Goal: Task Accomplishment & Management: Complete application form

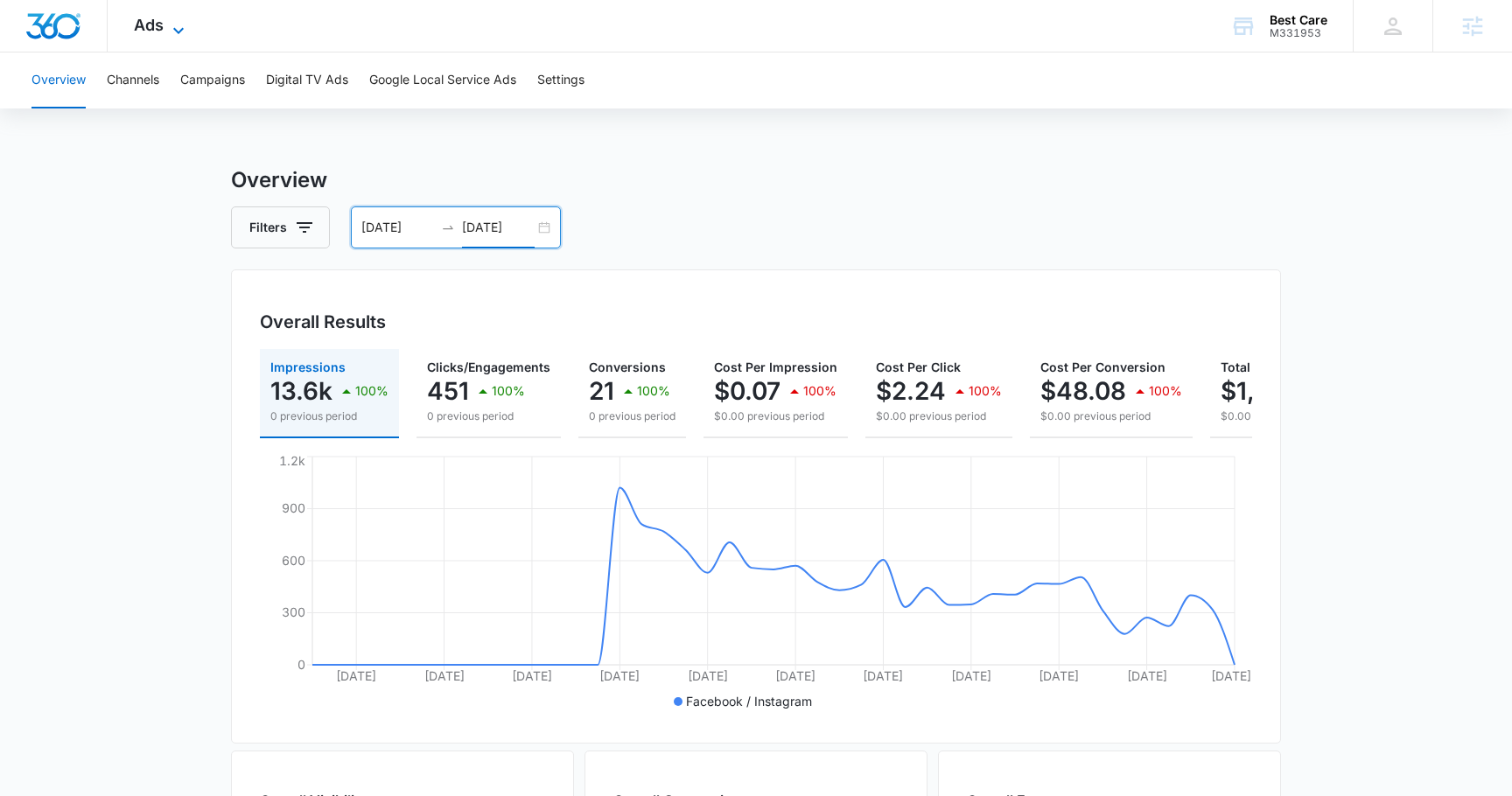
click at [135, 26] on span "Ads" at bounding box center [149, 24] width 30 height 18
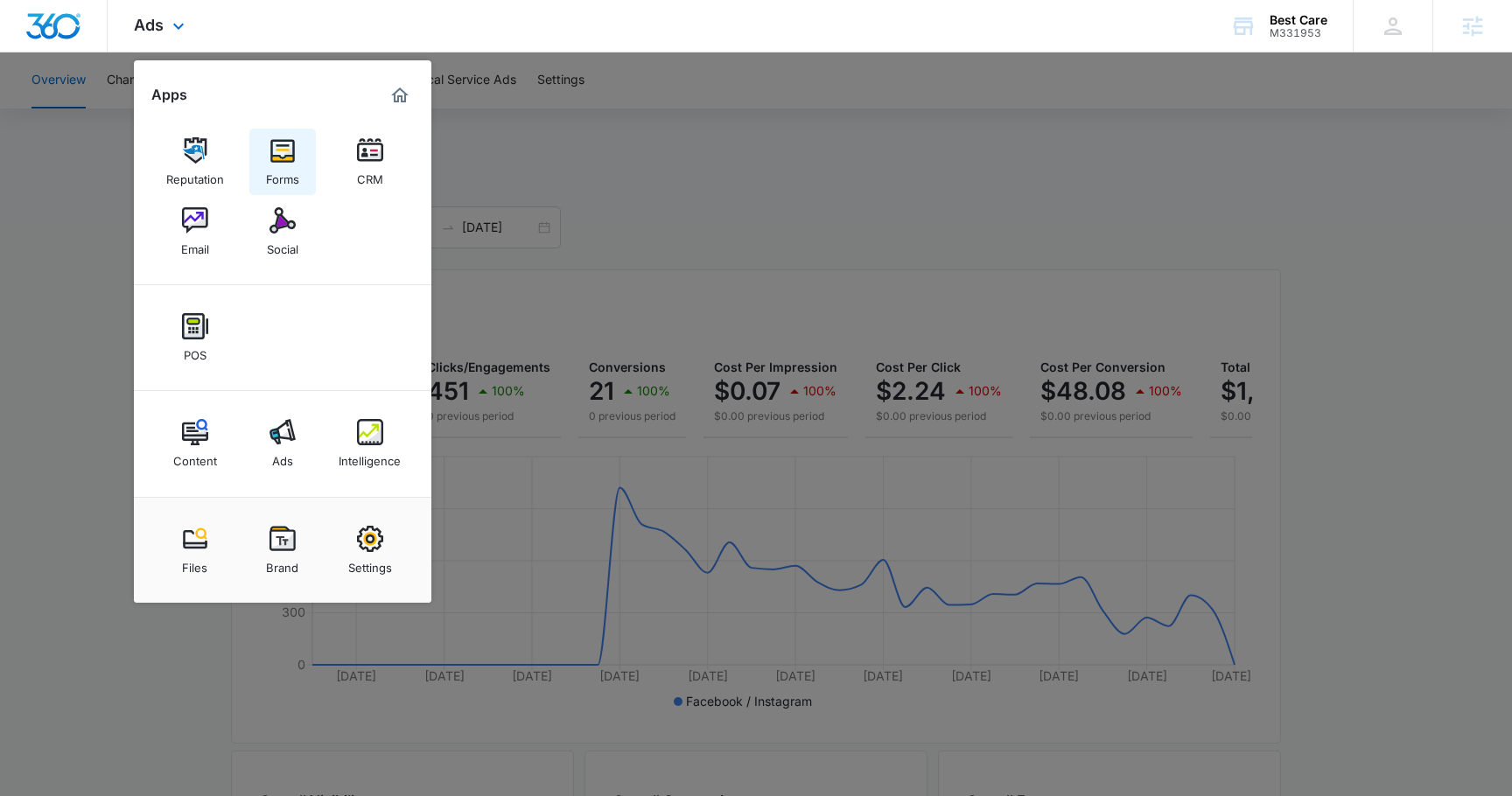
click at [275, 165] on div "Forms" at bounding box center [283, 175] width 33 height 23
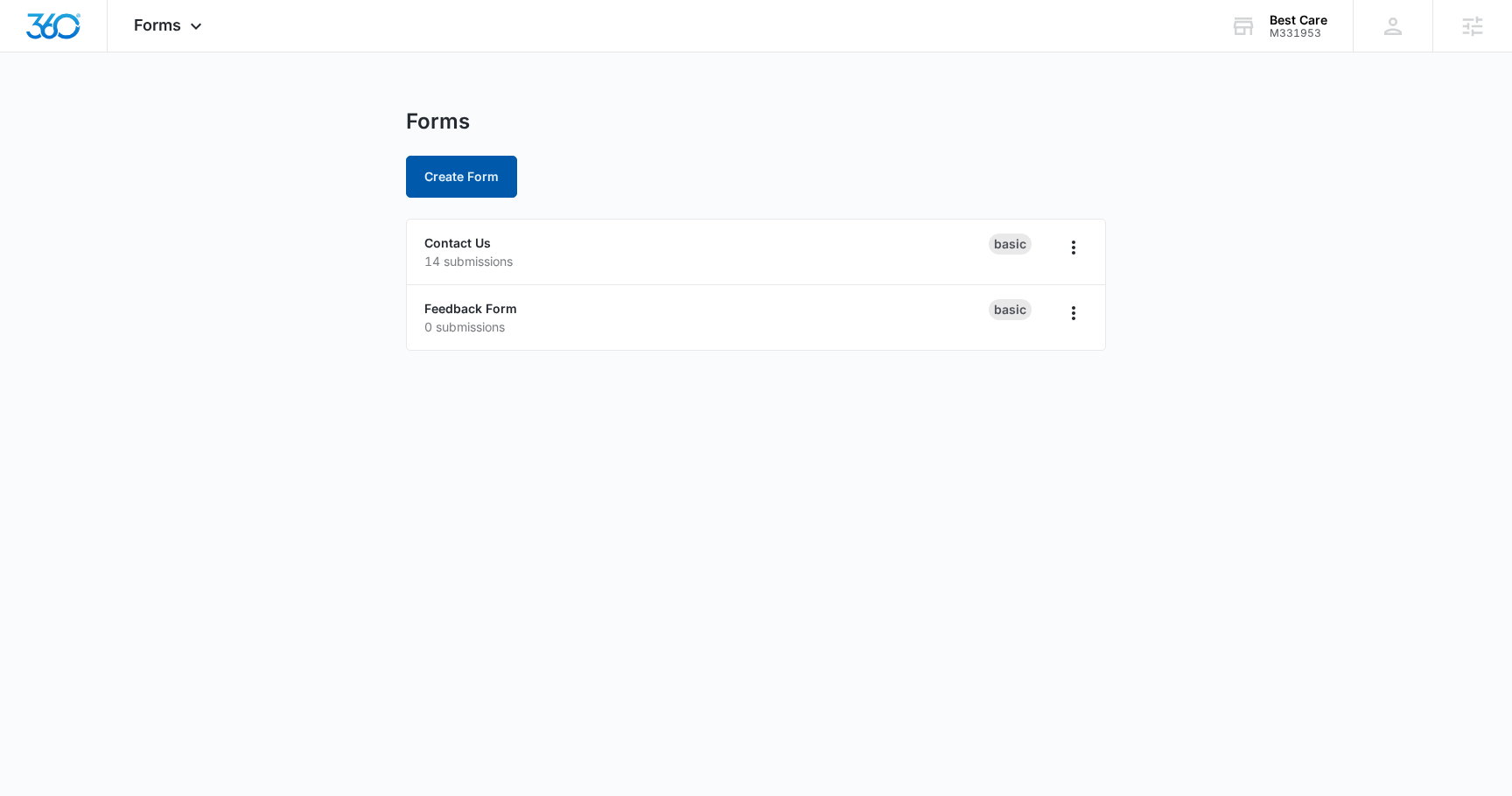
click at [458, 181] on button "Create Form" at bounding box center [461, 177] width 111 height 42
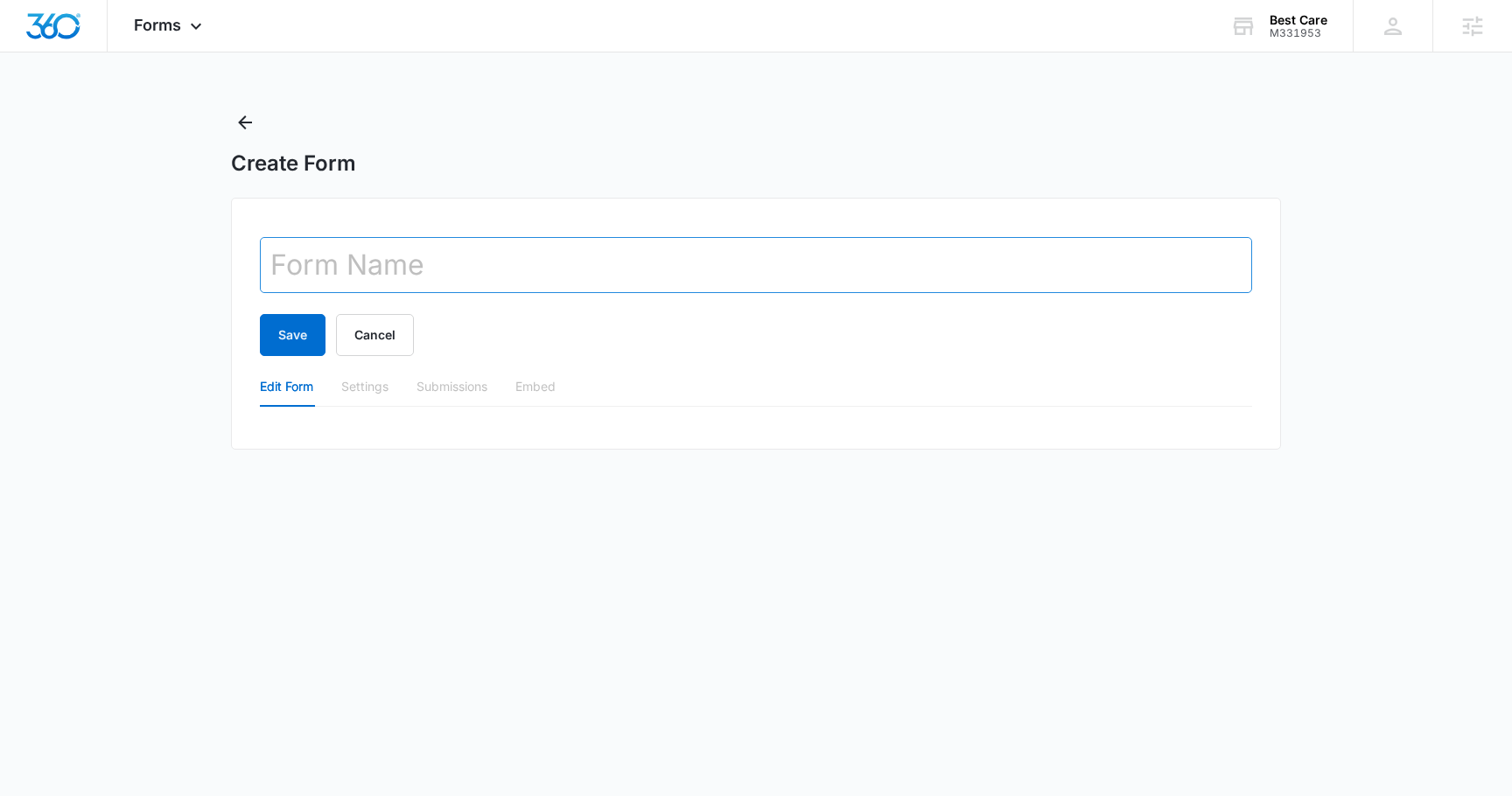
click at [474, 258] on input "text" at bounding box center [756, 265] width 992 height 56
click at [360, 279] on input "Career Form" at bounding box center [756, 265] width 992 height 56
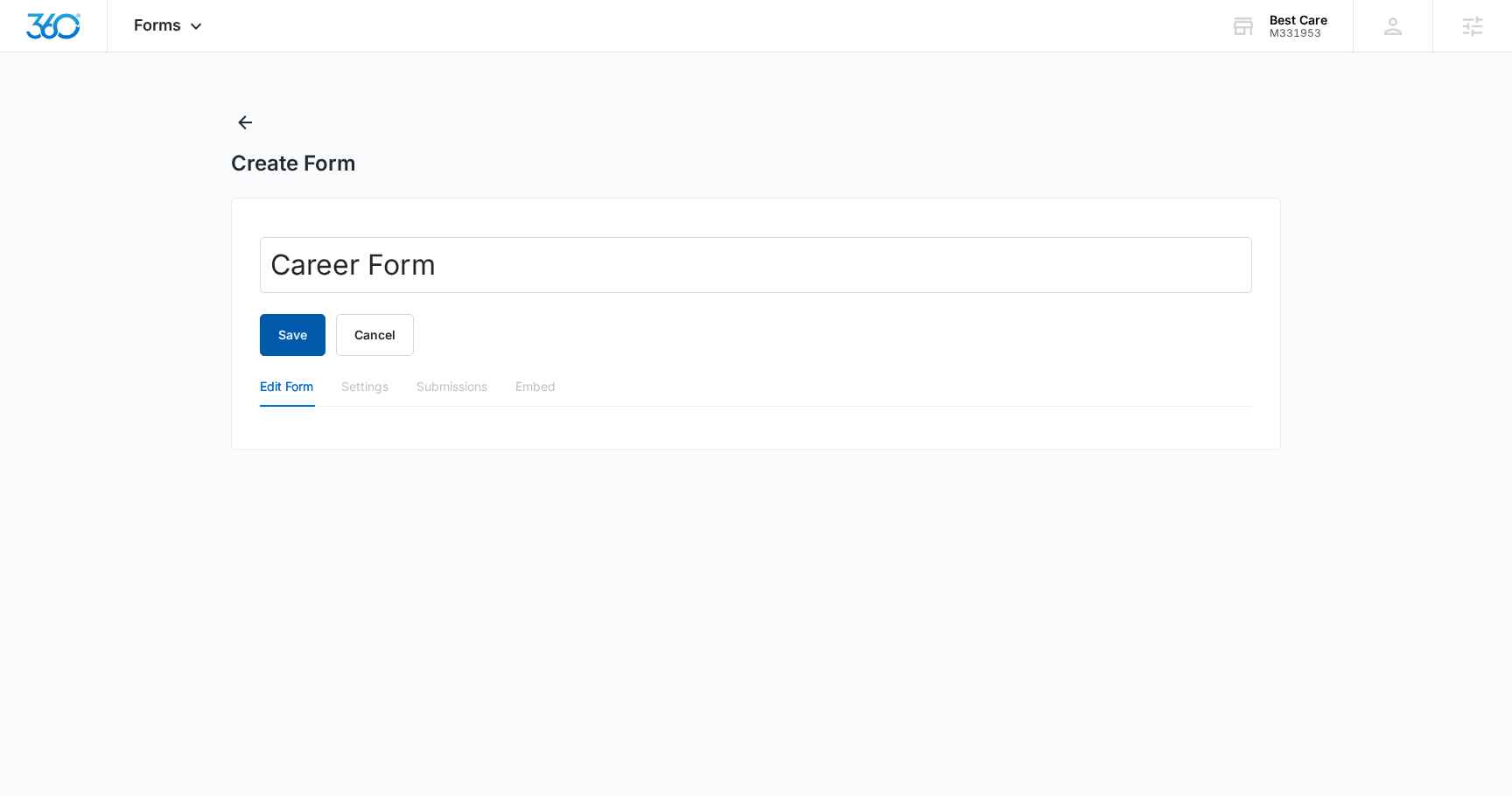
type input "Career Form"
click at [289, 338] on button "Save" at bounding box center [292, 335] width 66 height 42
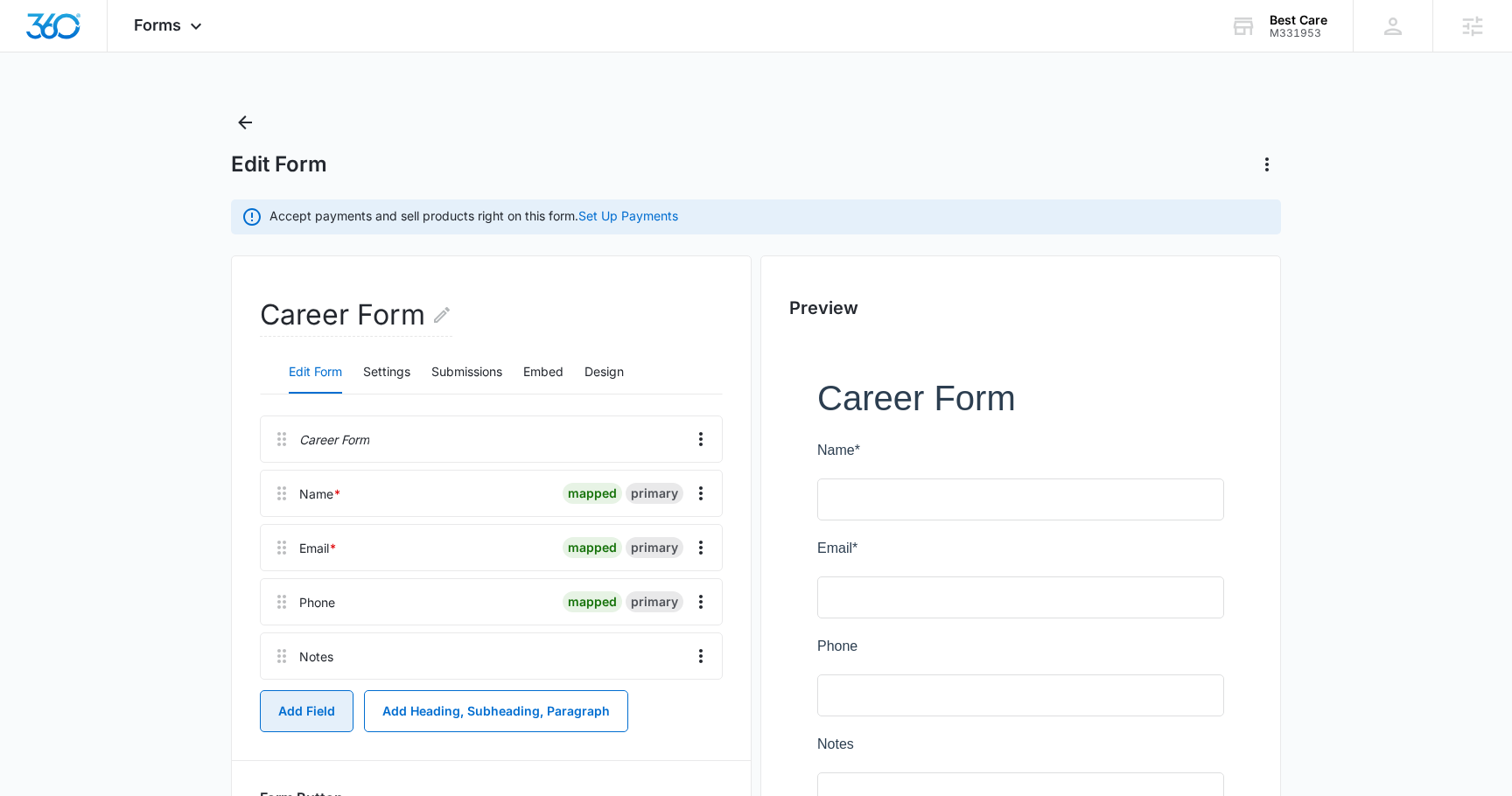
click at [301, 698] on button "Add Field" at bounding box center [306, 711] width 94 height 42
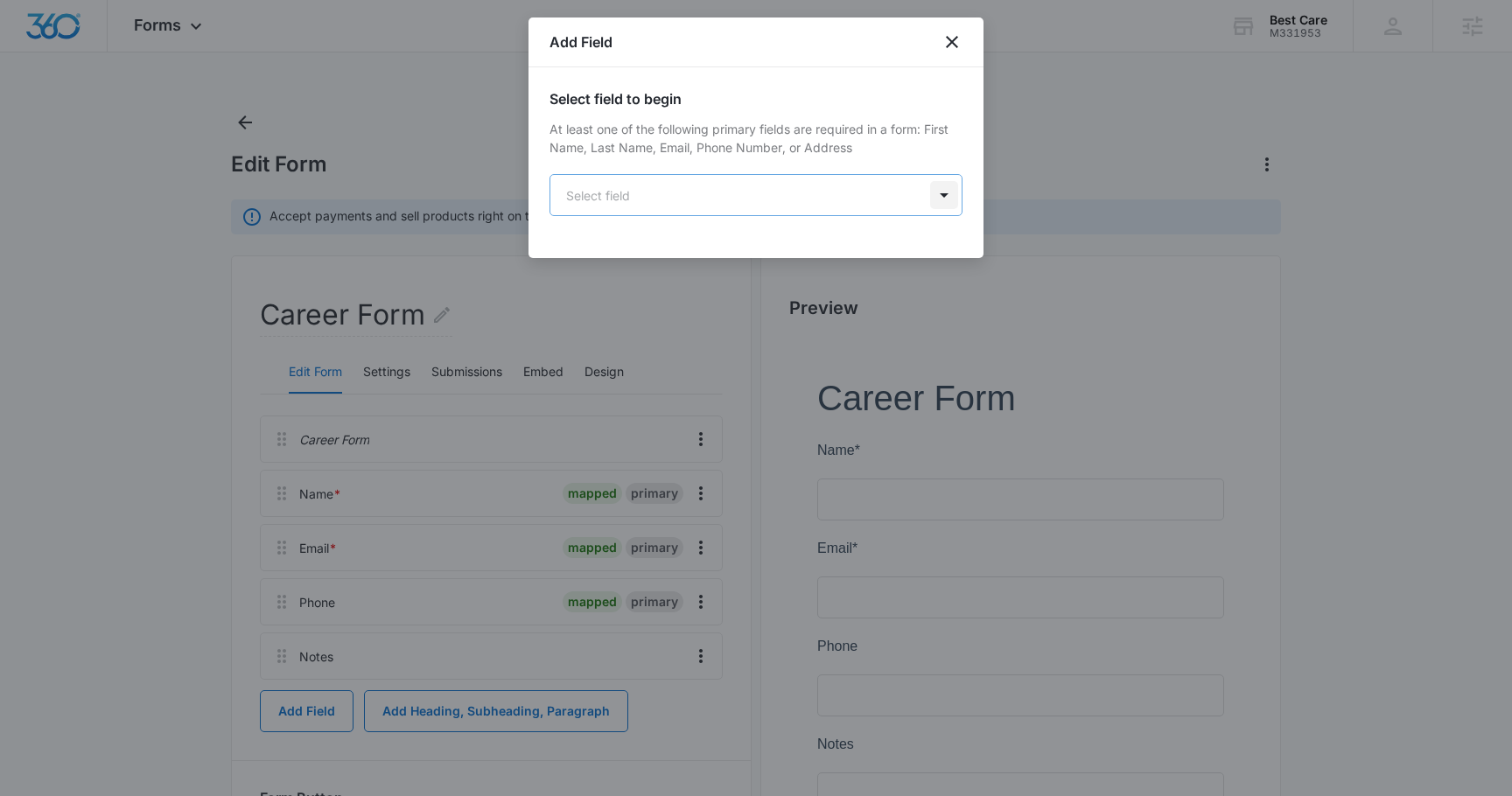
click at [940, 190] on body "Forms Apps Reputation Forms CRM Email Social POS Content Ads Intelligence Files…" at bounding box center [756, 511] width 1512 height 1023
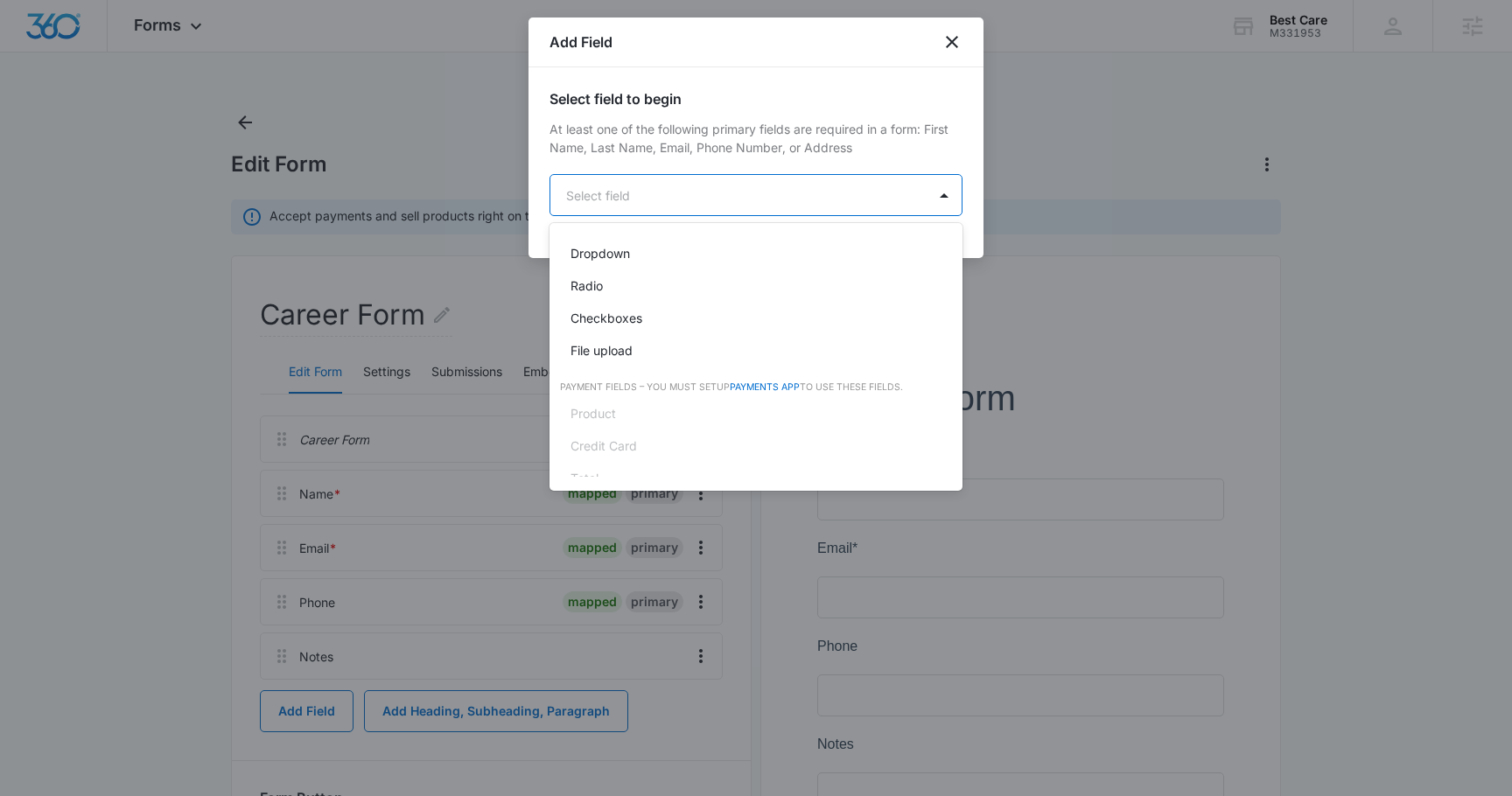
scroll to position [420, 0]
click at [634, 342] on div "File upload" at bounding box center [754, 345] width 368 height 18
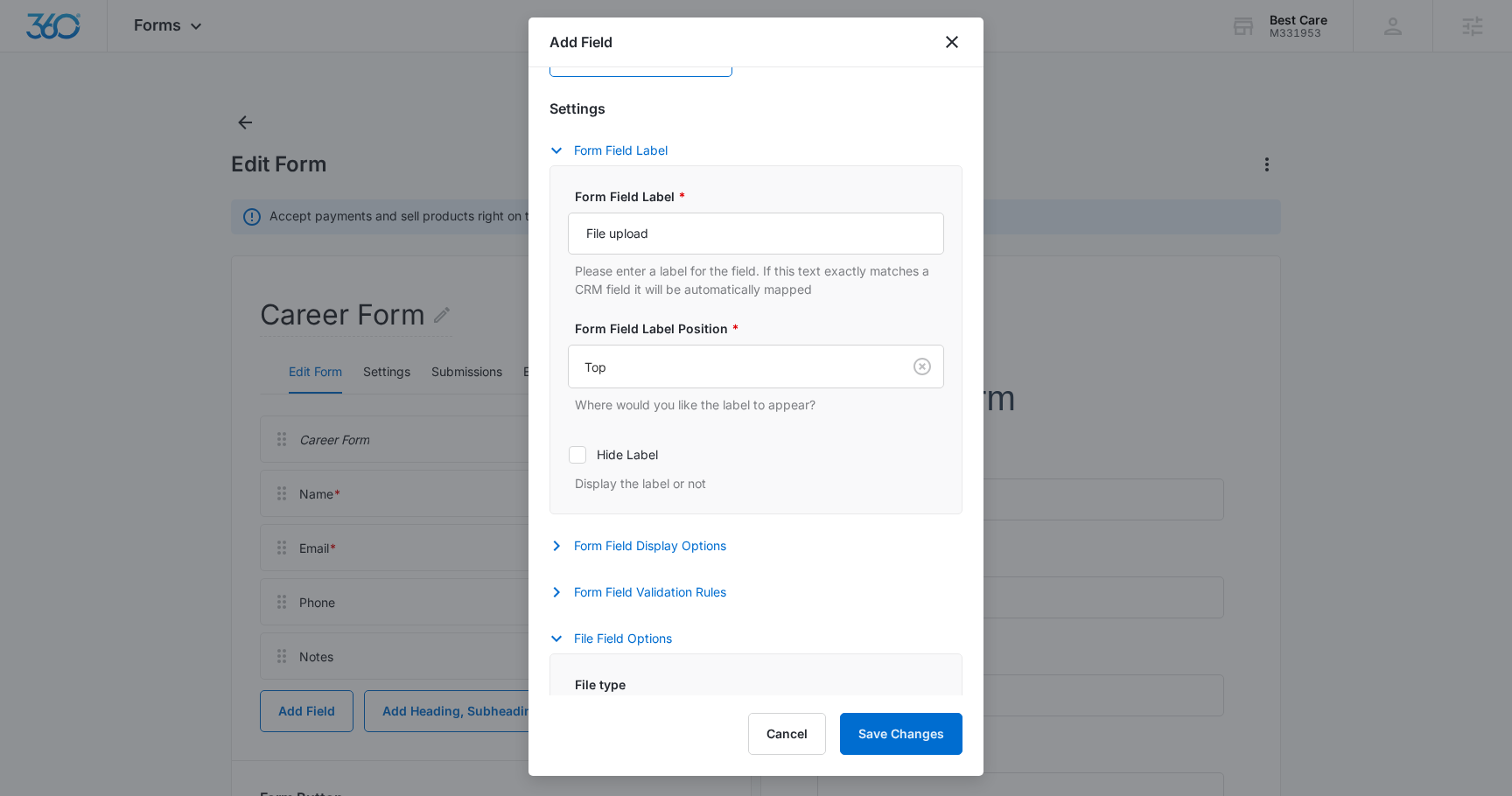
scroll to position [342, 0]
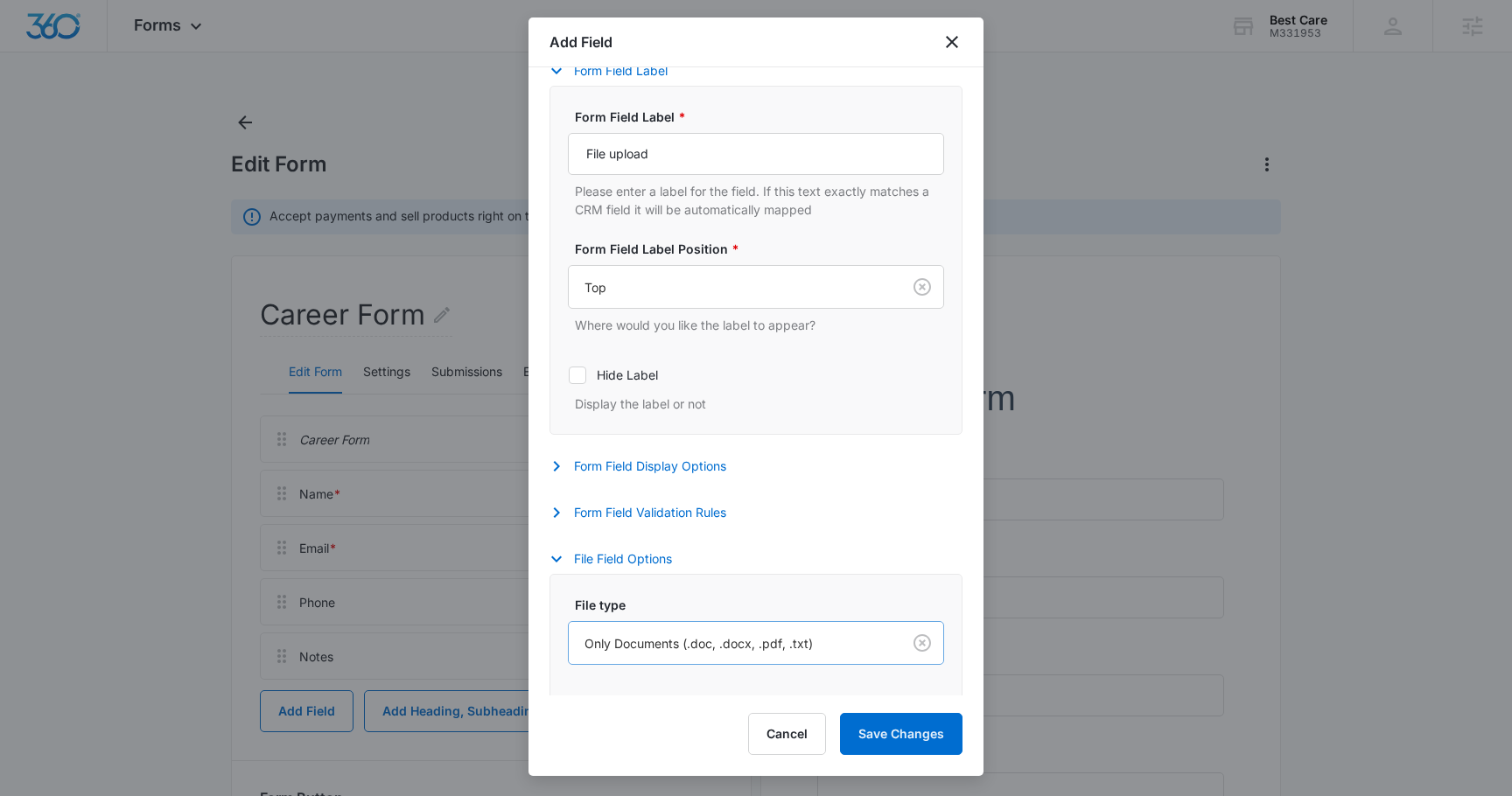
click at [645, 646] on div at bounding box center [732, 643] width 294 height 22
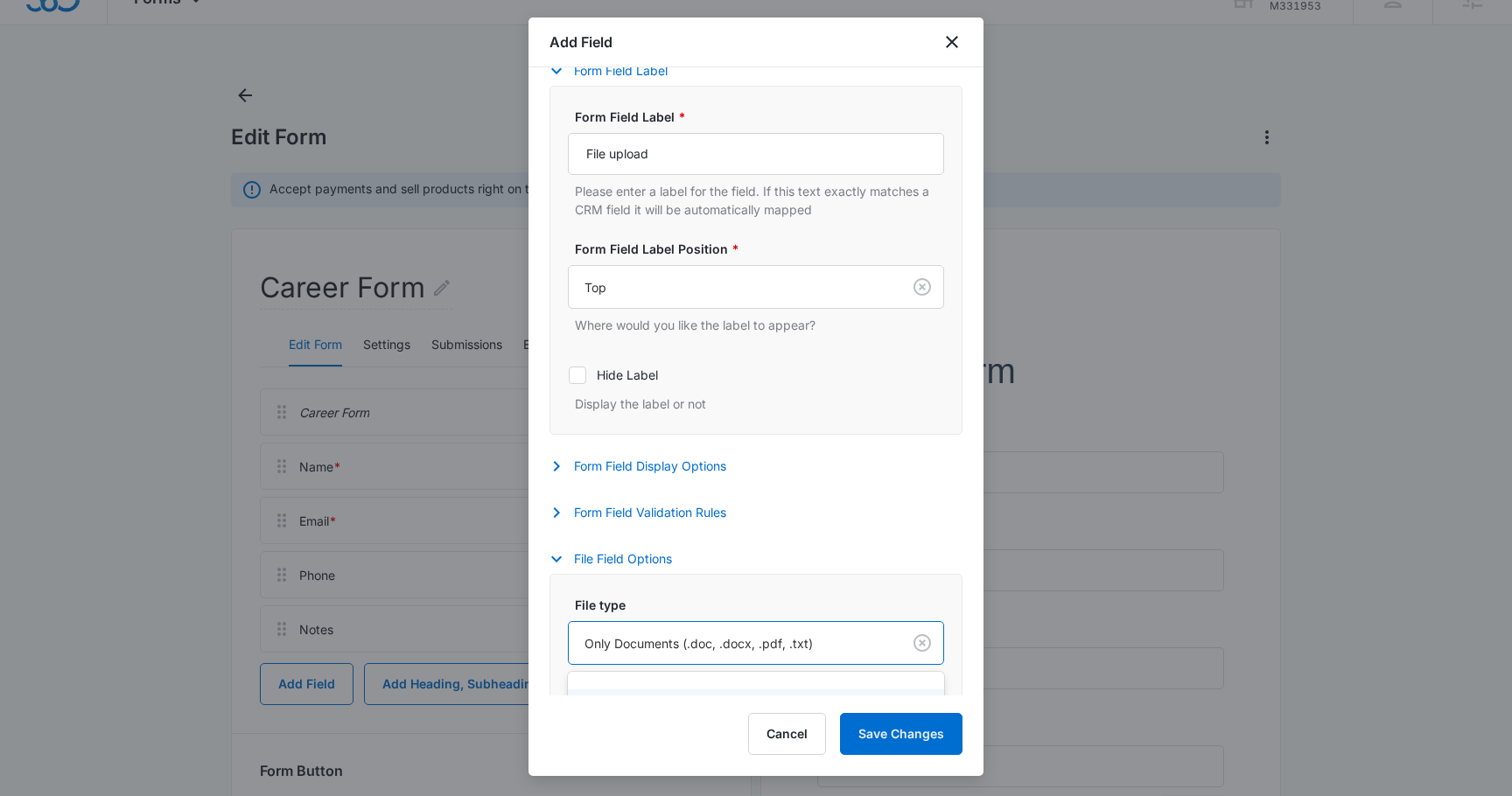
scroll to position [36, 0]
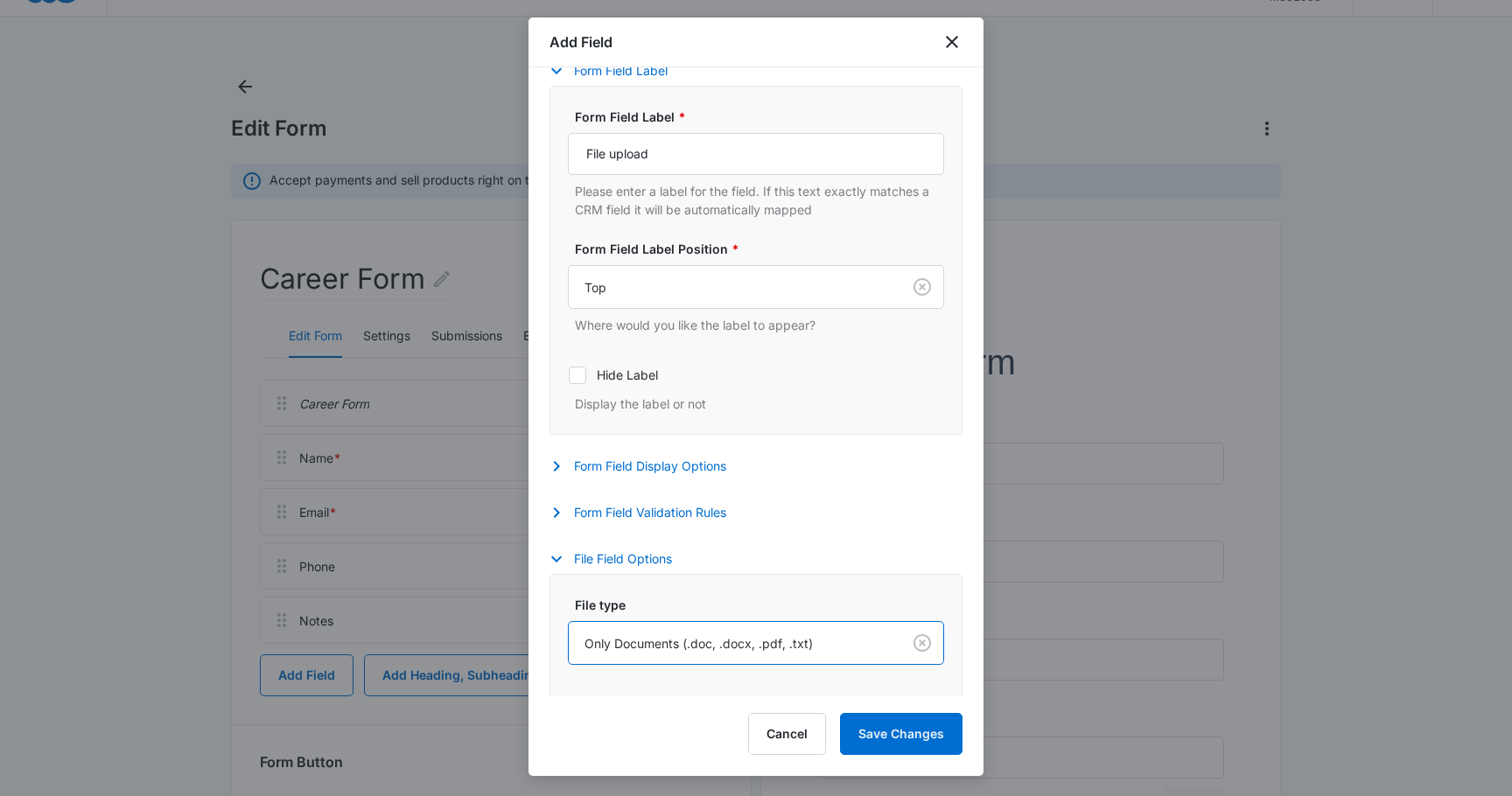
click at [646, 634] on div at bounding box center [732, 643] width 294 height 22
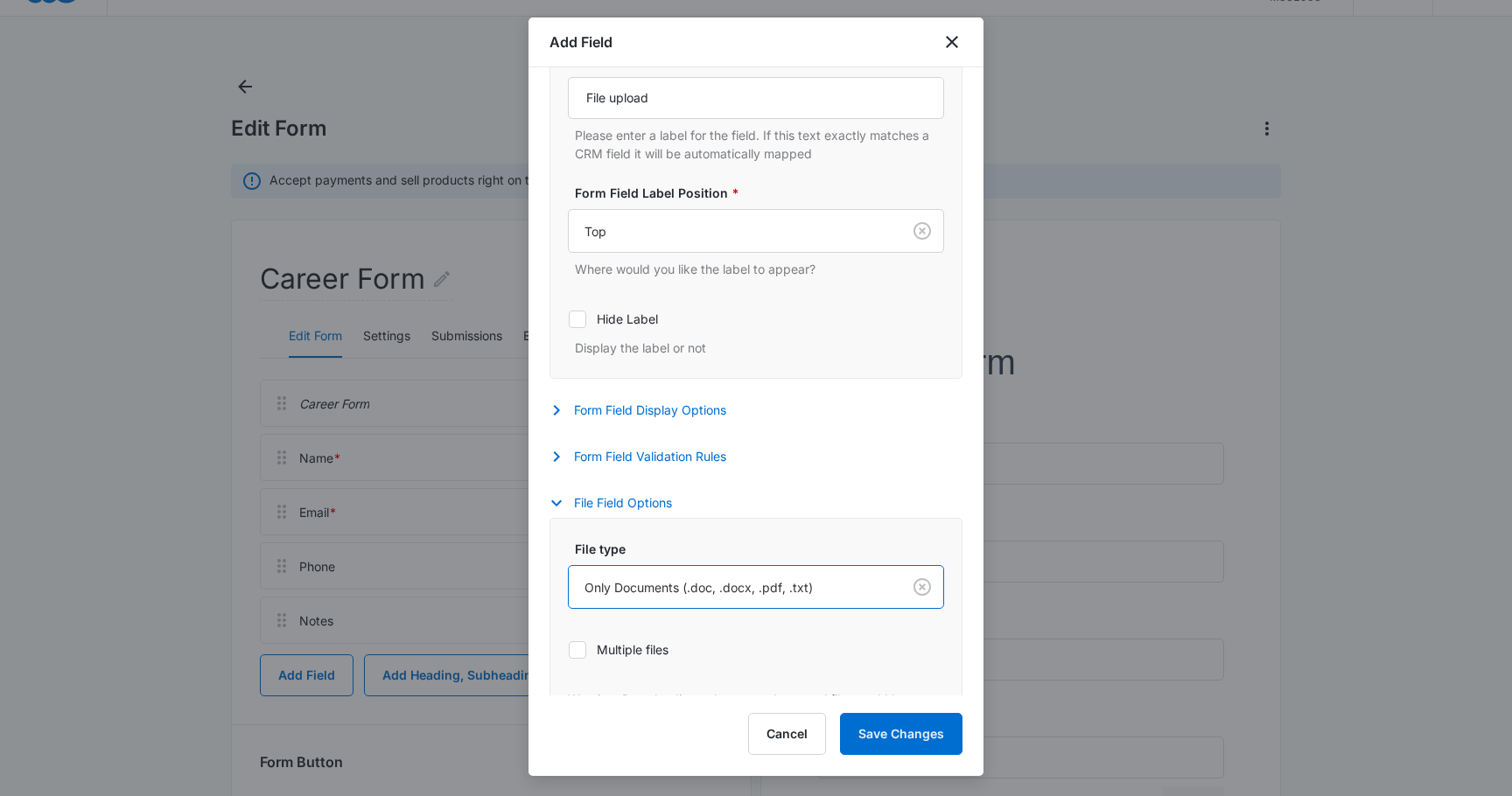
scroll to position [470, 0]
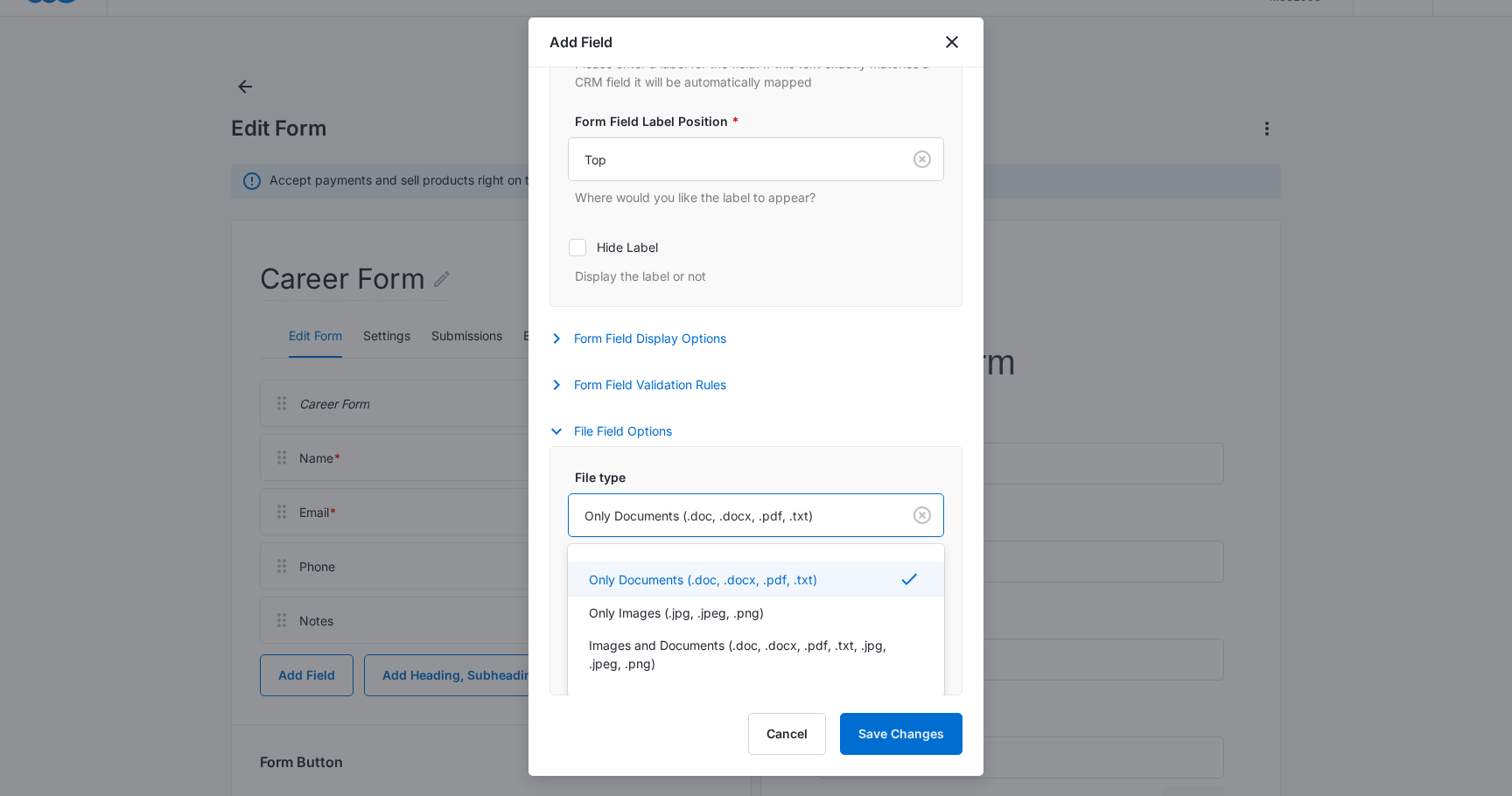
click at [640, 519] on div at bounding box center [732, 515] width 294 height 22
click at [659, 642] on p "Images and Documents (.doc, .docx, .pdf, .txt, .jpg, .jpeg, .png)" at bounding box center [754, 654] width 331 height 37
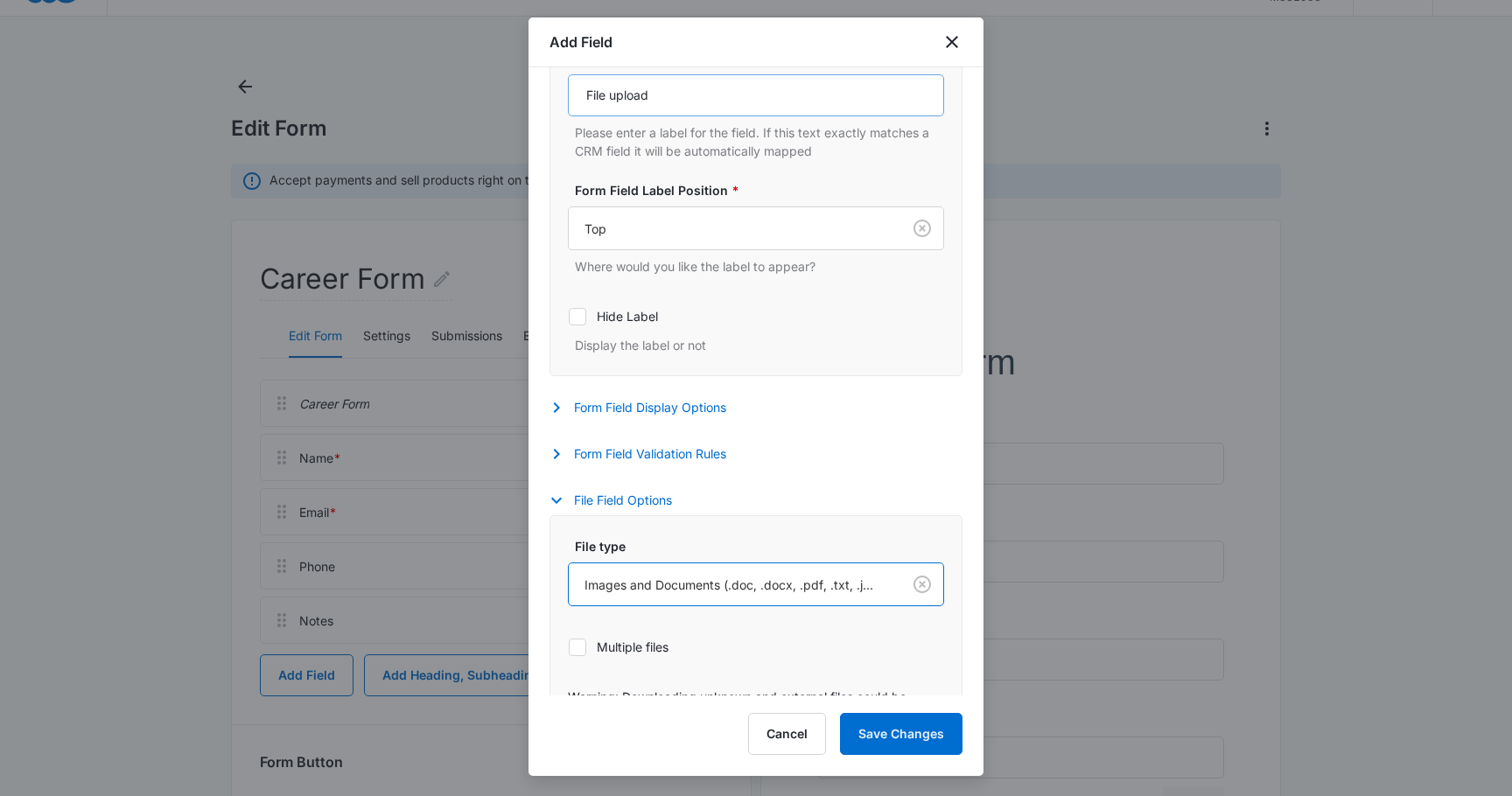
scroll to position [402, 0]
click at [556, 451] on icon "button" at bounding box center [556, 452] width 21 height 21
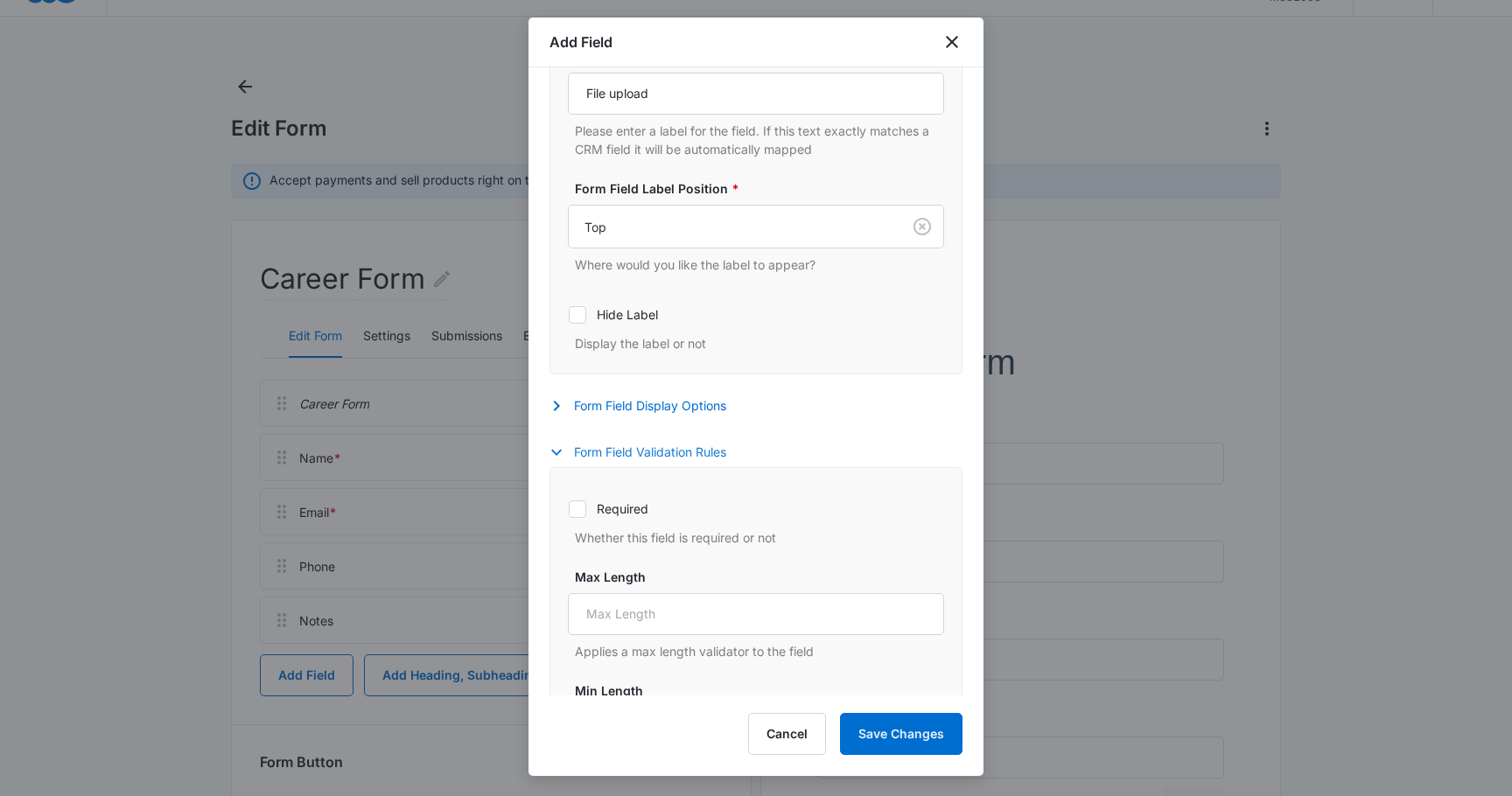
click at [579, 513] on icon at bounding box center [578, 509] width 16 height 16
click at [569, 509] on input "Required" at bounding box center [568, 508] width 1 height 1
checkbox input "true"
click at [556, 402] on icon "button" at bounding box center [556, 406] width 6 height 10
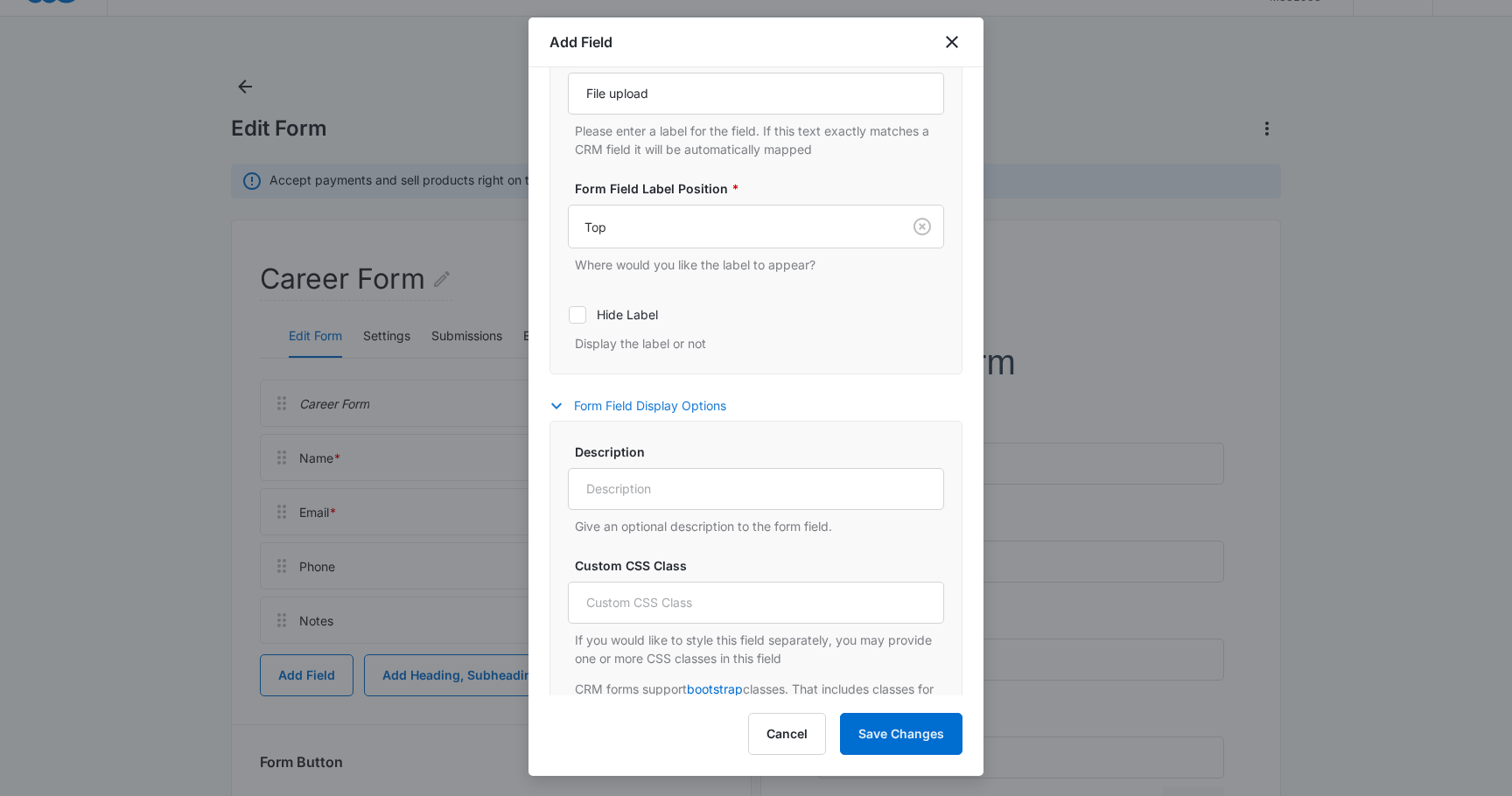
click at [556, 402] on icon "button" at bounding box center [556, 406] width 21 height 21
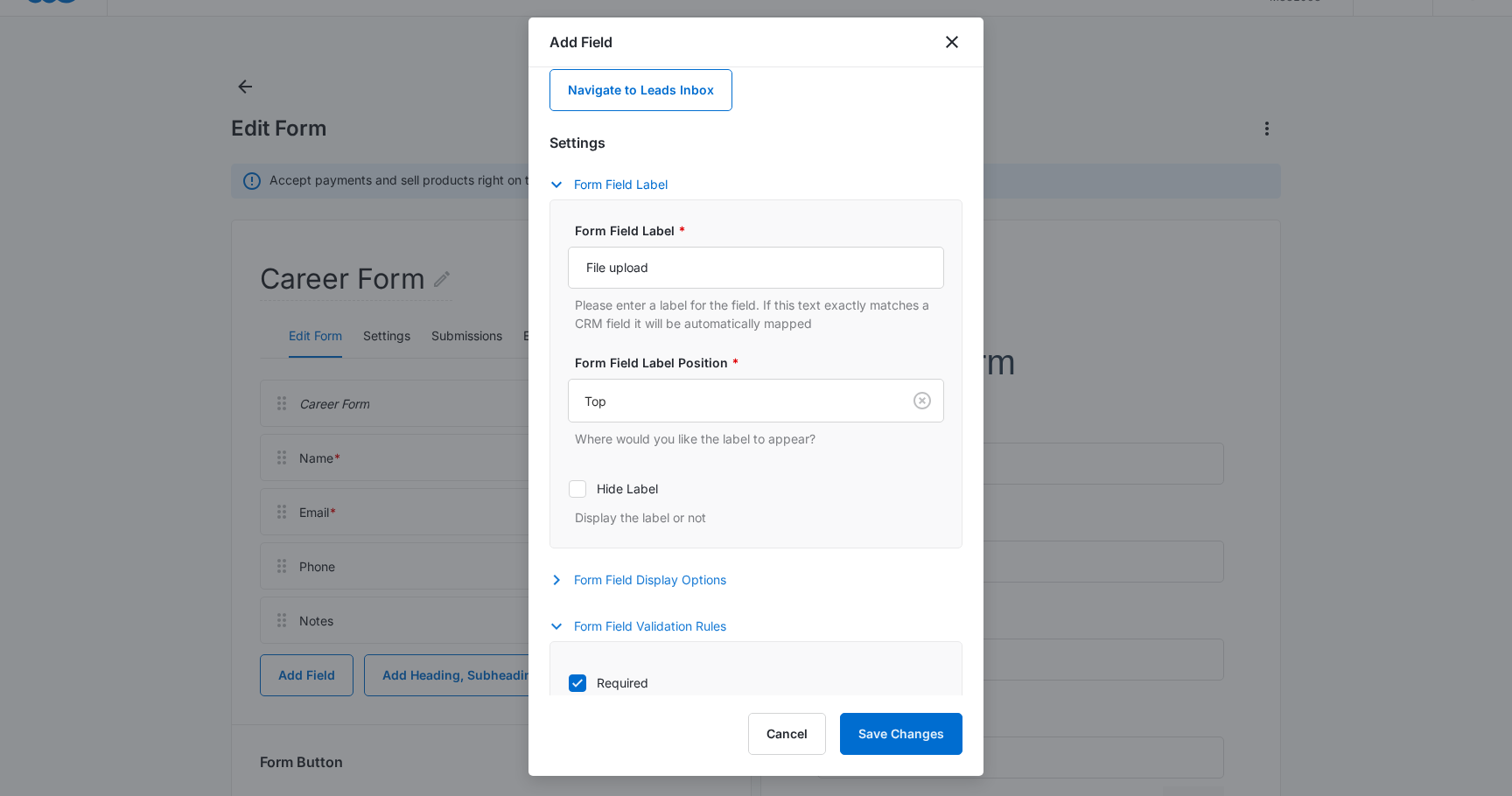
scroll to position [126, 0]
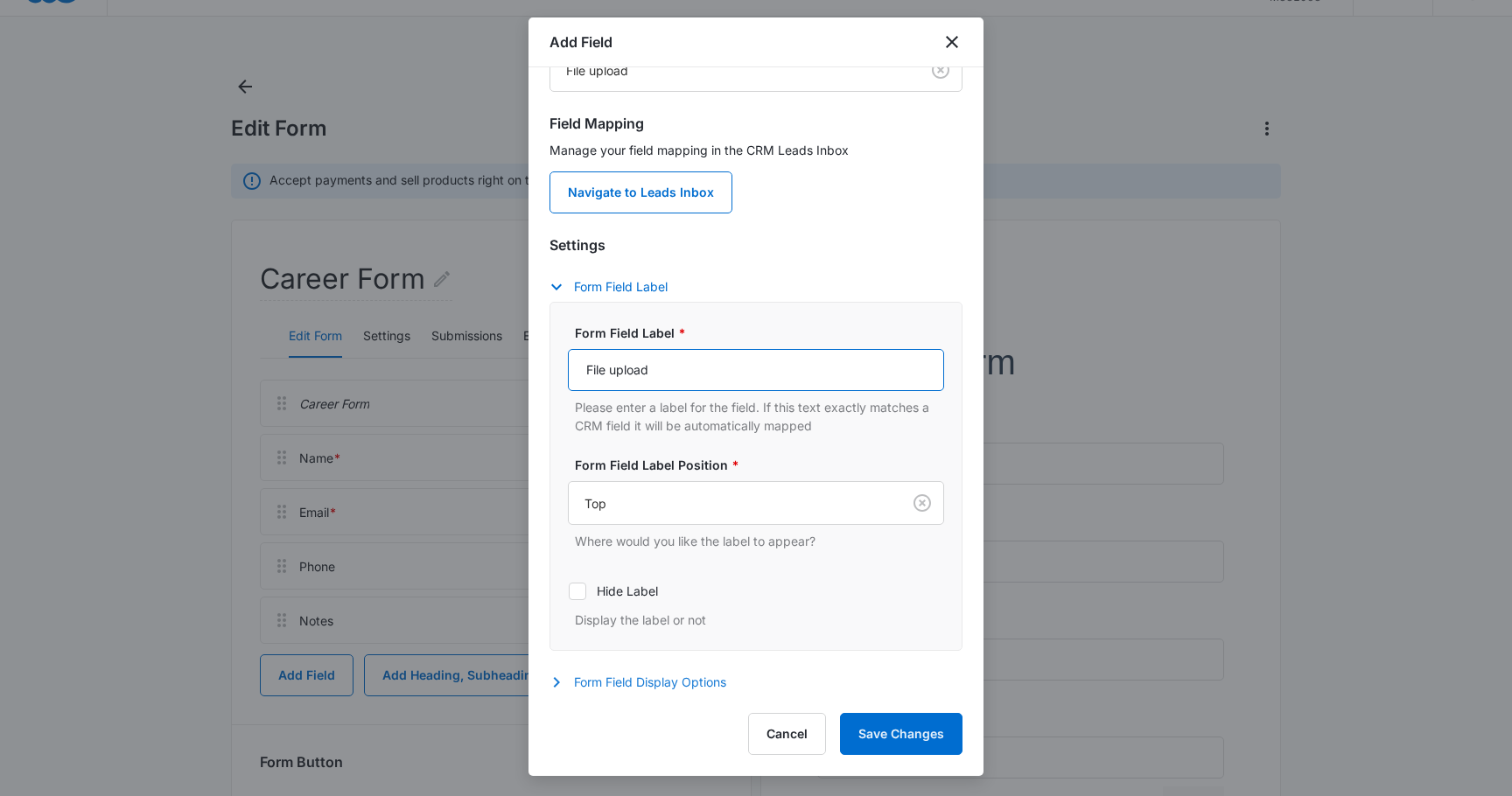
click at [664, 370] on input "File upload" at bounding box center [756, 370] width 376 height 42
type input "F"
type input "Upload Your Resume"
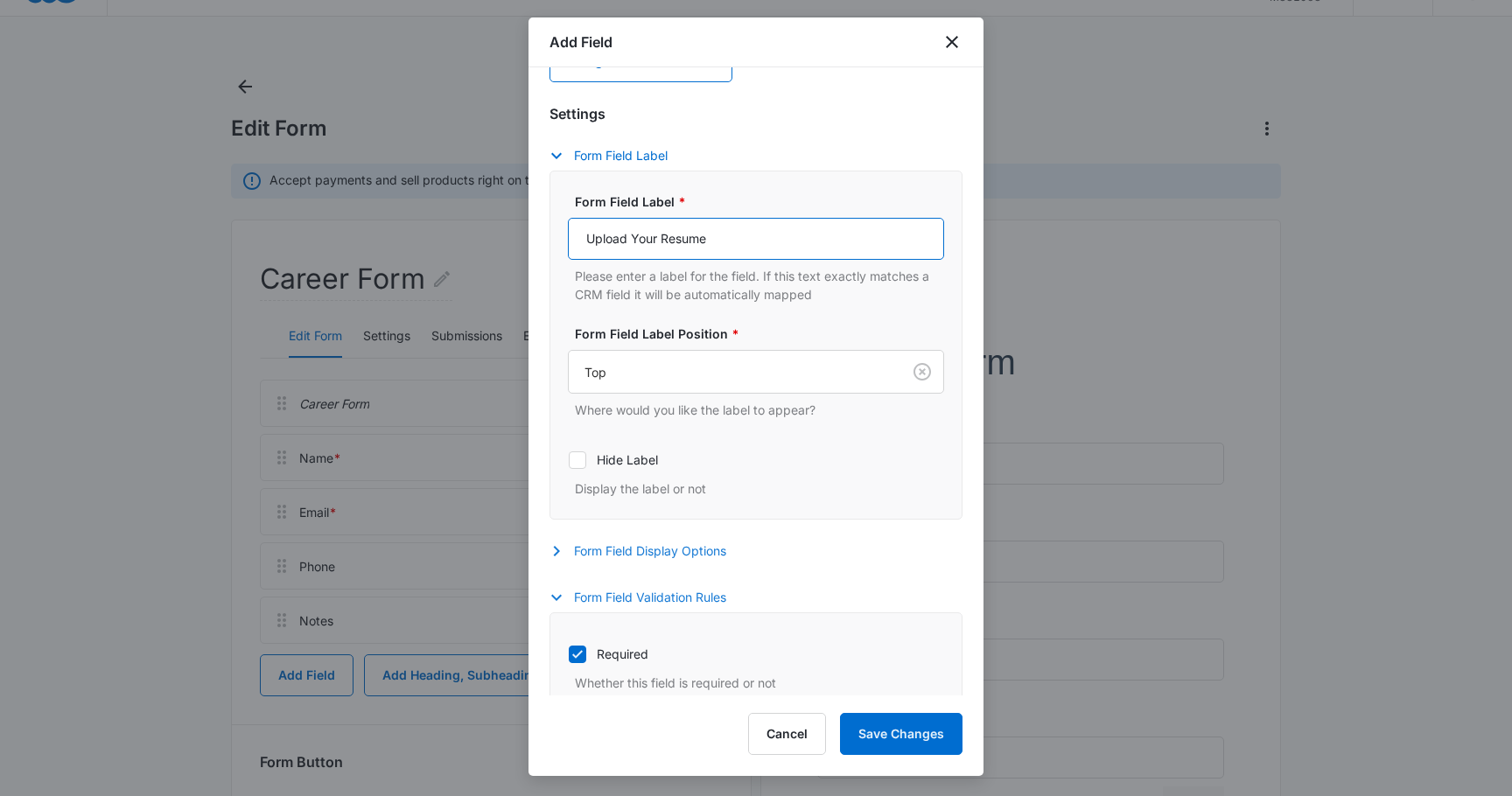
scroll to position [310, 0]
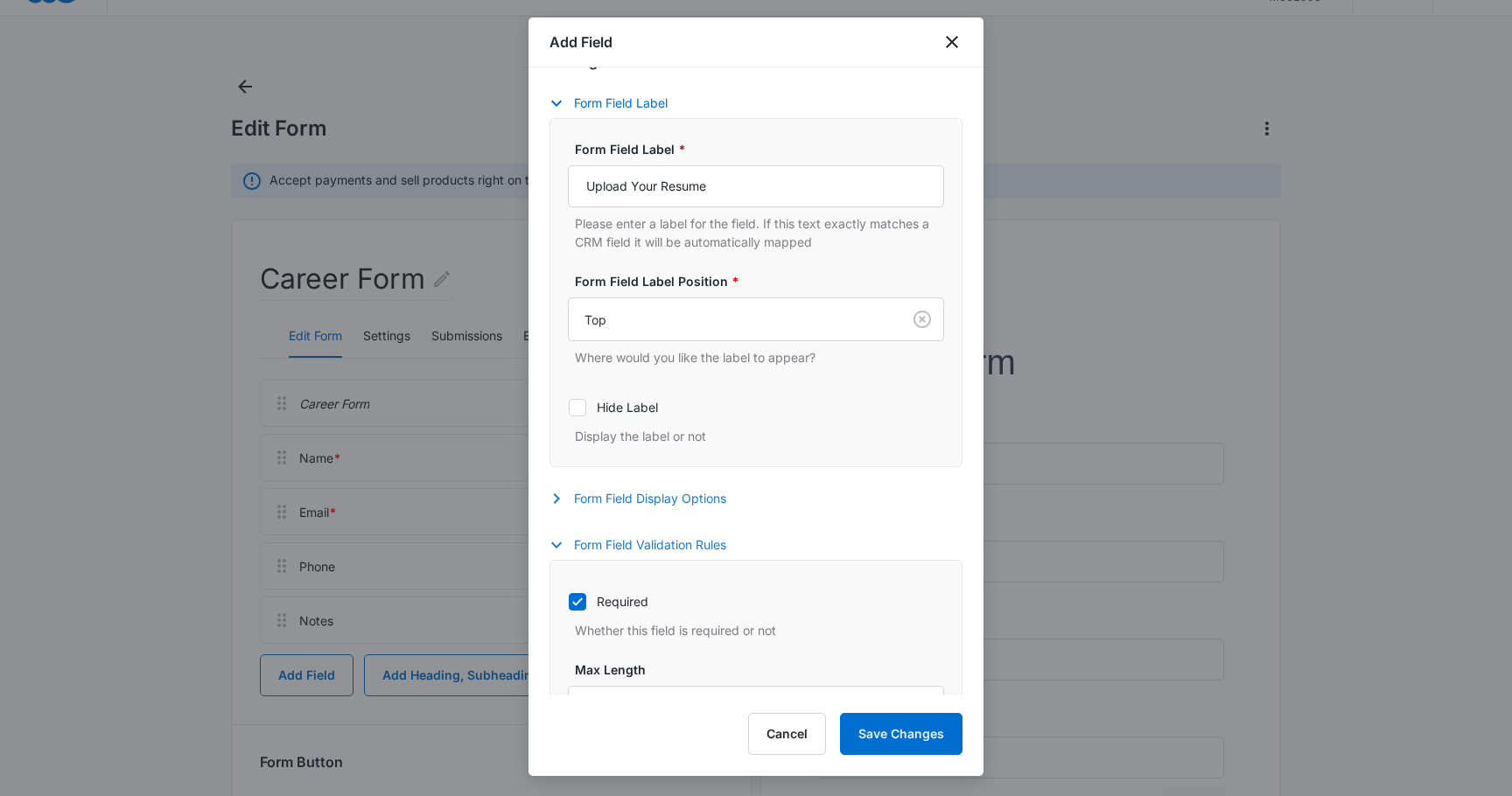
click at [603, 498] on button "Form Field Display Options" at bounding box center [647, 499] width 194 height 21
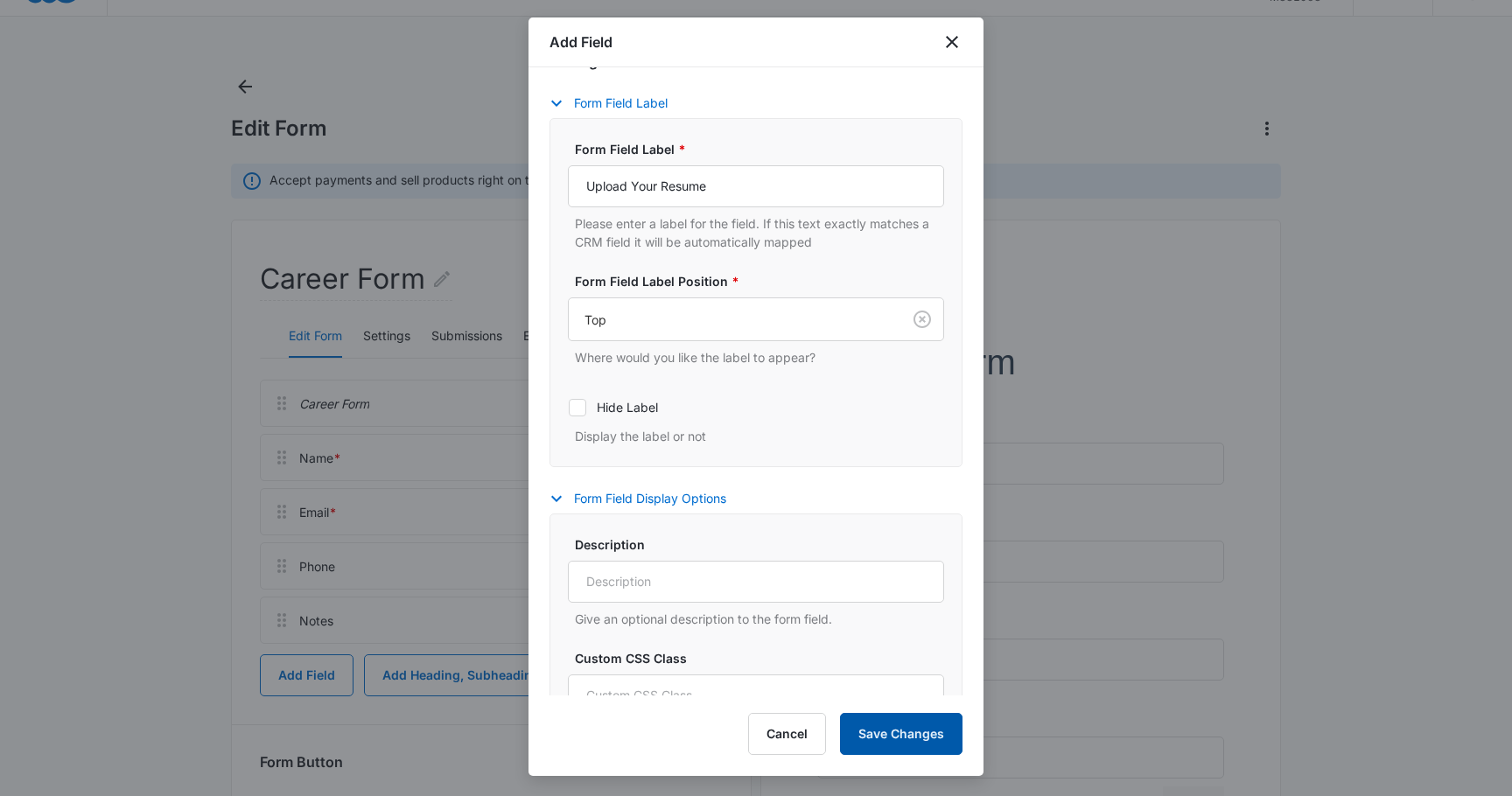
click at [914, 720] on button "Save Changes" at bounding box center [901, 734] width 122 height 42
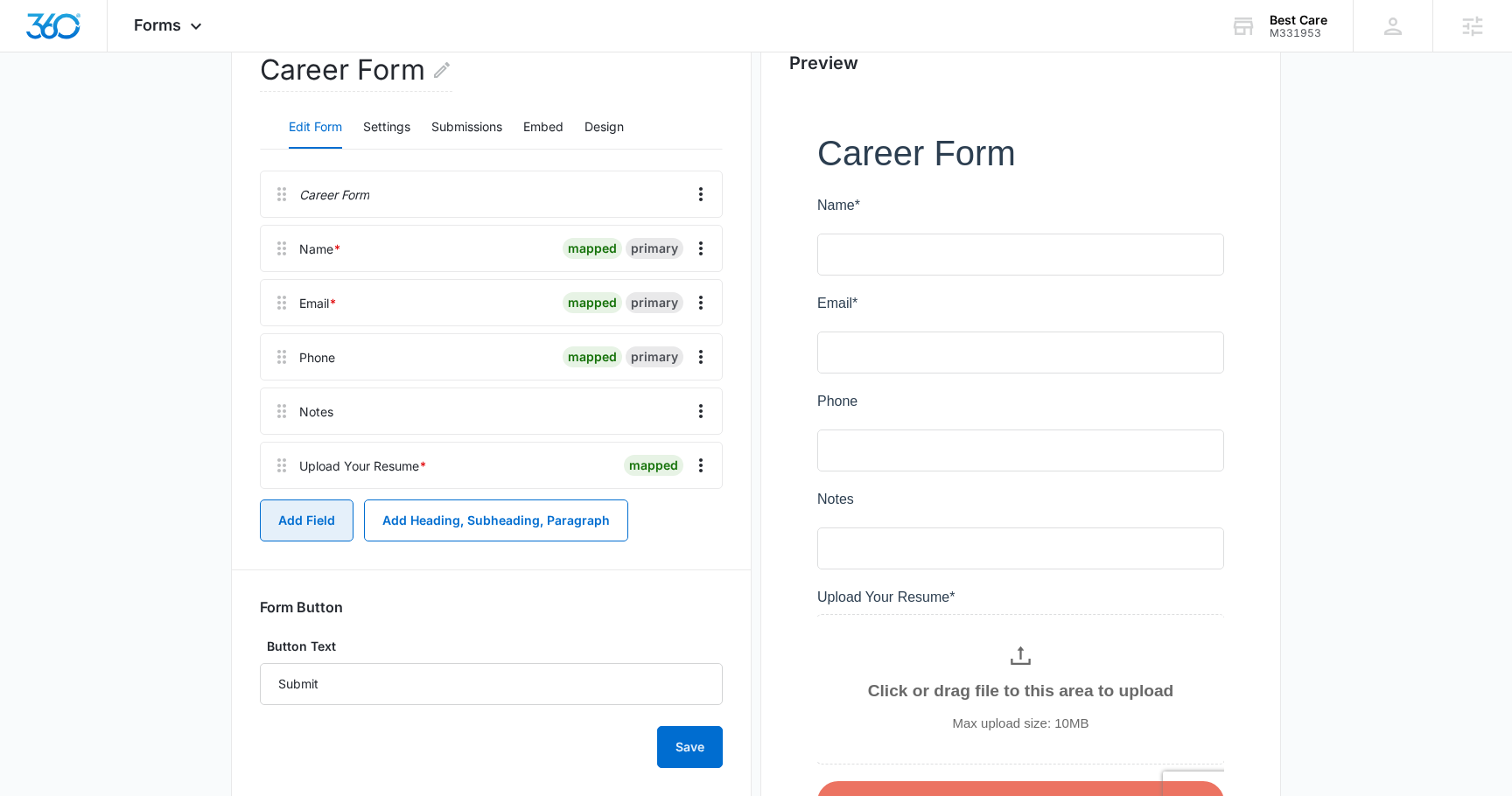
scroll to position [231, 0]
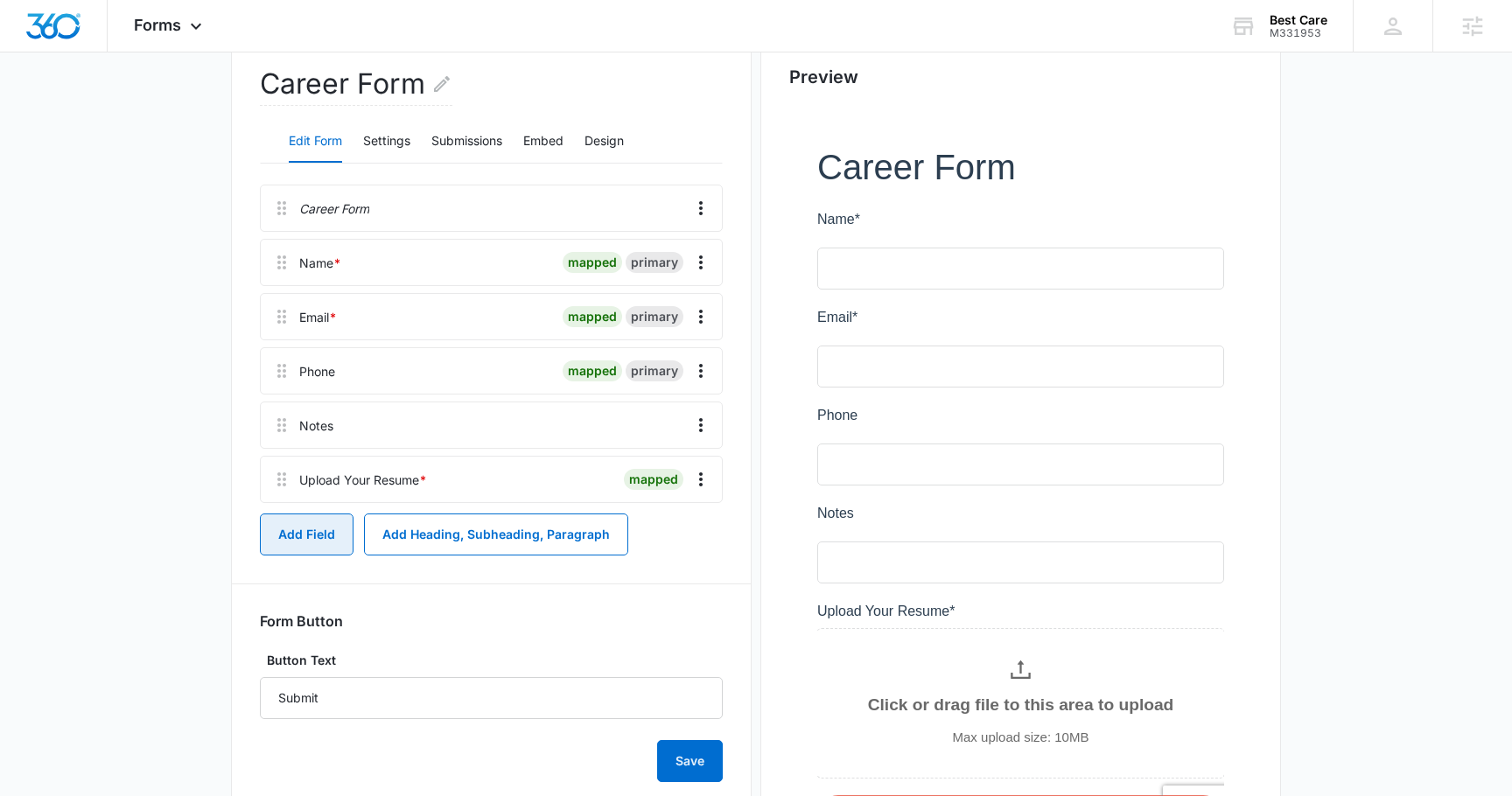
click at [326, 530] on button "Add Field" at bounding box center [306, 534] width 94 height 42
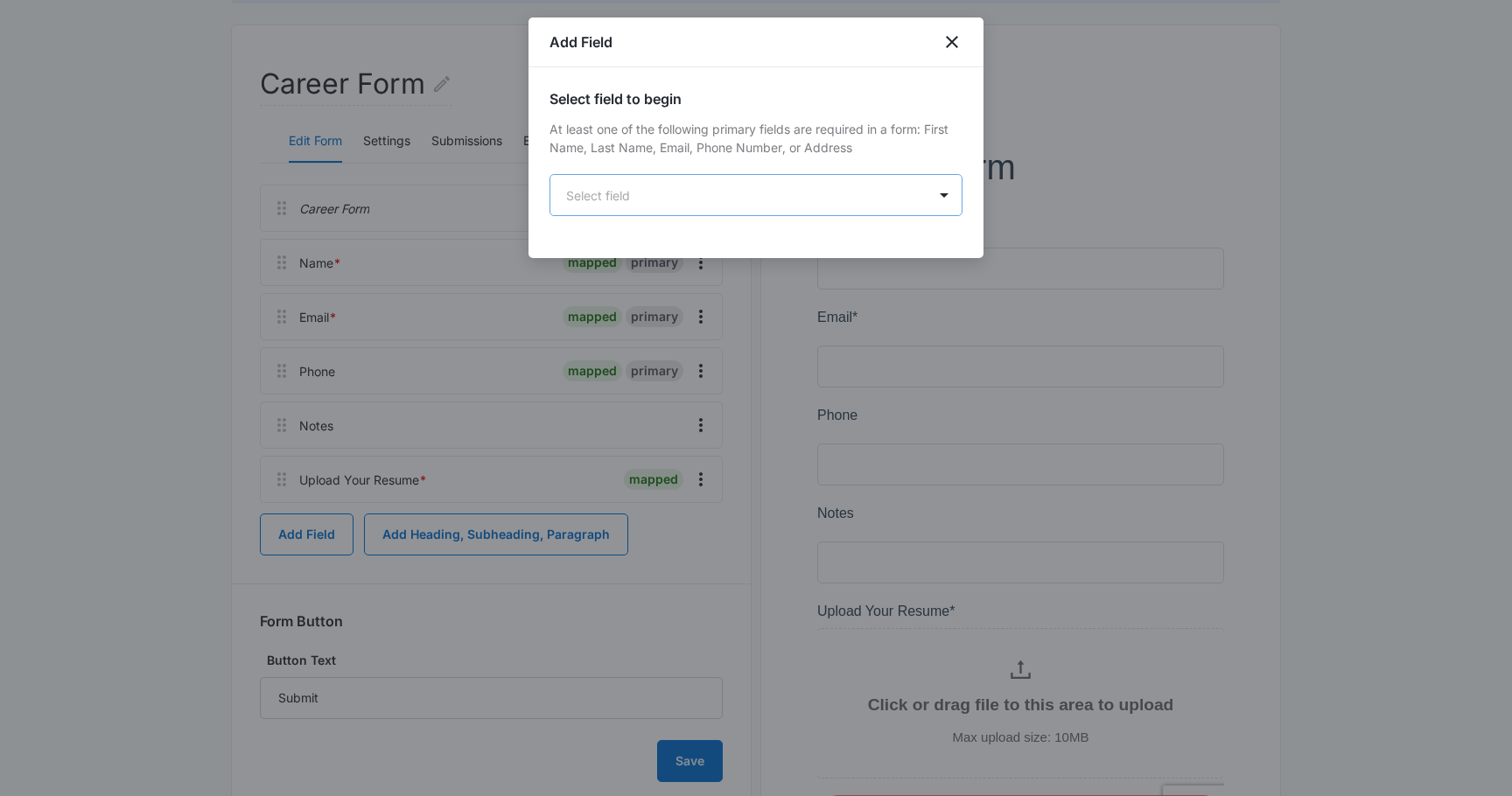
click at [617, 188] on body "Forms Apps Reputation Forms CRM Email Social POS Content Ads Intelligence Files…" at bounding box center [756, 358] width 1512 height 1177
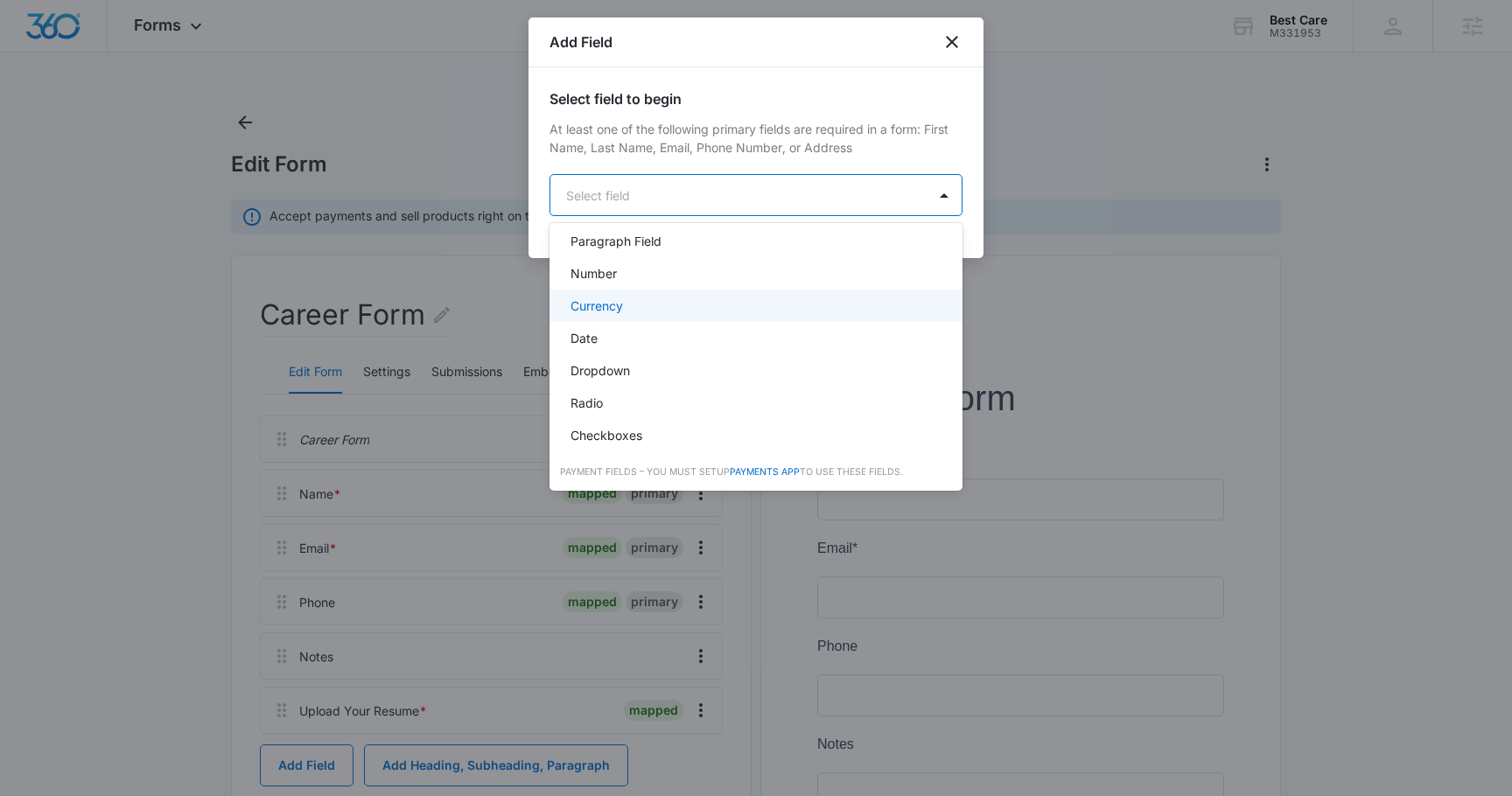
scroll to position [310, 0]
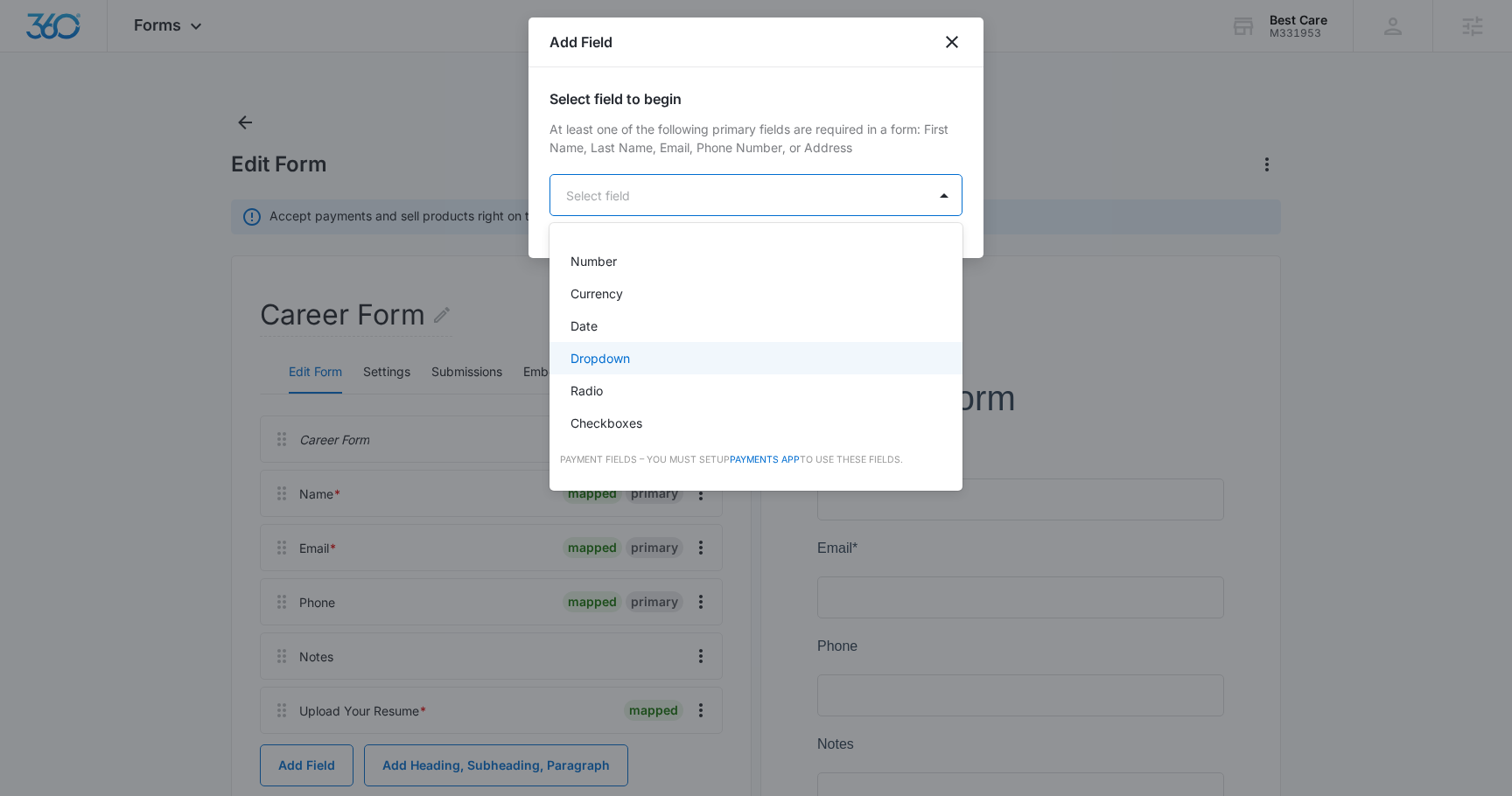
click at [650, 353] on div "Dropdown" at bounding box center [754, 358] width 368 height 18
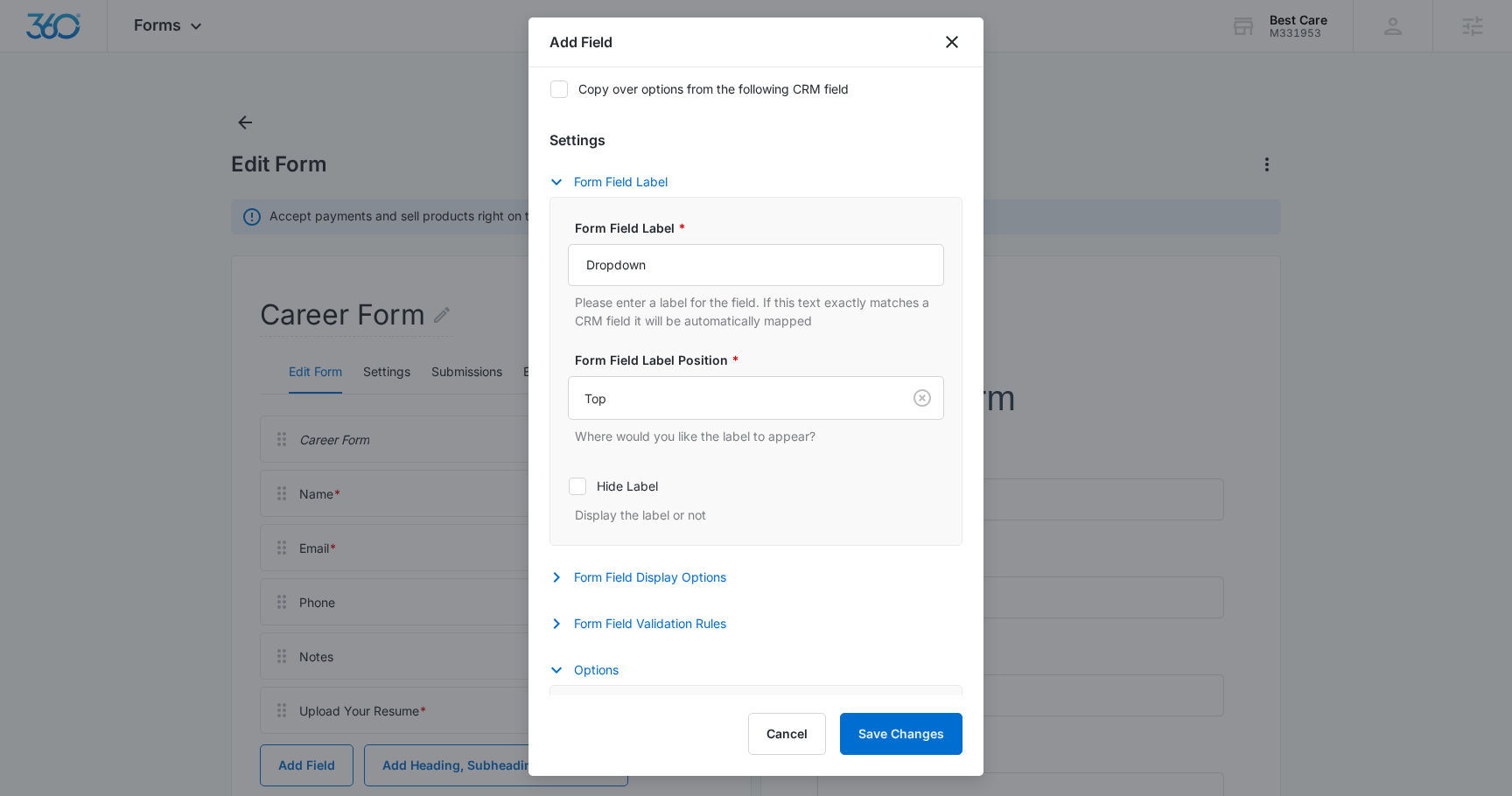
scroll to position [329, 0]
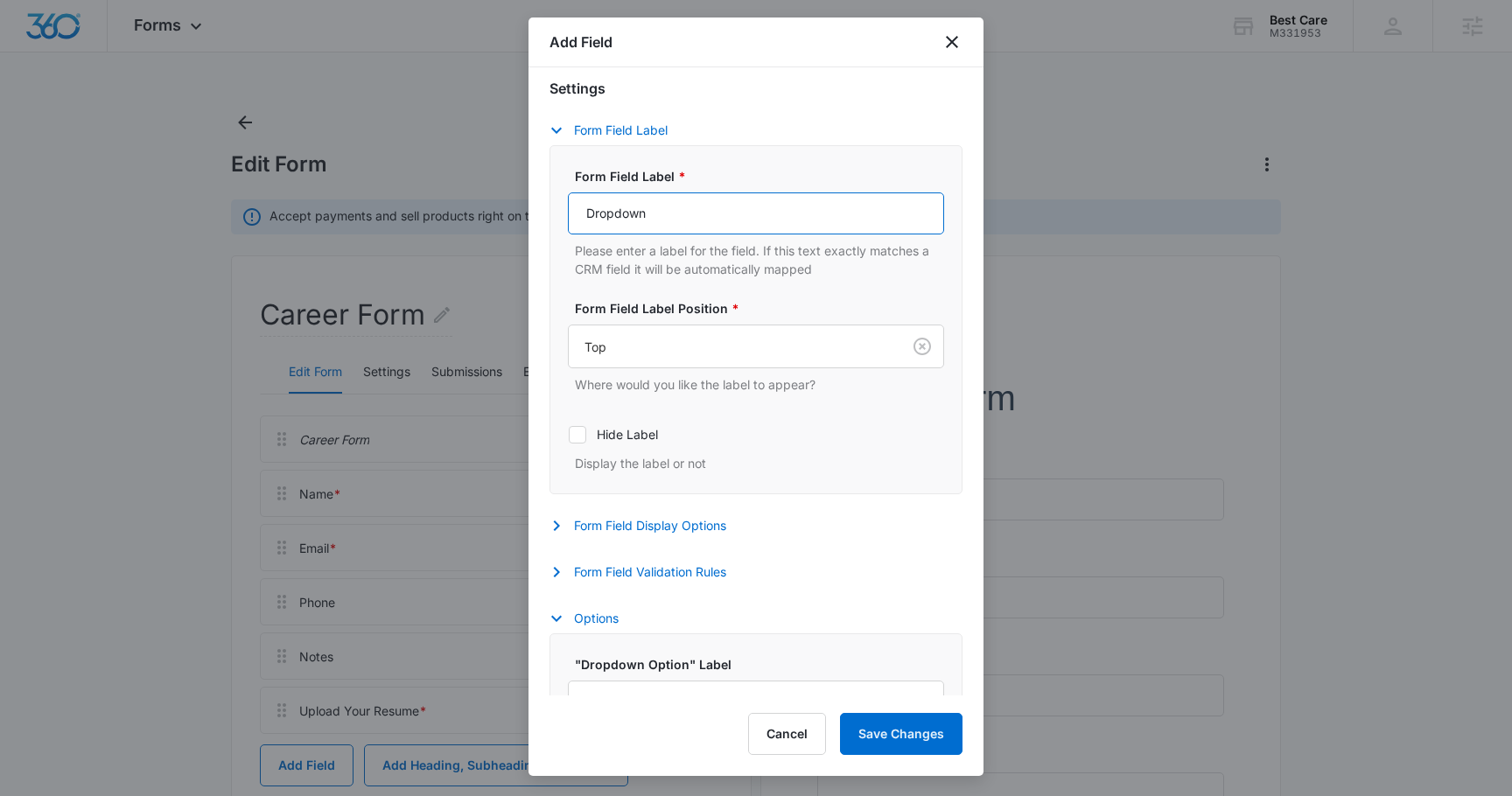
drag, startPoint x: 652, startPoint y: 220, endPoint x: 559, endPoint y: 219, distance: 93.0
click at [559, 219] on div "Form Field Label * Dropdown Please enter a label for the field. If this text ex…" at bounding box center [756, 319] width 413 height 349
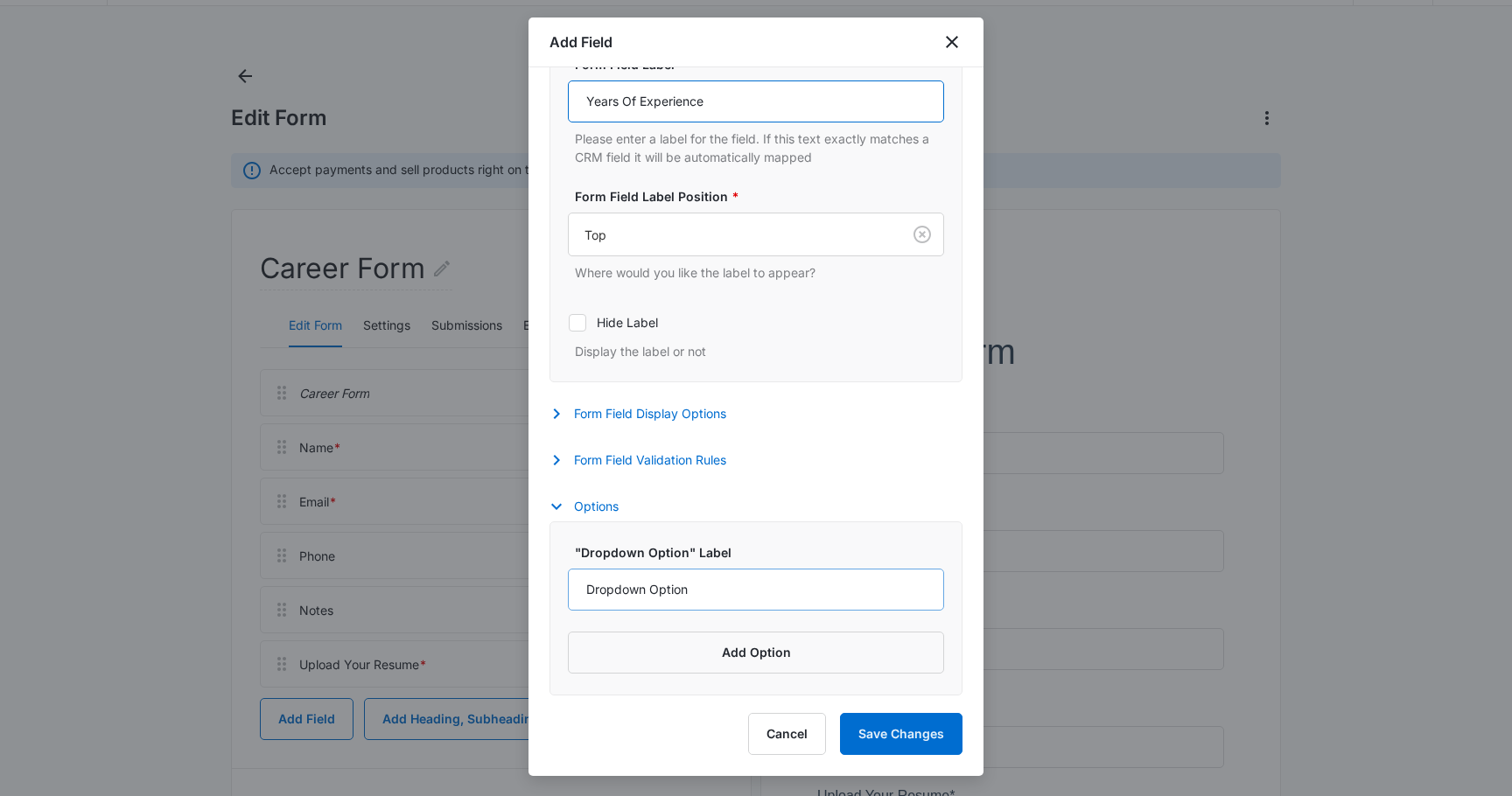
scroll to position [120, 0]
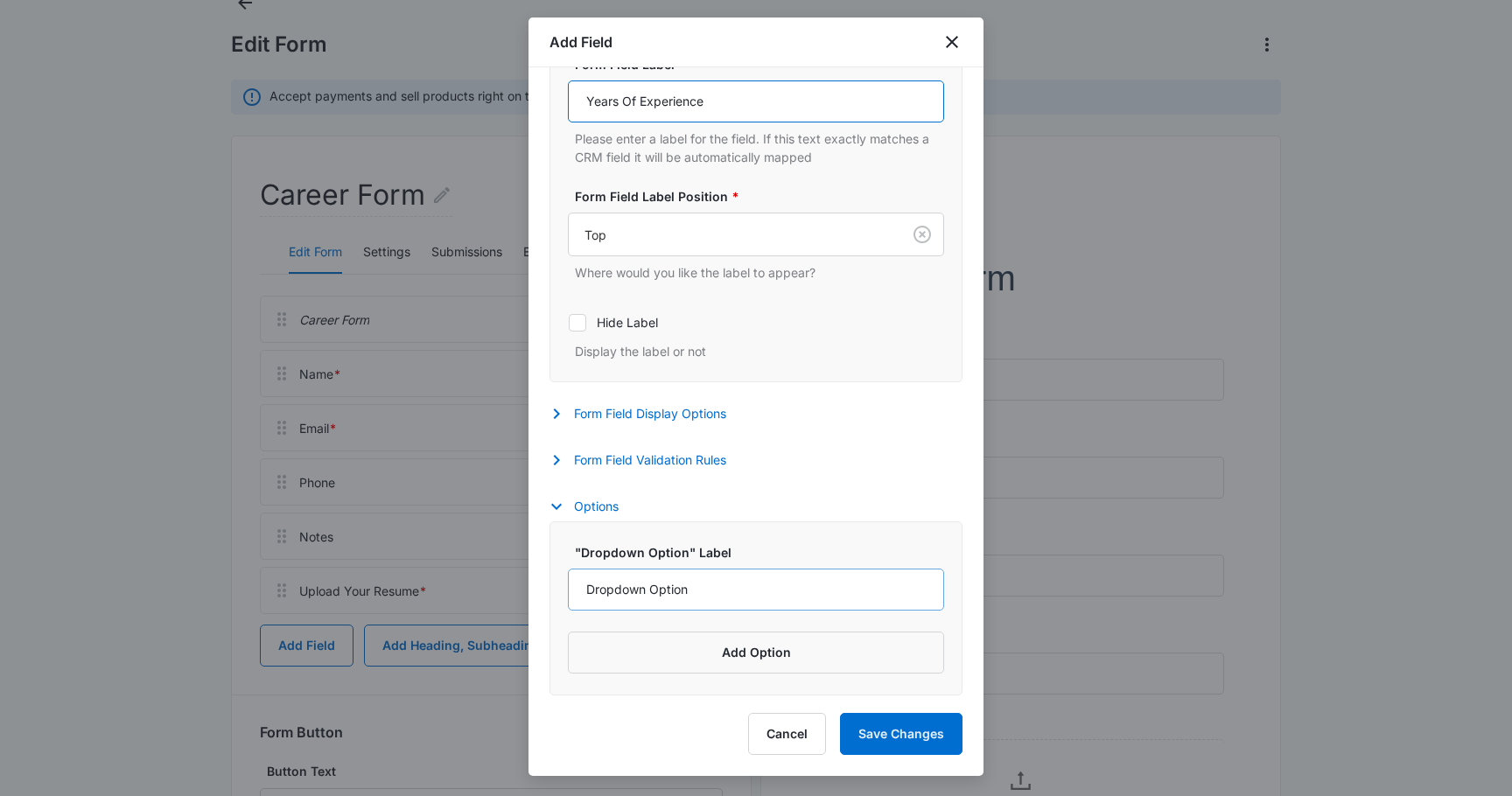
type input "Years Of Experience"
drag, startPoint x: 697, startPoint y: 587, endPoint x: 570, endPoint y: 574, distance: 127.7
click at [570, 574] on input "Dropdown Option" at bounding box center [756, 590] width 376 height 42
type input "1-2"
click at [752, 658] on button "Add Option" at bounding box center [756, 653] width 376 height 42
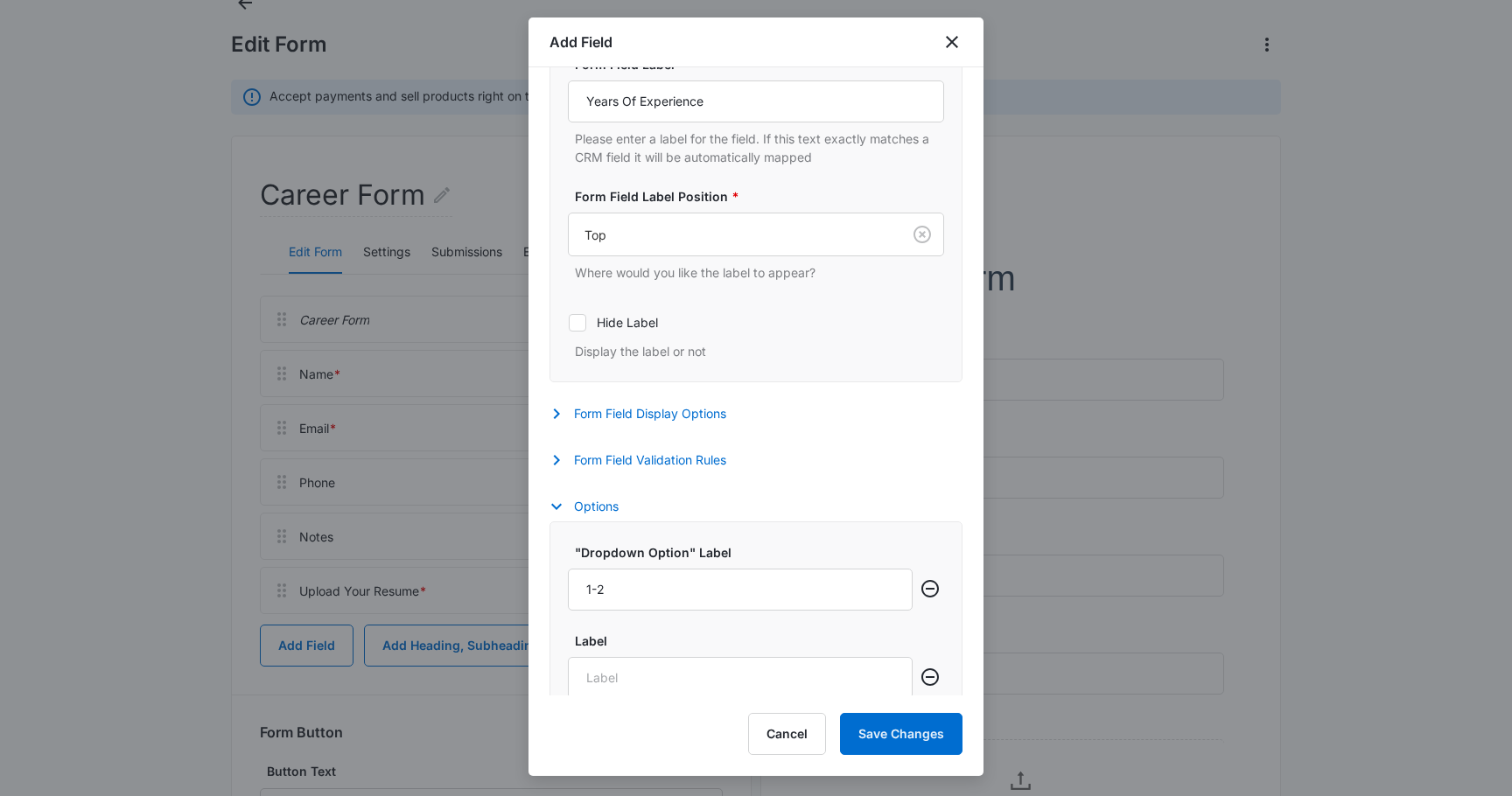
scroll to position [529, 0]
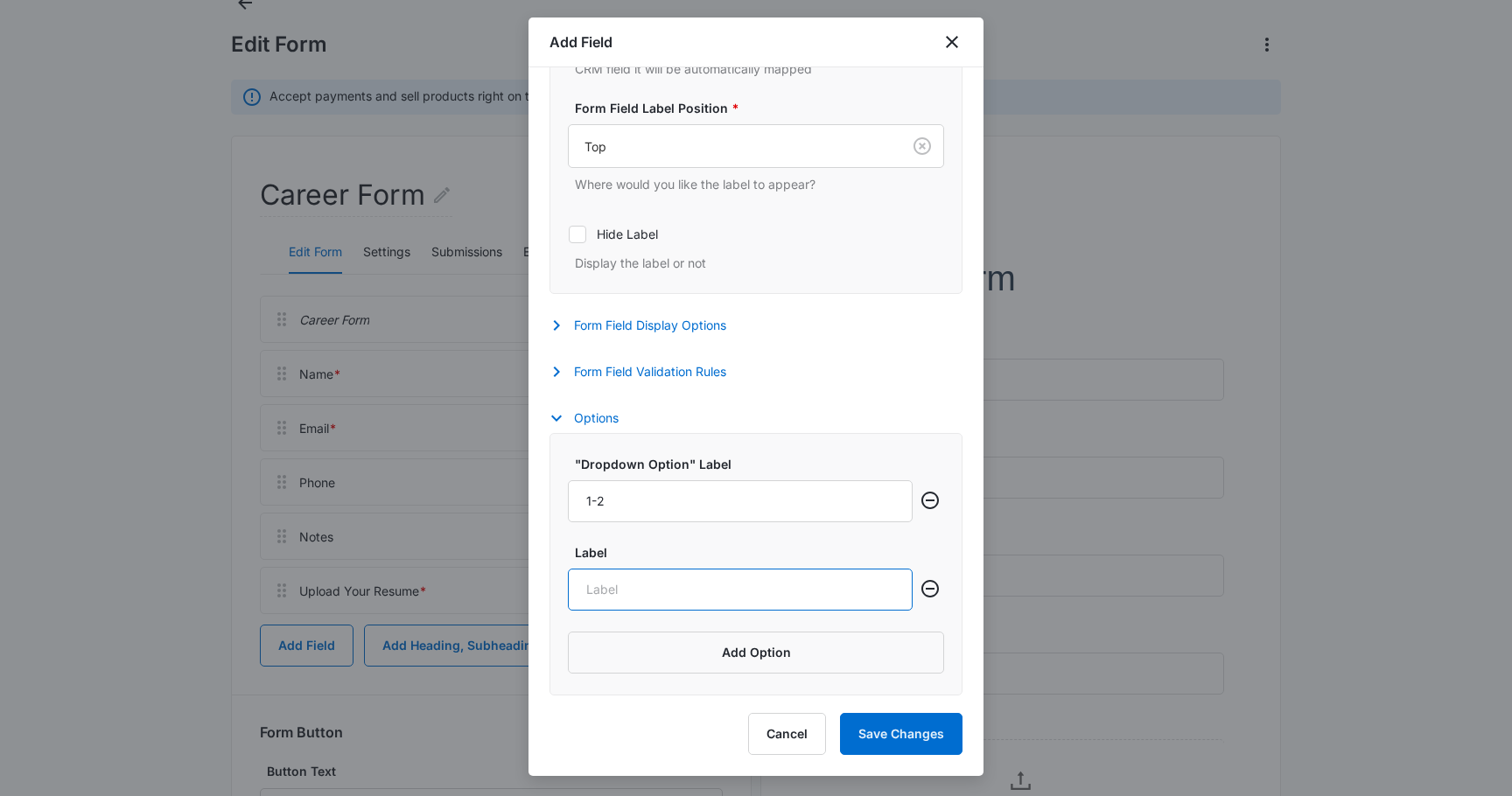
click at [628, 588] on input "Label" at bounding box center [740, 590] width 345 height 42
type input "2-3"
click at [704, 650] on button "Add Option" at bounding box center [756, 653] width 376 height 42
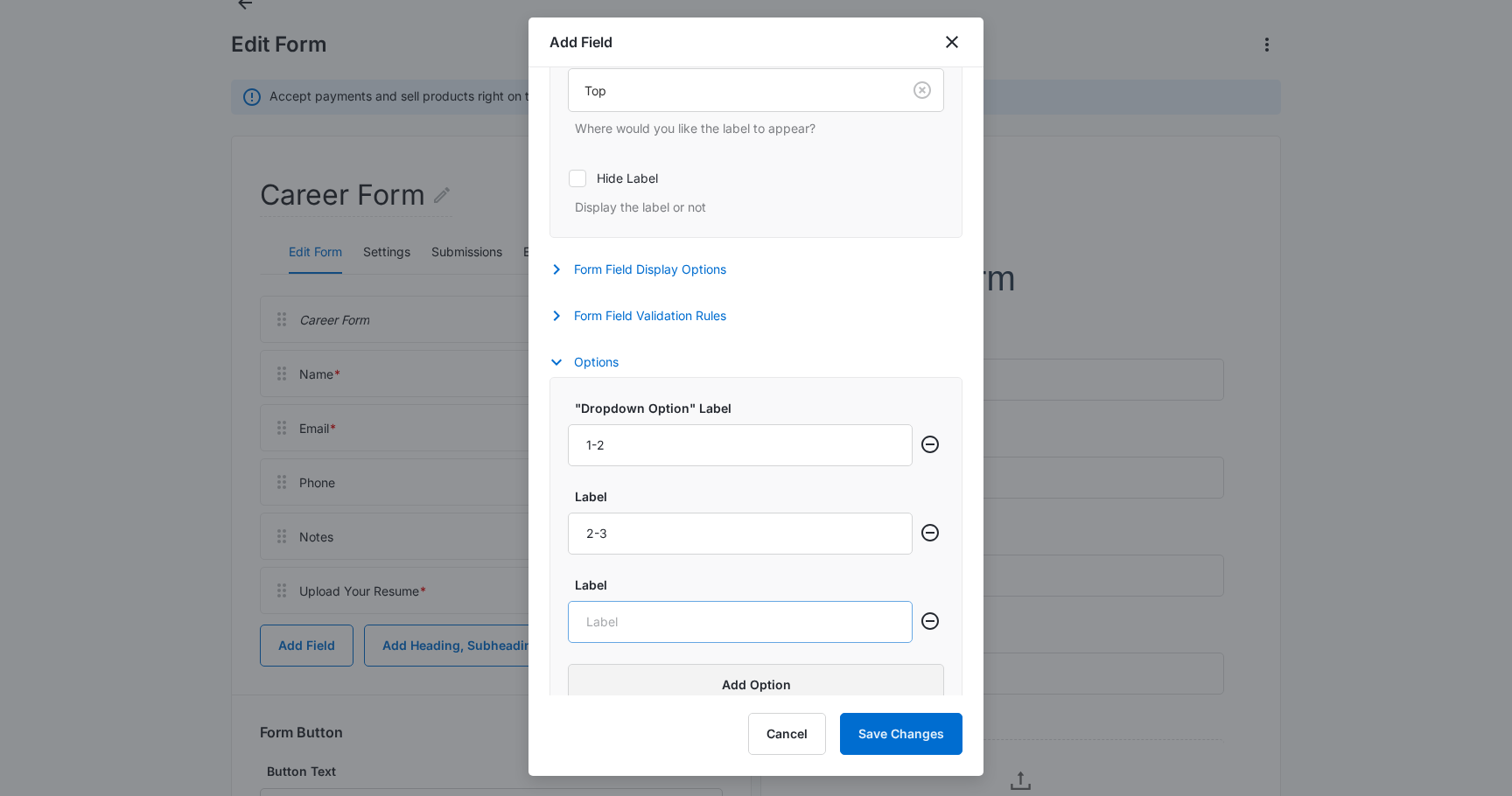
scroll to position [618, 0]
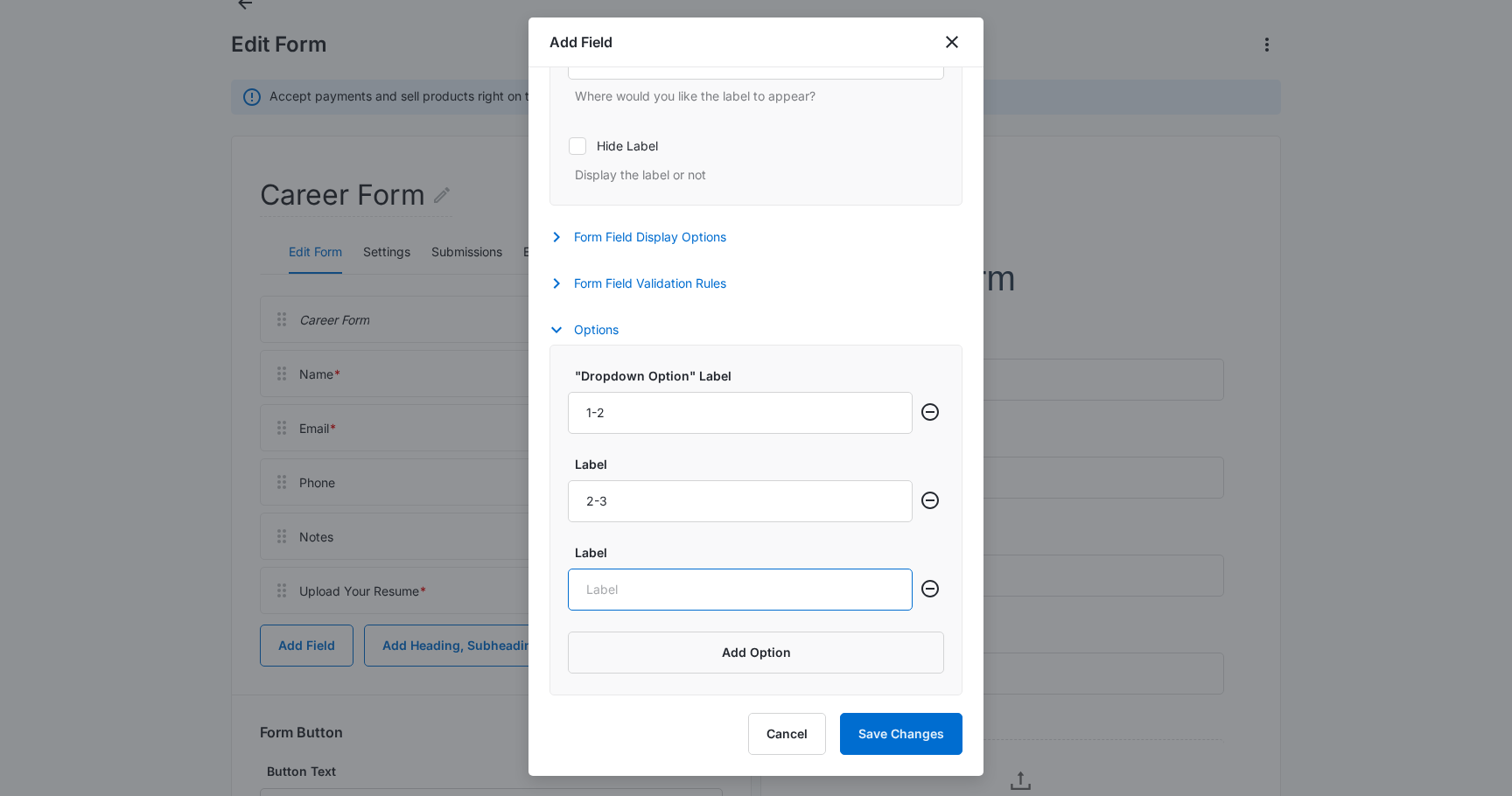
click at [592, 579] on input "Label" at bounding box center [740, 590] width 345 height 42
type input "3+"
drag, startPoint x: 629, startPoint y: 408, endPoint x: 550, endPoint y: 415, distance: 79.3
click at [550, 415] on div ""Dropdown Option" Label 1-2 Label 2-3 Label 3+ Add Option" at bounding box center [756, 520] width 413 height 351
paste input "Less than 1 year"
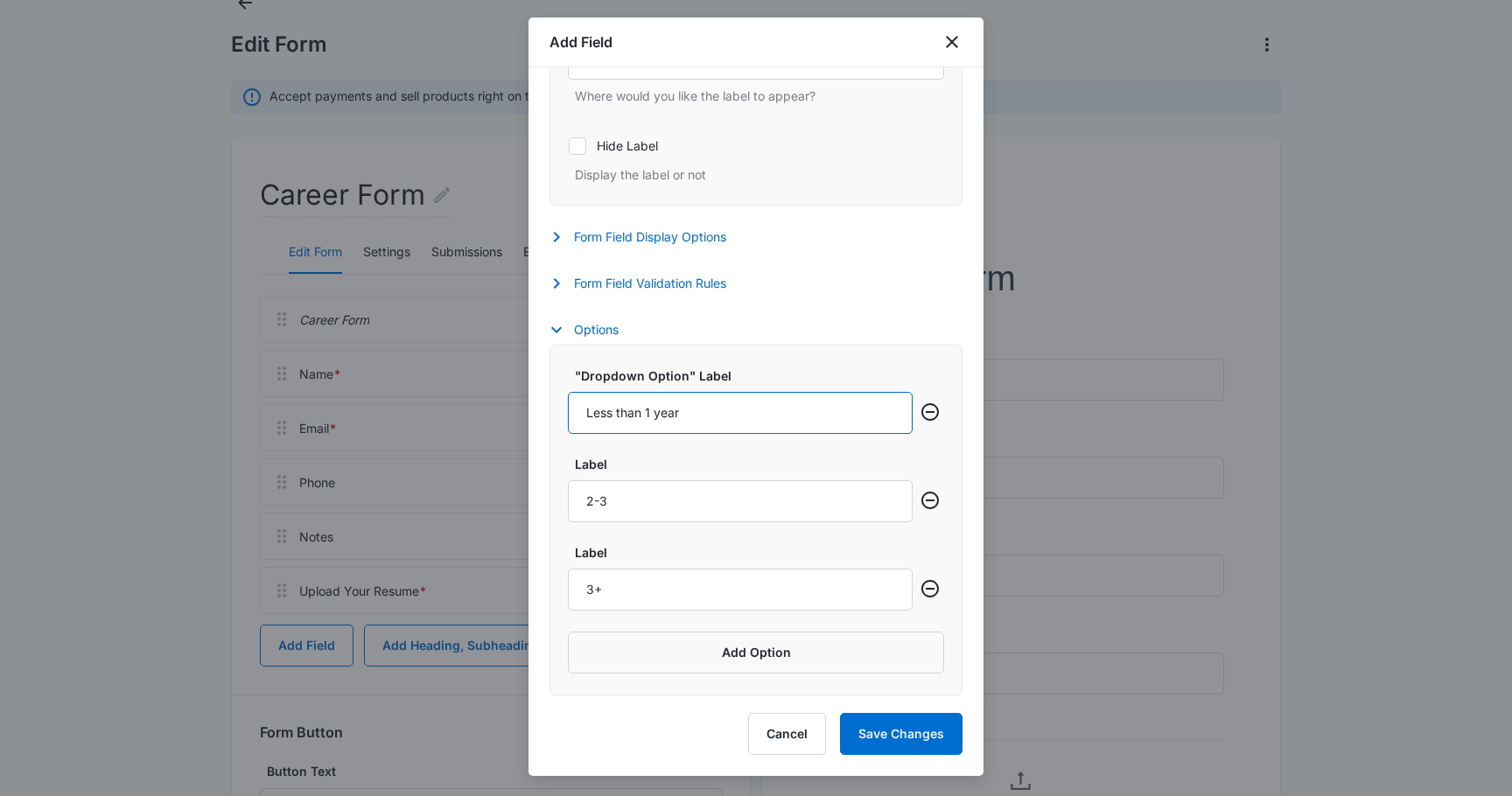
type input "Less than 1 year"
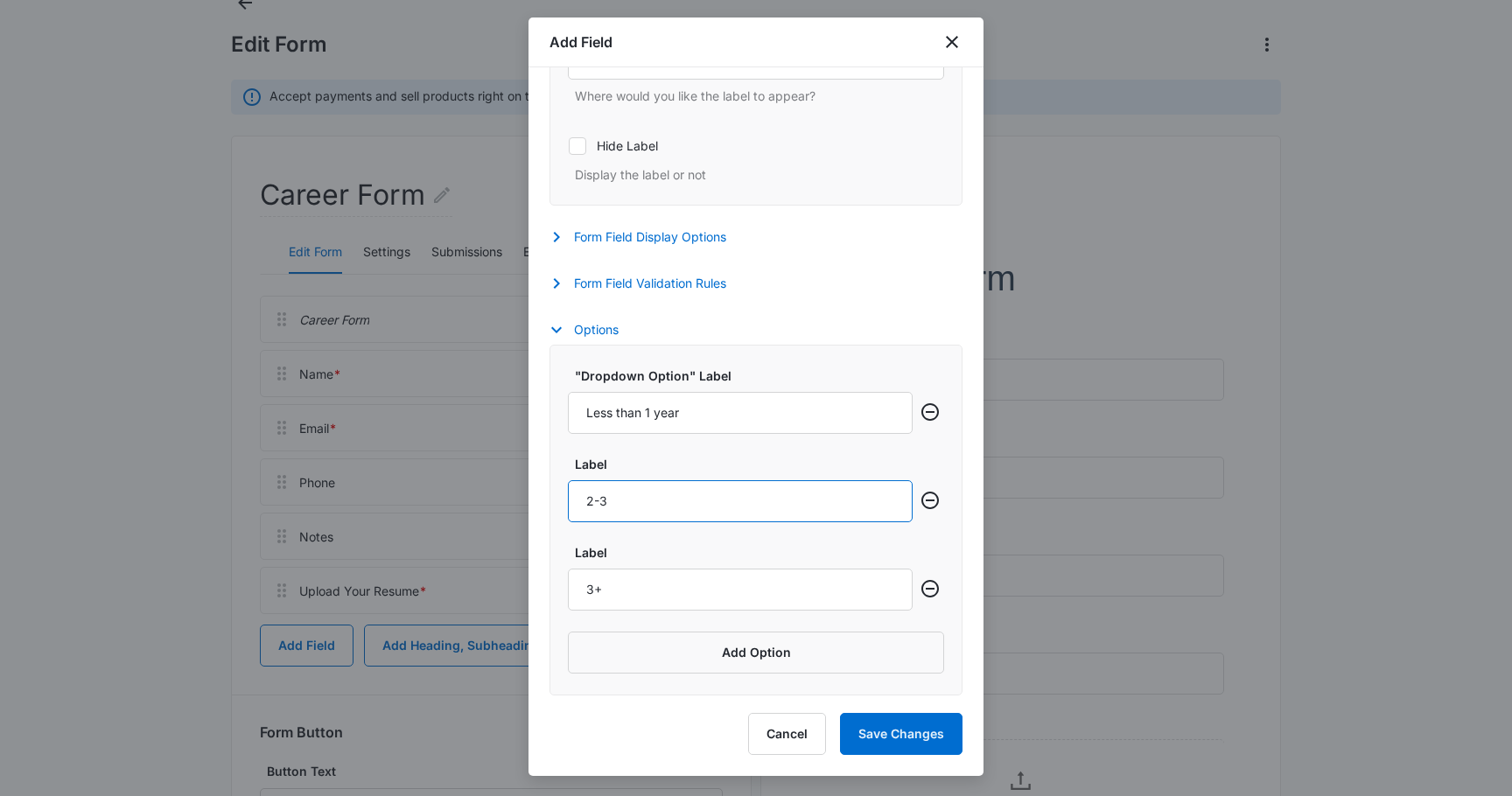
drag, startPoint x: 629, startPoint y: 506, endPoint x: 567, endPoint y: 506, distance: 62.0
click at [568, 506] on input "2-3" at bounding box center [740, 501] width 345 height 42
paste input "1-3 years"
type input "1-3 years"
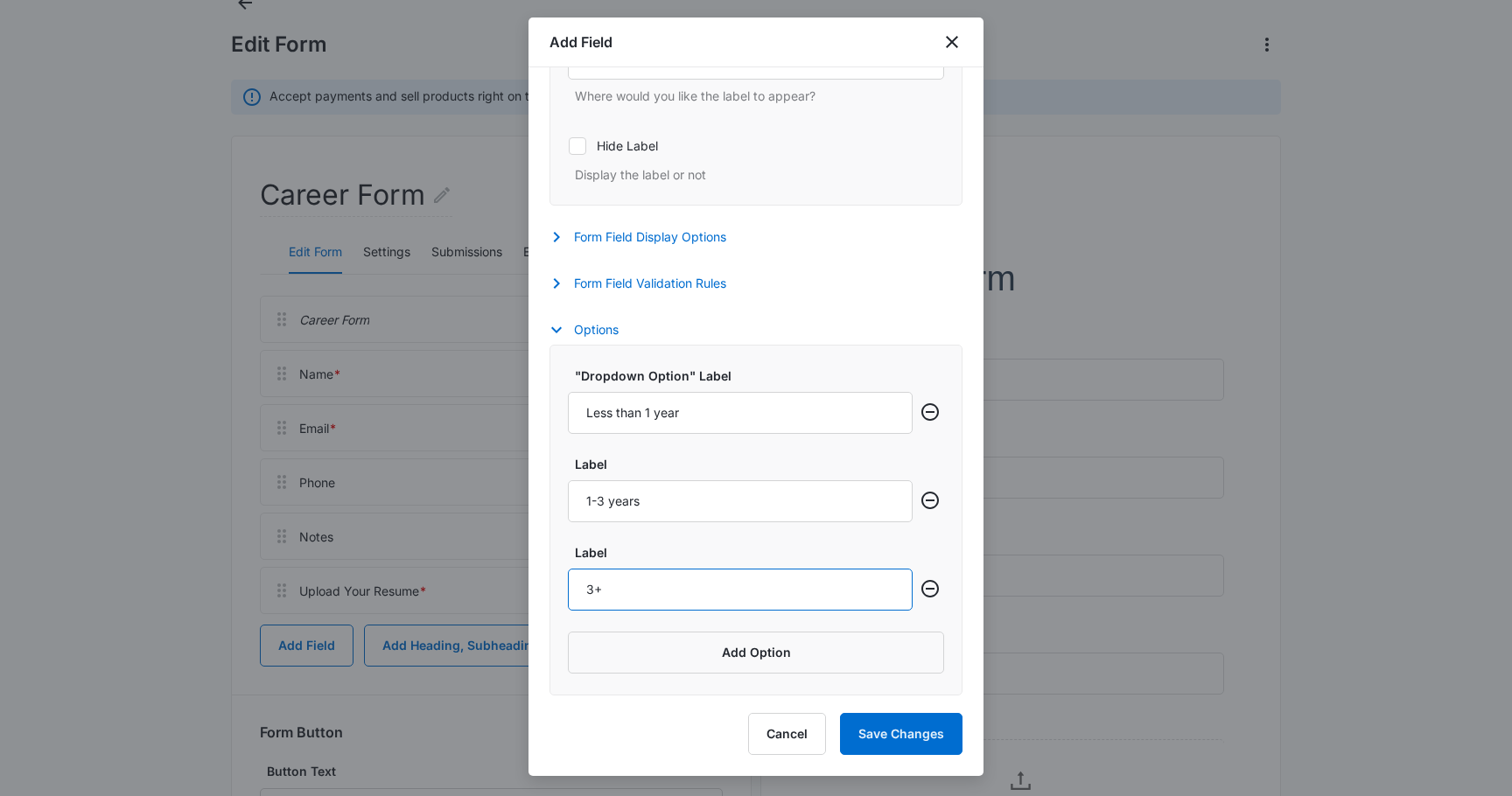
drag, startPoint x: 617, startPoint y: 582, endPoint x: 560, endPoint y: 581, distance: 57.0
click at [560, 582] on div ""Dropdown Option" Label Less than 1 year Label 1-3 years Label 3+ Add Option" at bounding box center [756, 520] width 413 height 351
paste input "4-6 years"
type input "4-6 years"
click at [748, 667] on button "Add Option" at bounding box center [756, 653] width 376 height 42
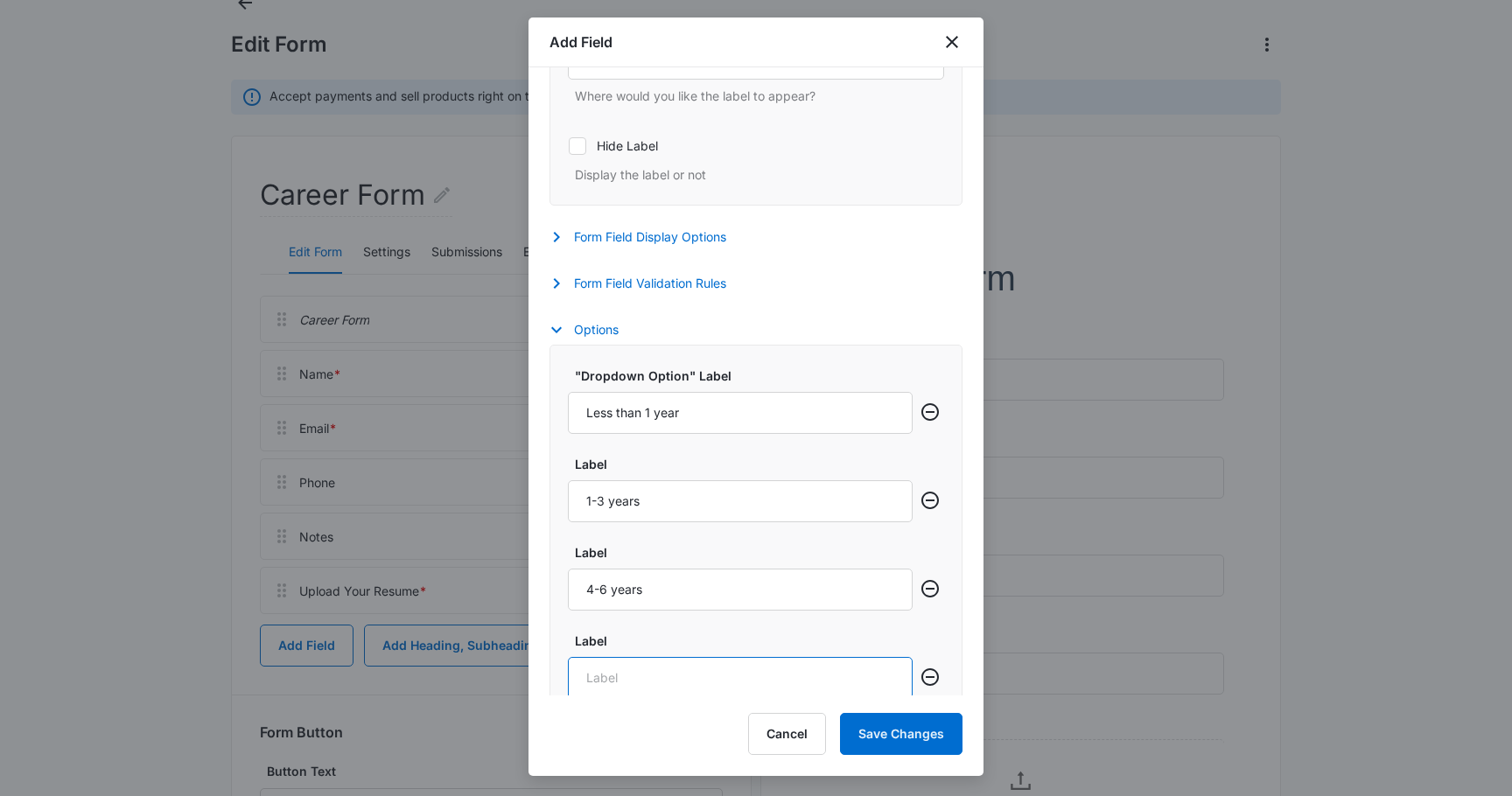
click at [662, 674] on input "Label" at bounding box center [740, 678] width 345 height 42
paste input "7-10 years"
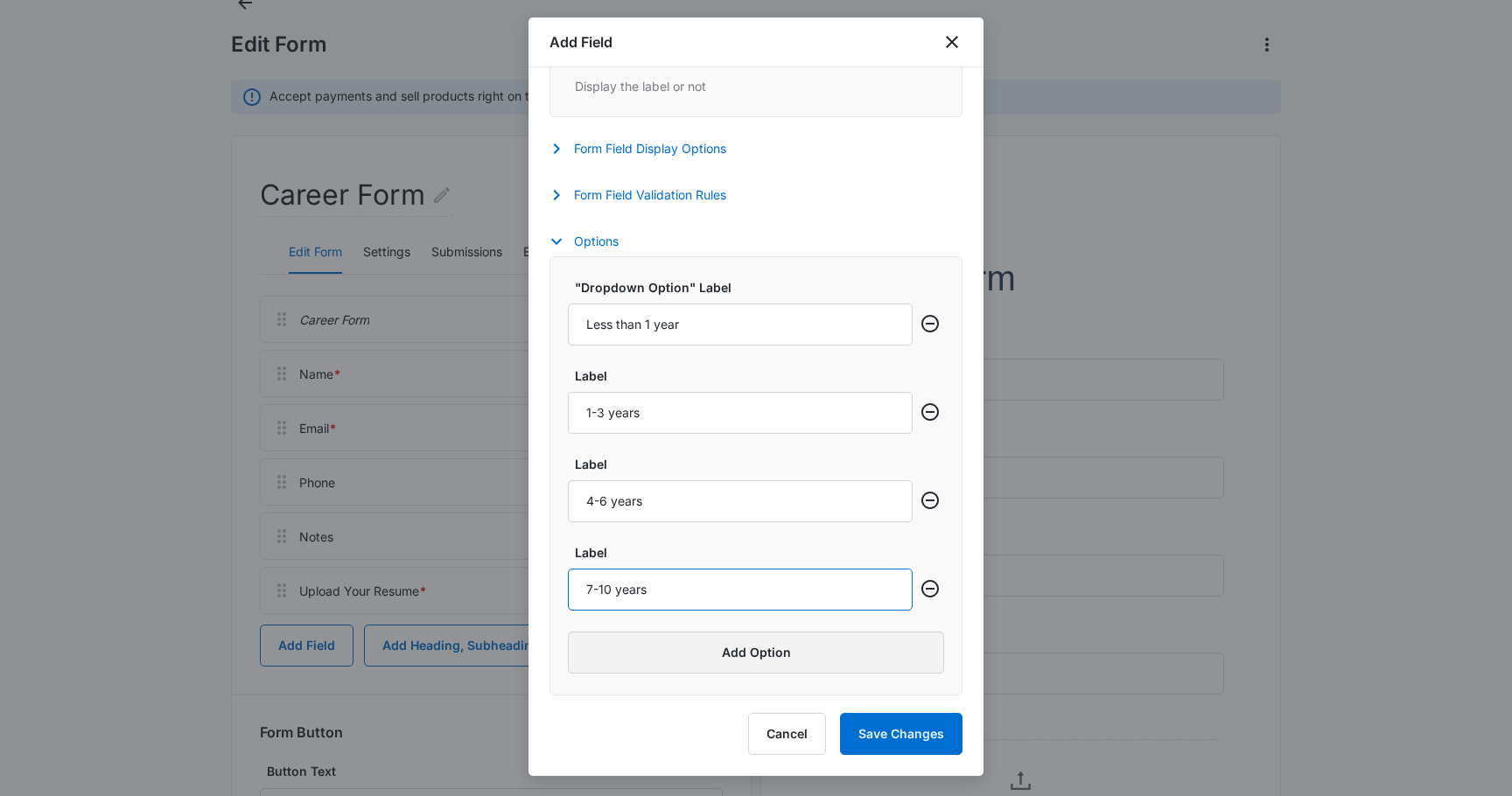
type input "7-10 years"
click at [730, 645] on button "Add Option" at bounding box center [756, 653] width 376 height 42
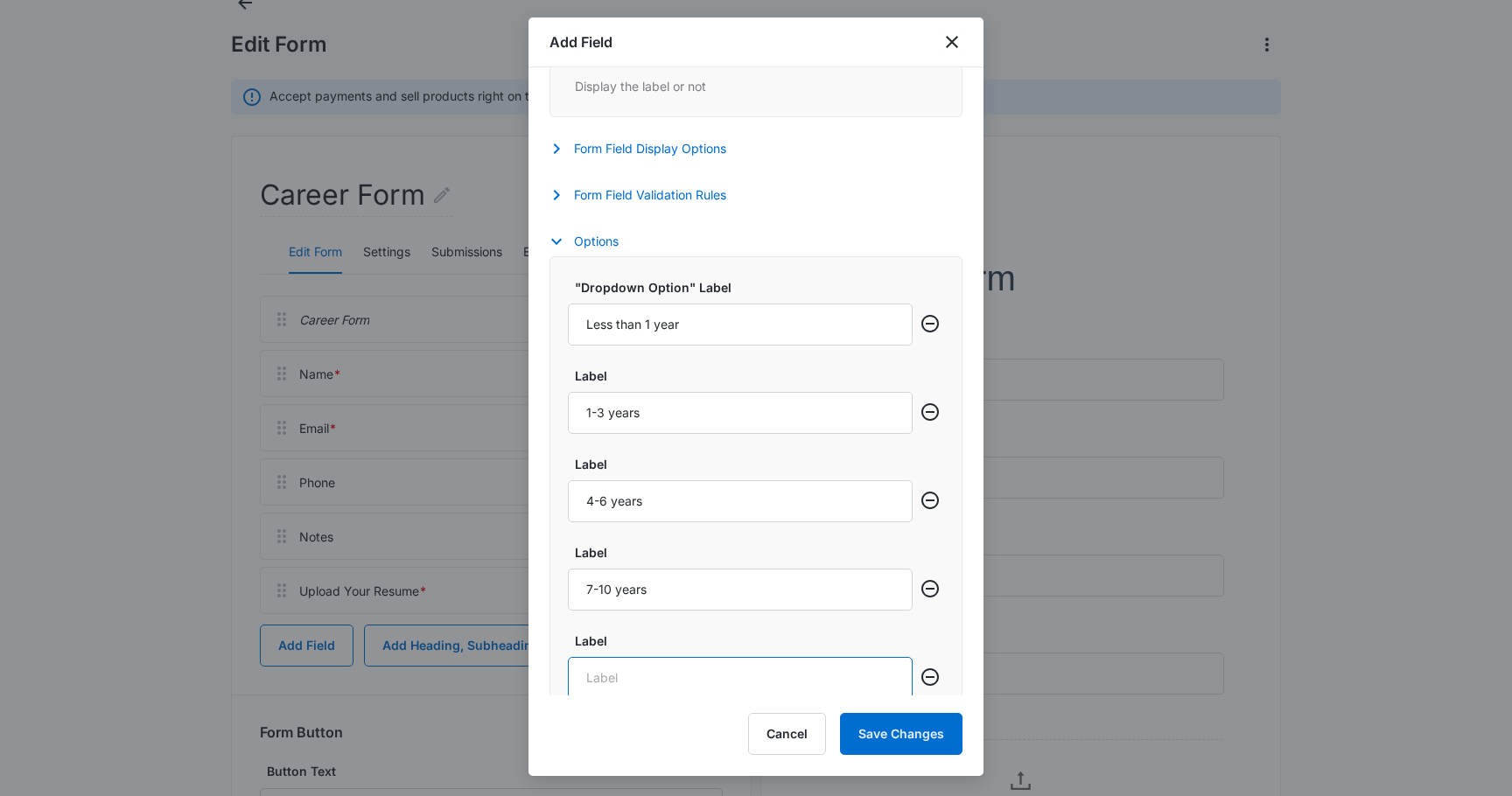
click at [610, 674] on input "Label" at bounding box center [740, 678] width 345 height 42
paste input "10+ years"
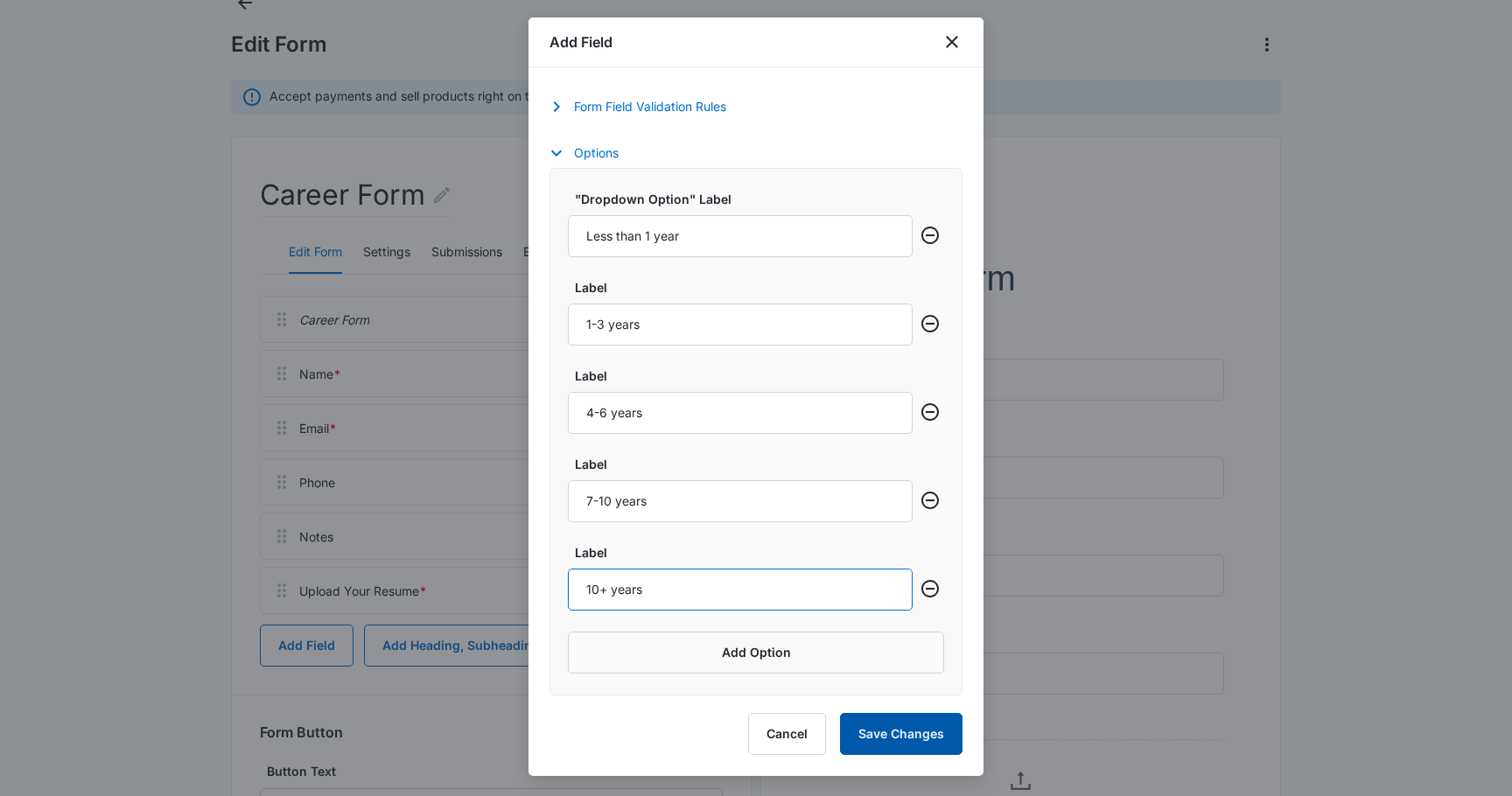
type input "10+ years"
click at [894, 736] on button "Save Changes" at bounding box center [901, 734] width 122 height 42
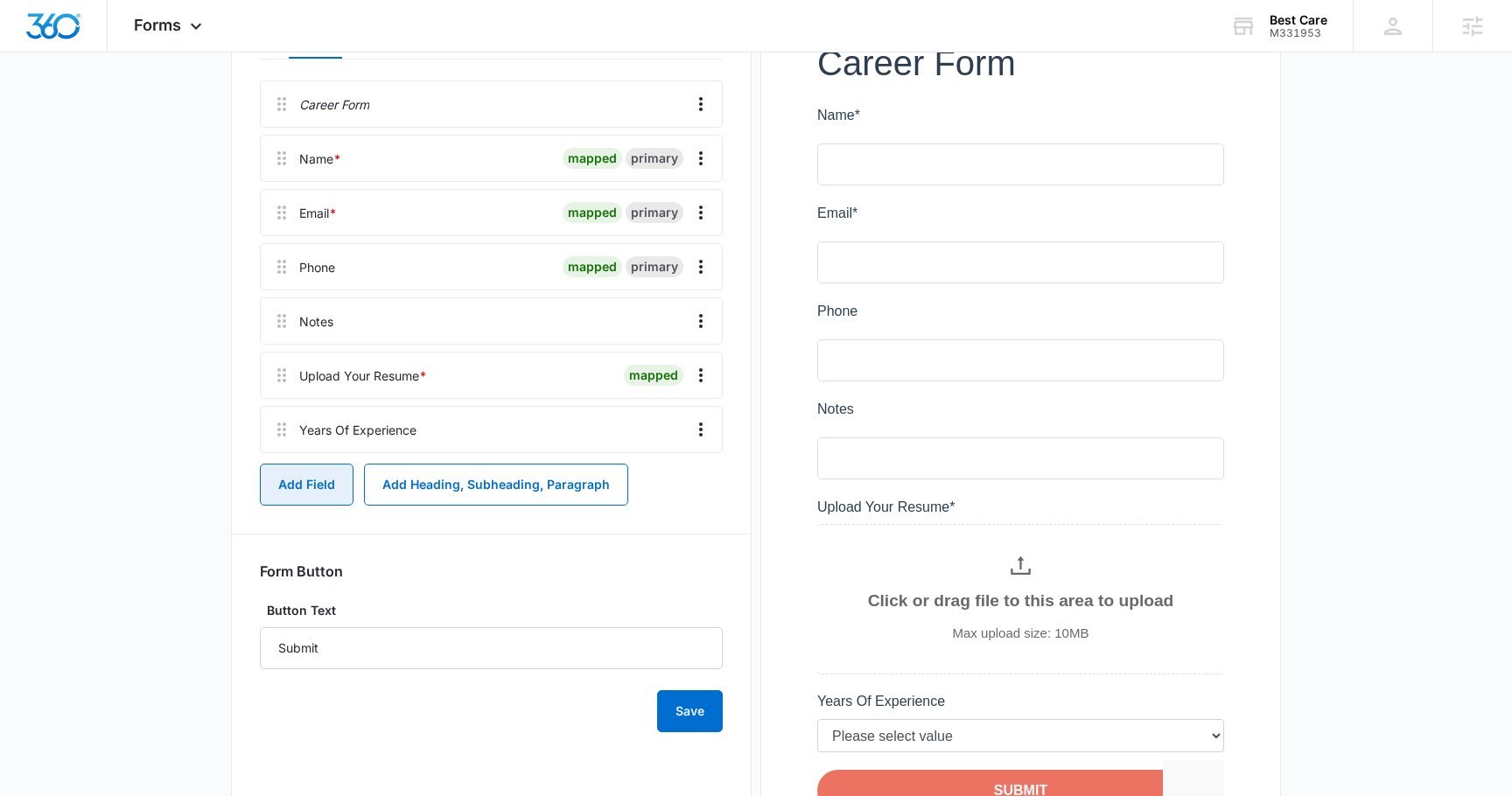
scroll to position [393, 0]
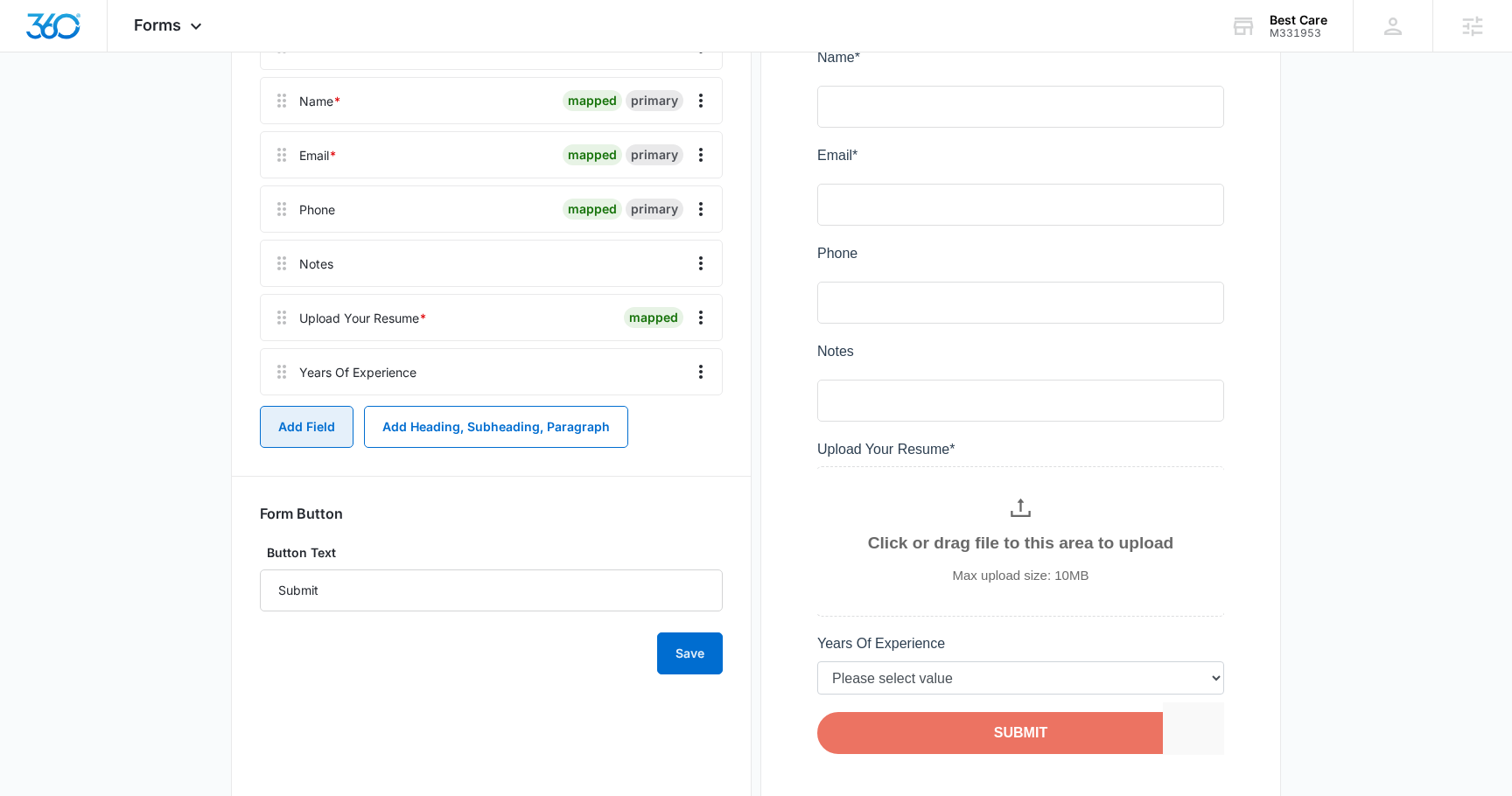
click at [295, 437] on button "Add Field" at bounding box center [306, 427] width 94 height 42
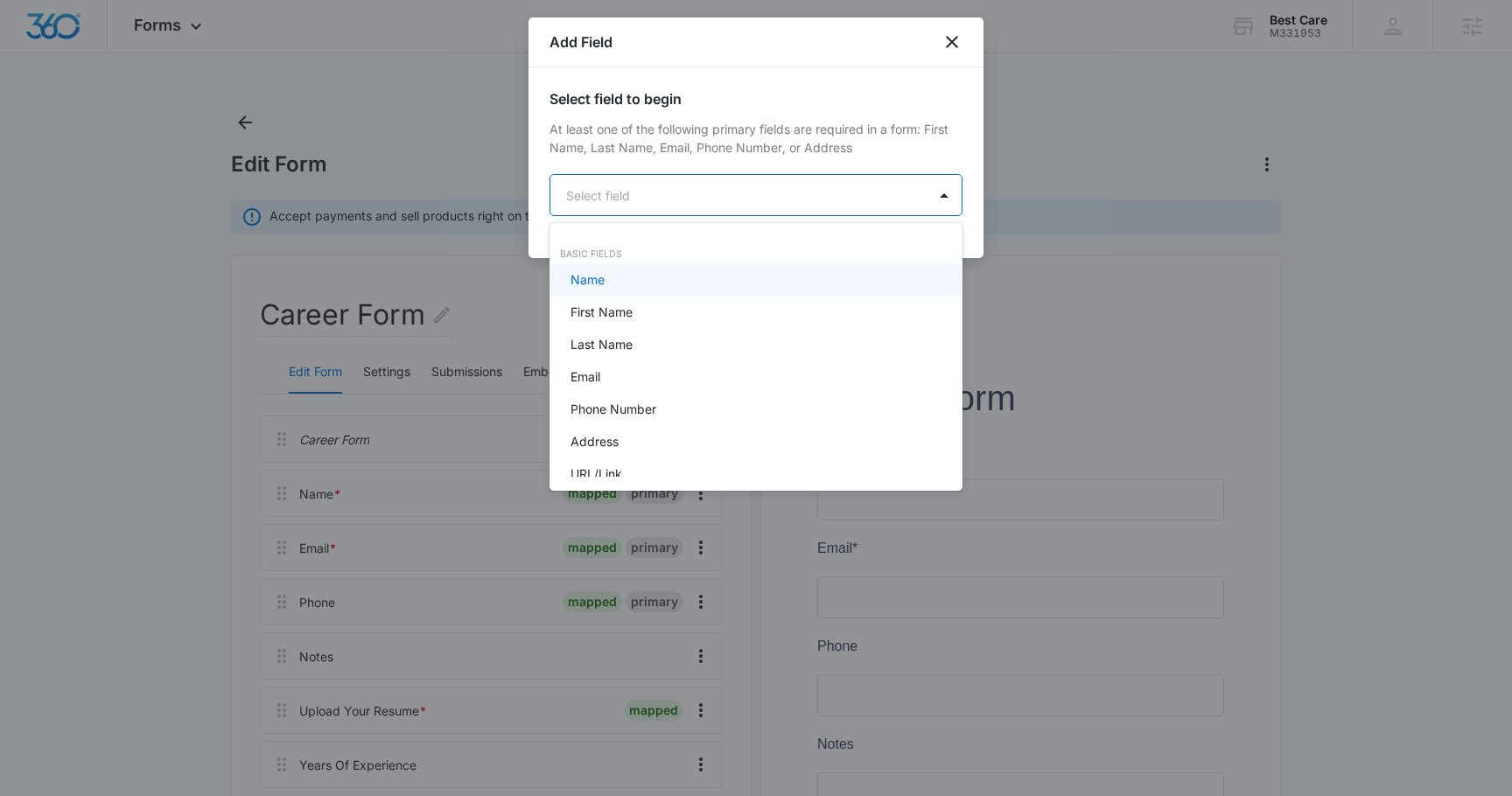
scroll to position [0, 0]
click at [711, 199] on body "Forms Apps Reputation Forms CRM Email Social POS Content Ads Intelligence Files…" at bounding box center [756, 398] width 1512 height 796
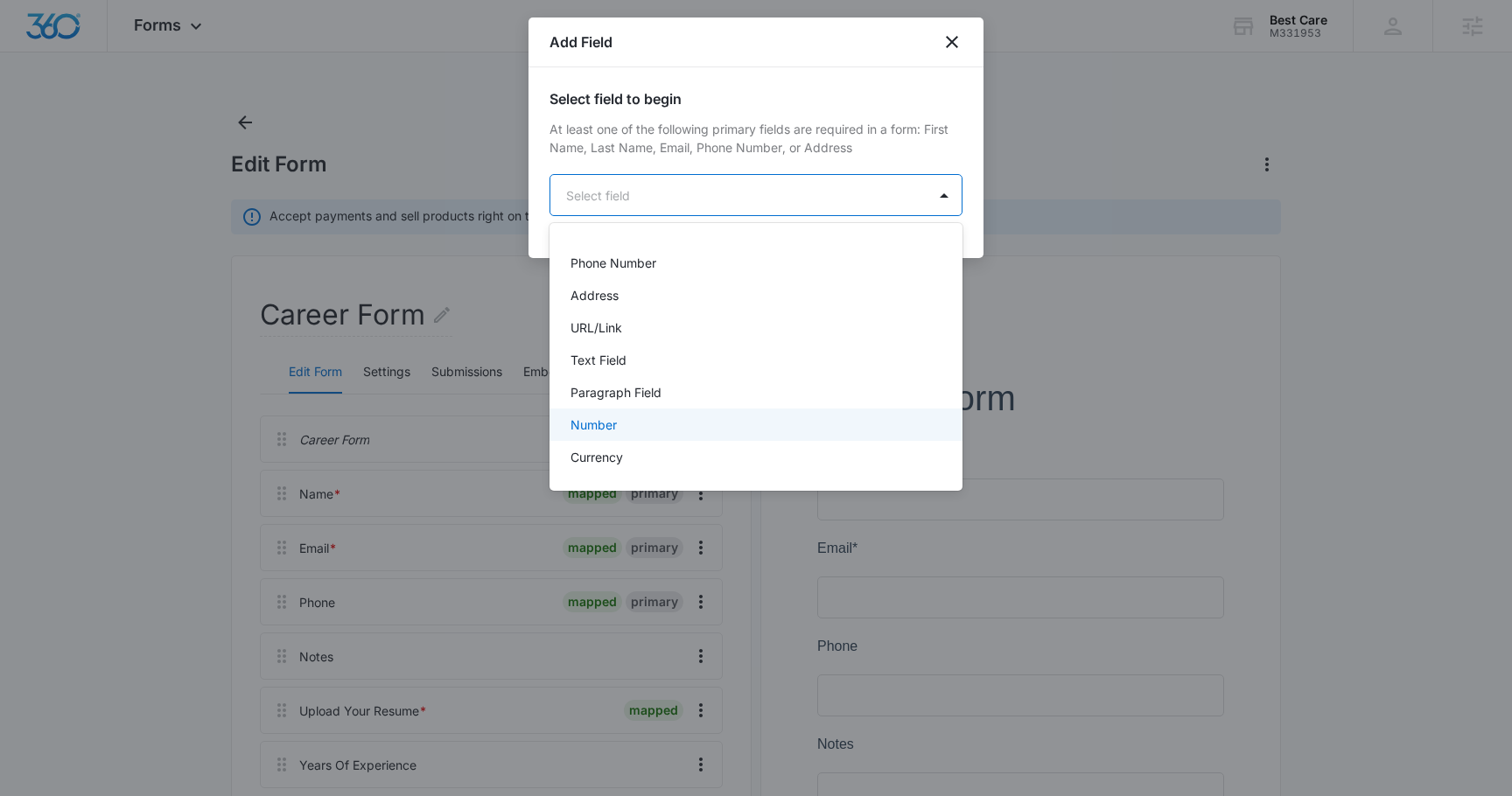
scroll to position [173, 0]
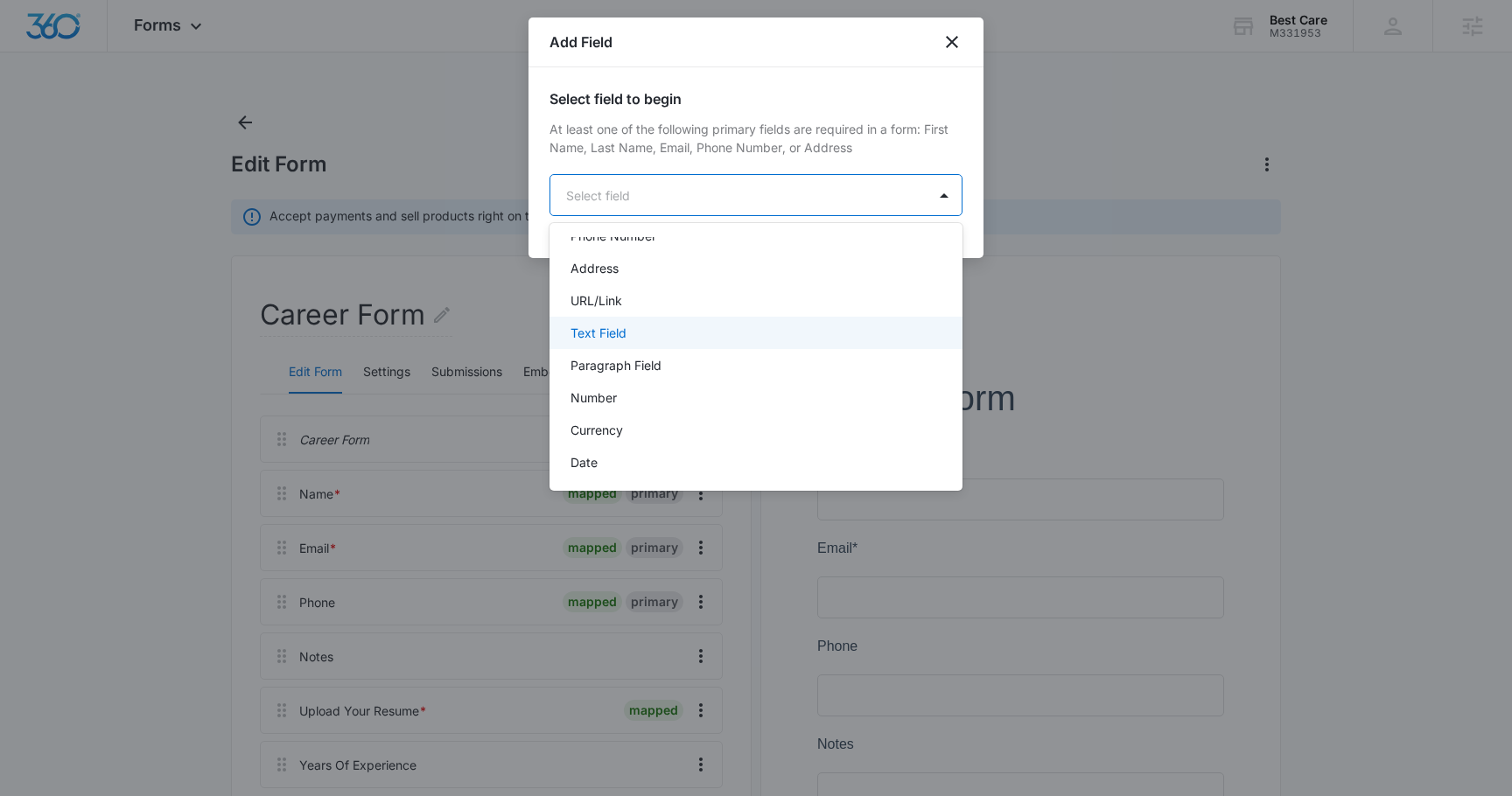
click at [619, 338] on p "Text Field" at bounding box center [598, 332] width 56 height 18
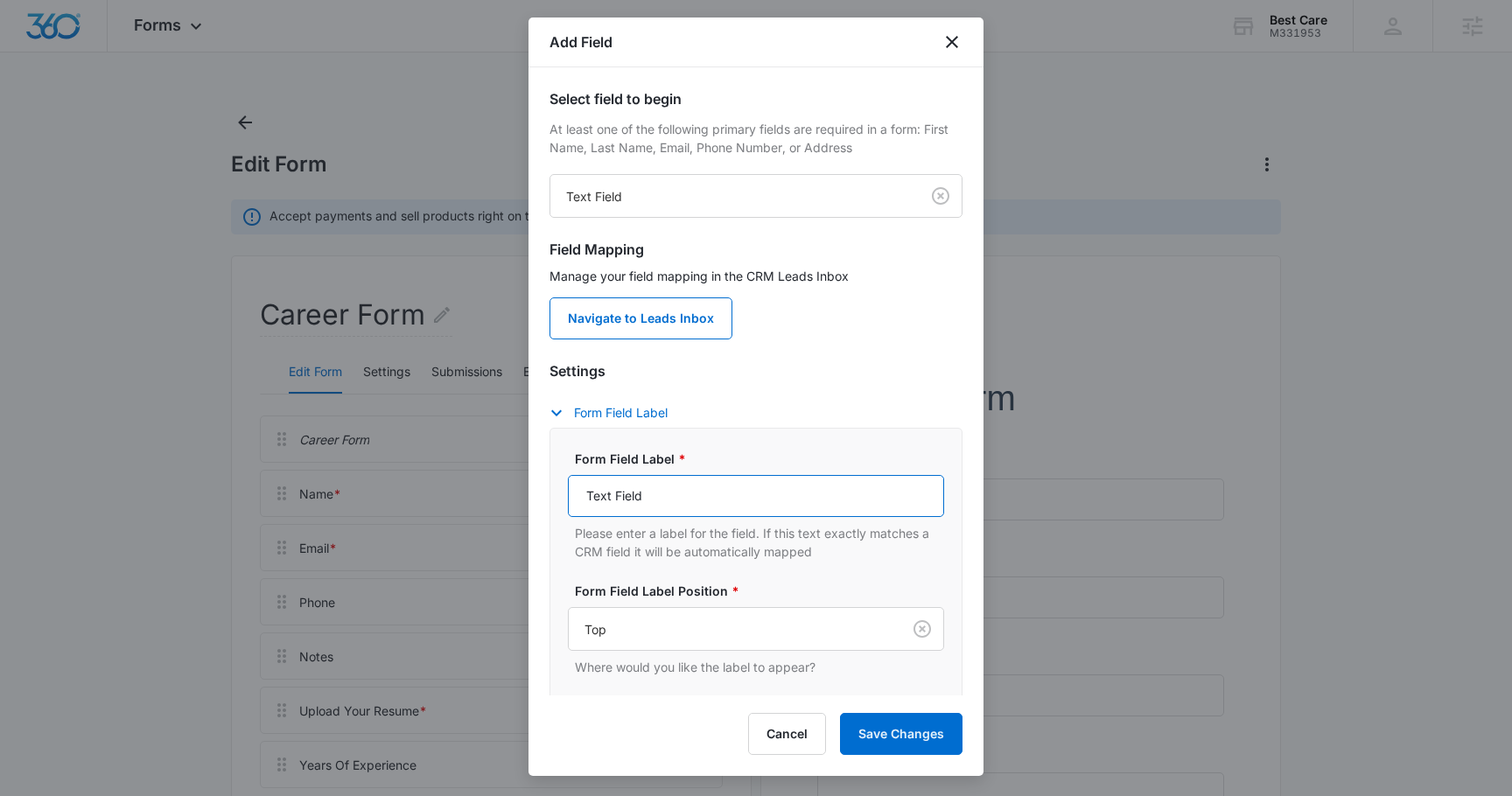
drag, startPoint x: 659, startPoint y: 497, endPoint x: 660, endPoint y: 484, distance: 13.0
click at [659, 495] on input "Text Field" at bounding box center [756, 496] width 376 height 42
drag, startPoint x: 659, startPoint y: 497, endPoint x: 569, endPoint y: 496, distance: 90.0
click at [569, 495] on input "Text Field" at bounding box center [756, 496] width 376 height 42
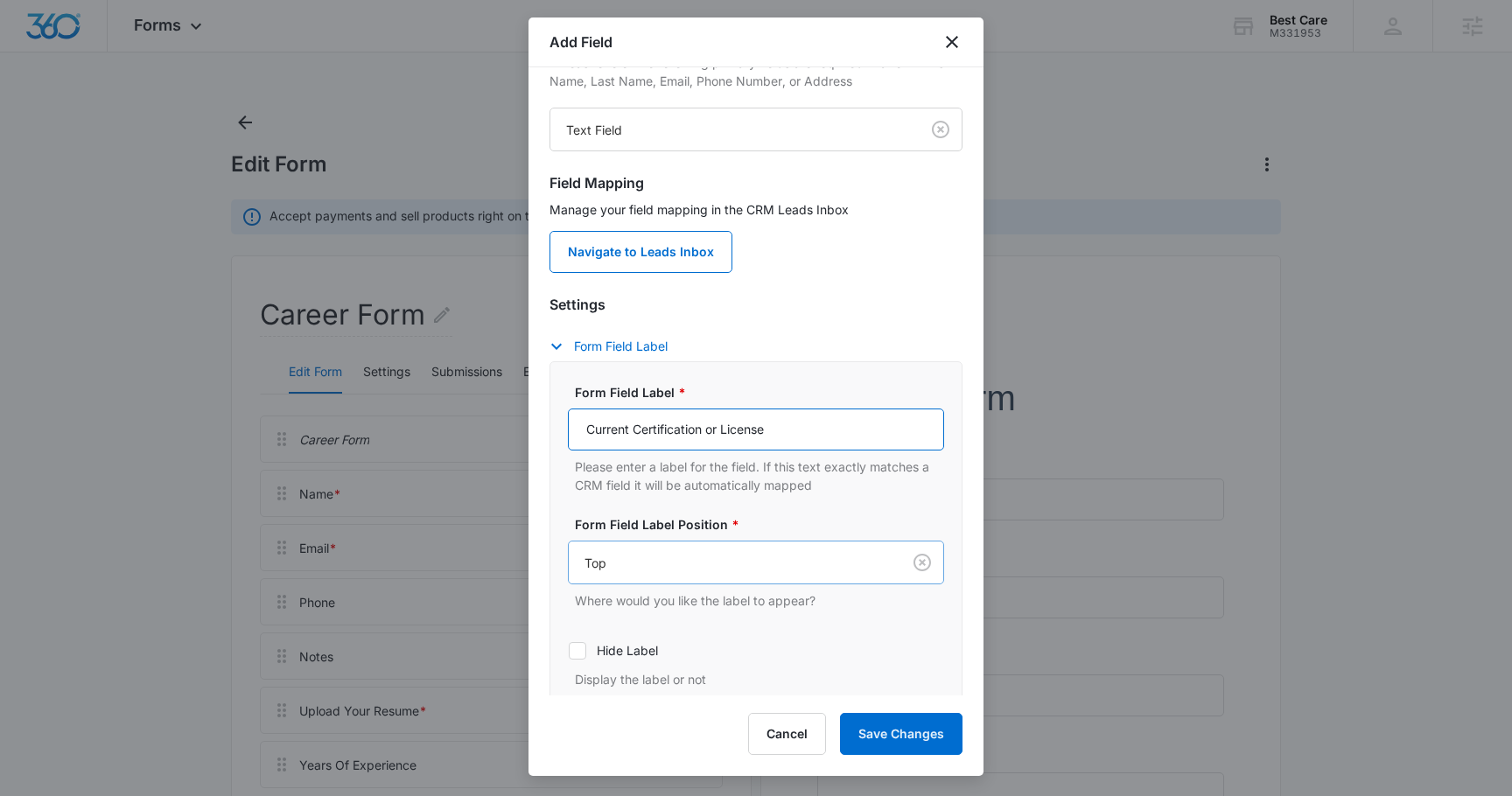
scroll to position [174, 0]
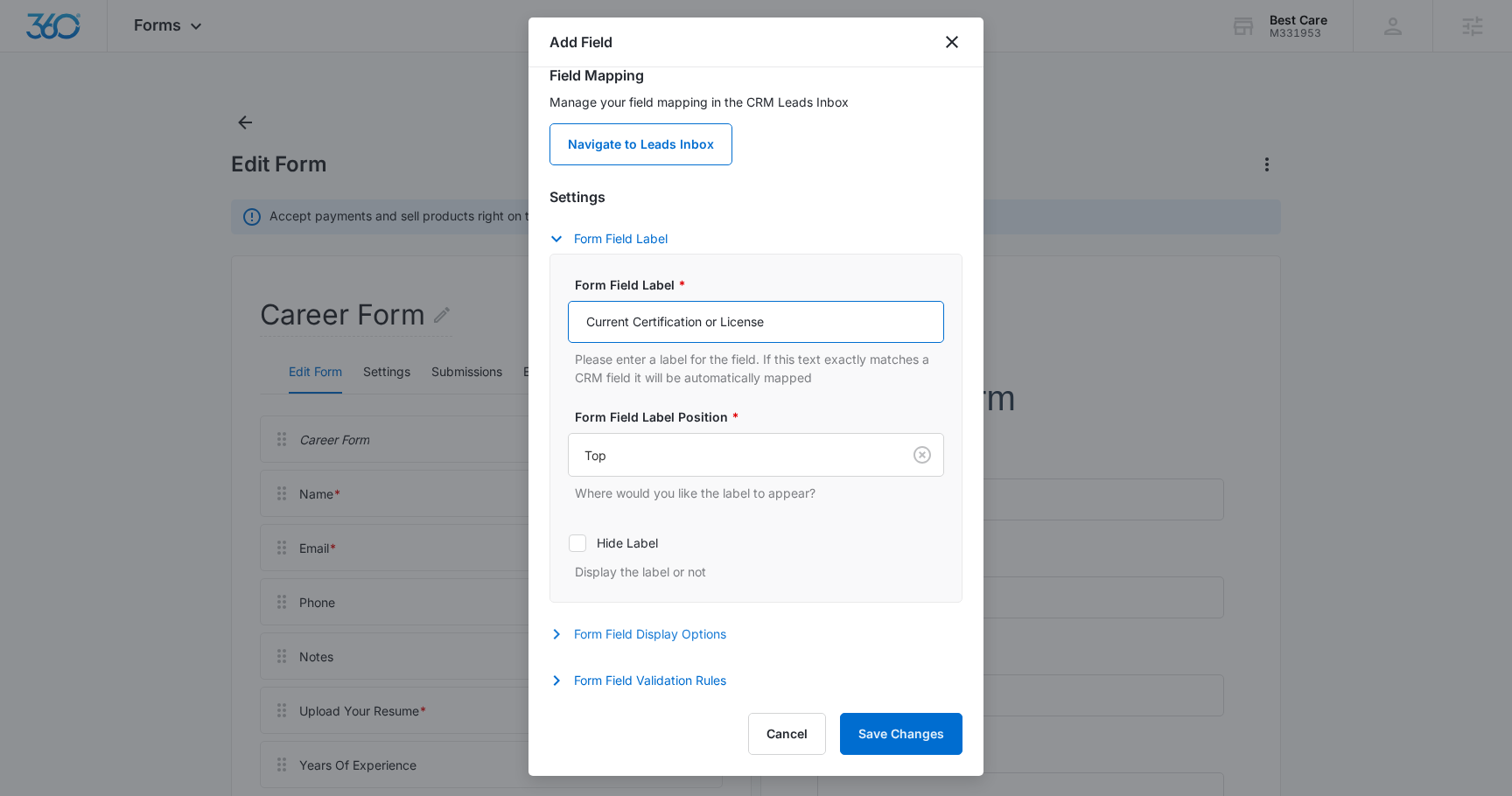
type input "Current Certification or License"
click at [554, 639] on icon "button" at bounding box center [556, 634] width 21 height 21
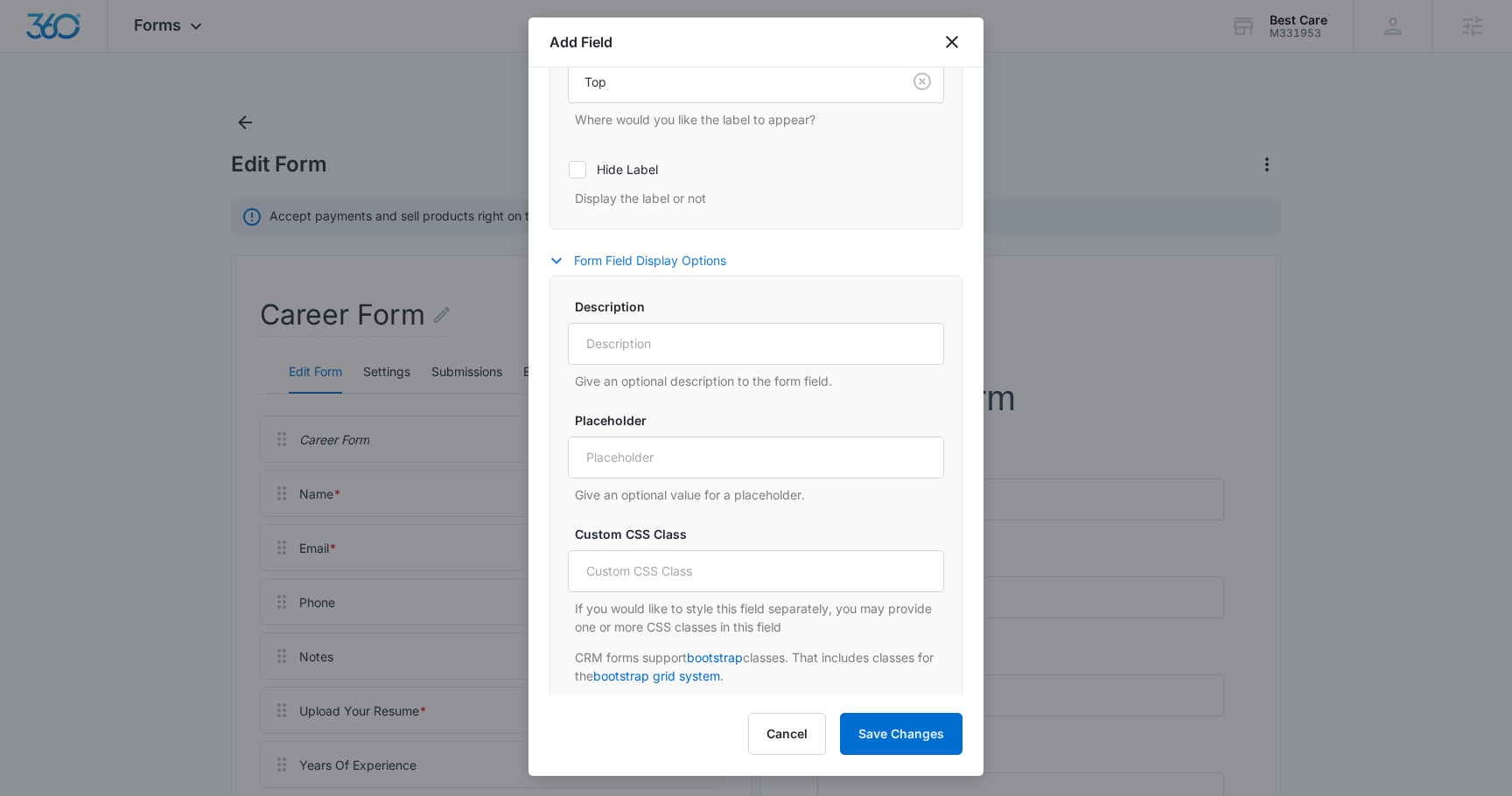
scroll to position [605, 0]
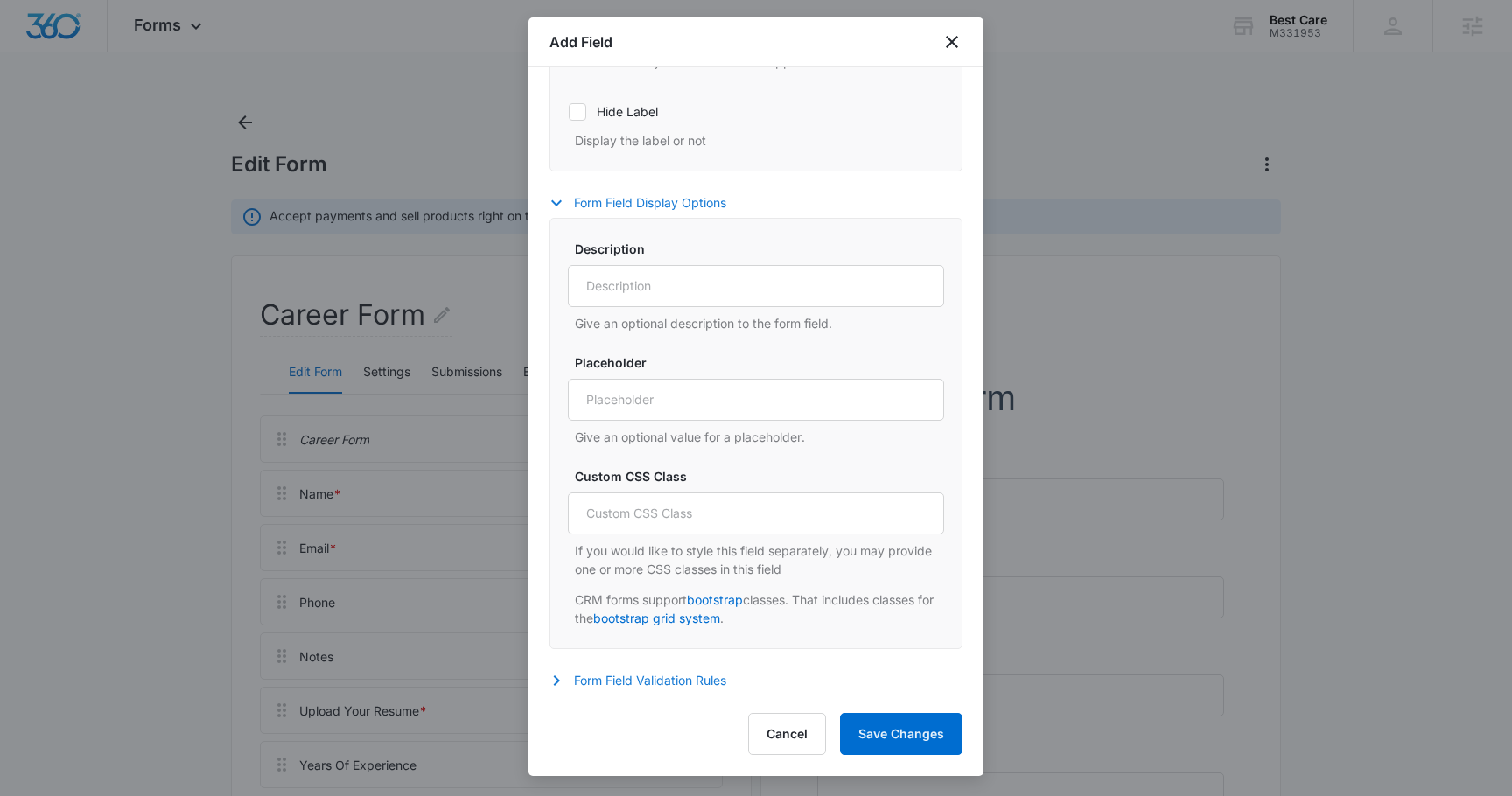
click at [555, 678] on icon "button" at bounding box center [556, 681] width 6 height 10
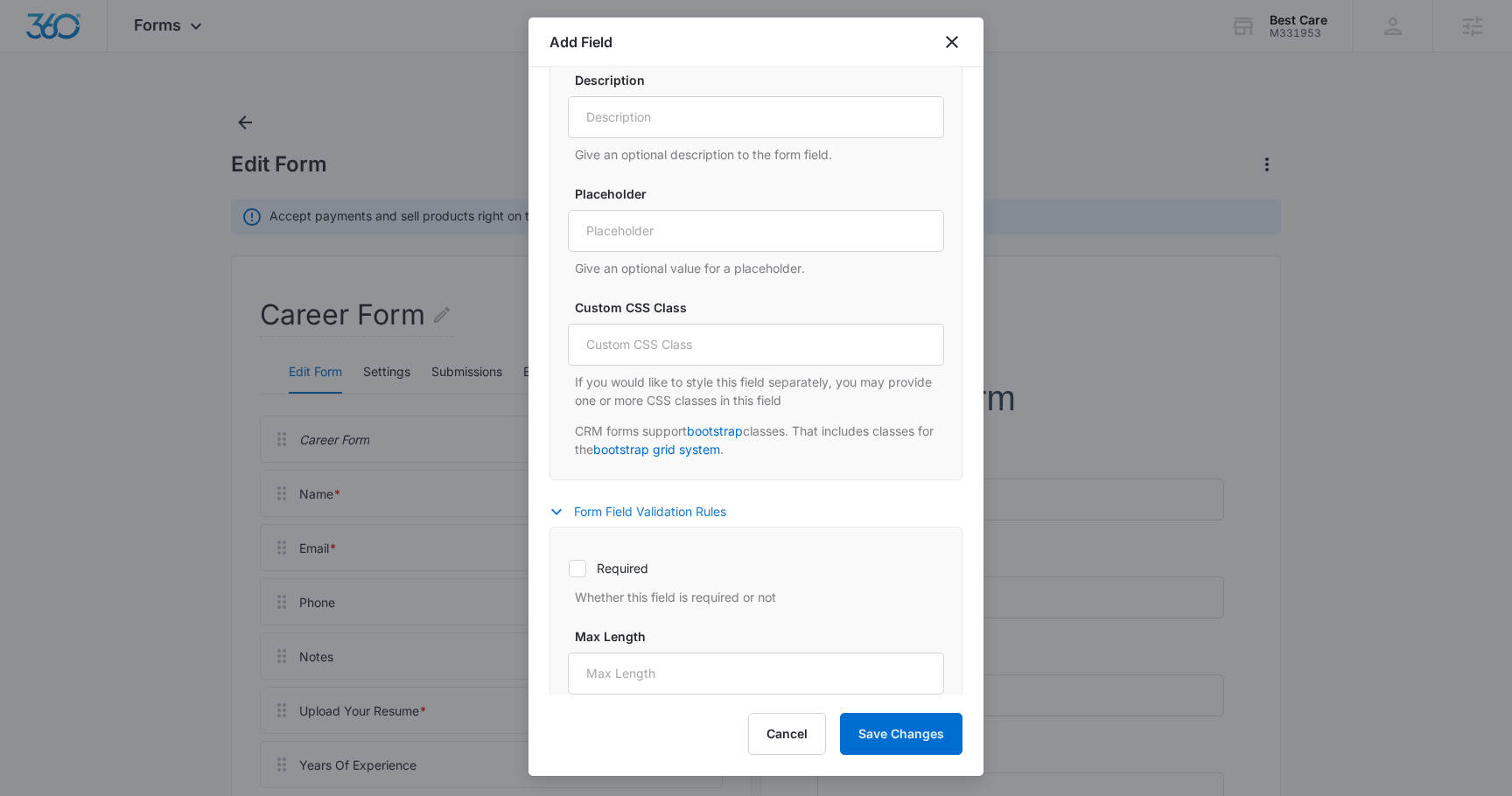
scroll to position [845, 0]
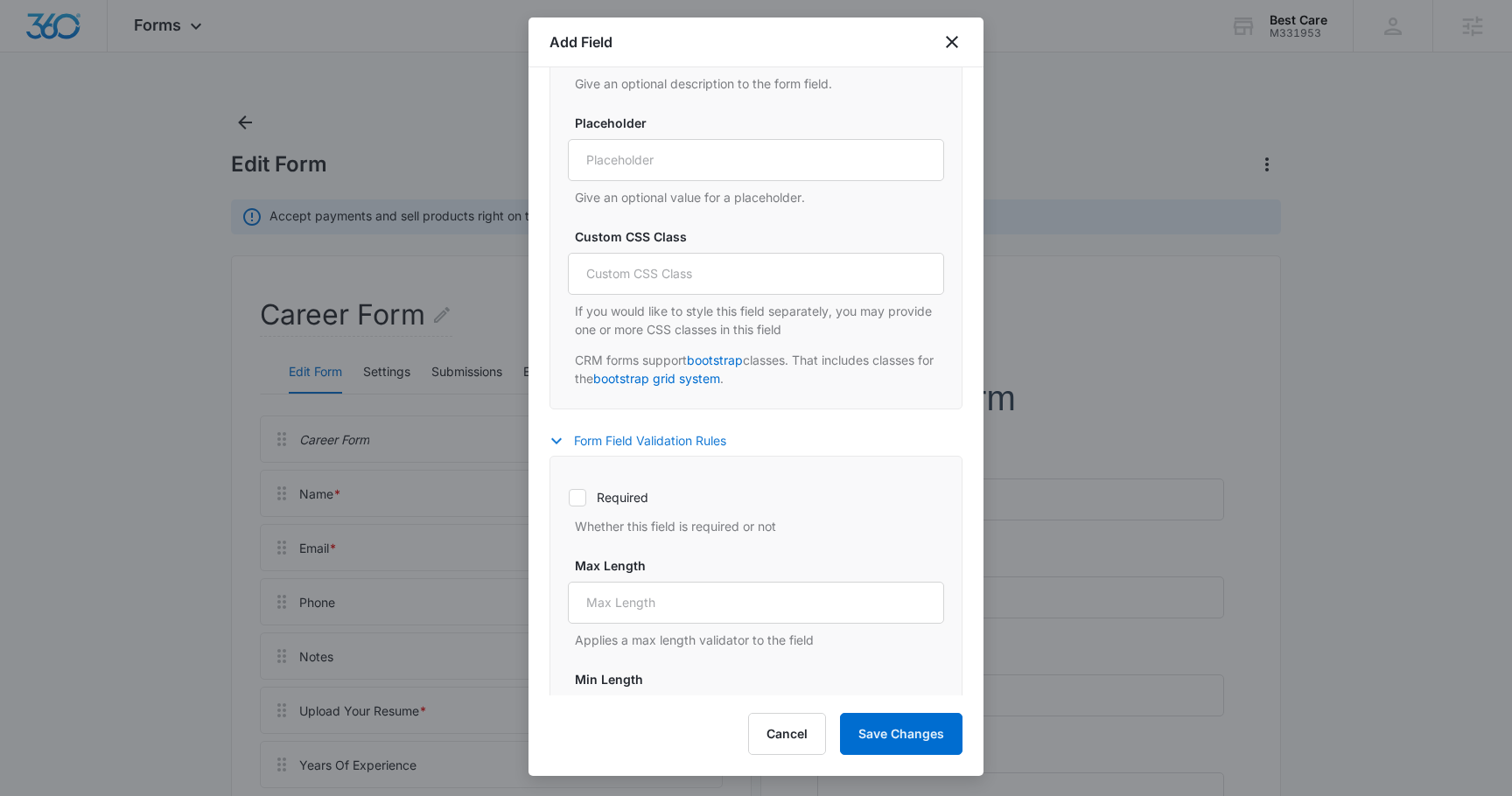
click at [576, 510] on div "Required Whether this field is required or not" at bounding box center [756, 506] width 376 height 58
click at [577, 493] on icon at bounding box center [578, 498] width 16 height 16
click at [569, 497] on input "Required" at bounding box center [568, 497] width 1 height 1
checkbox input "true"
click at [875, 744] on button "Save Changes" at bounding box center [901, 734] width 122 height 42
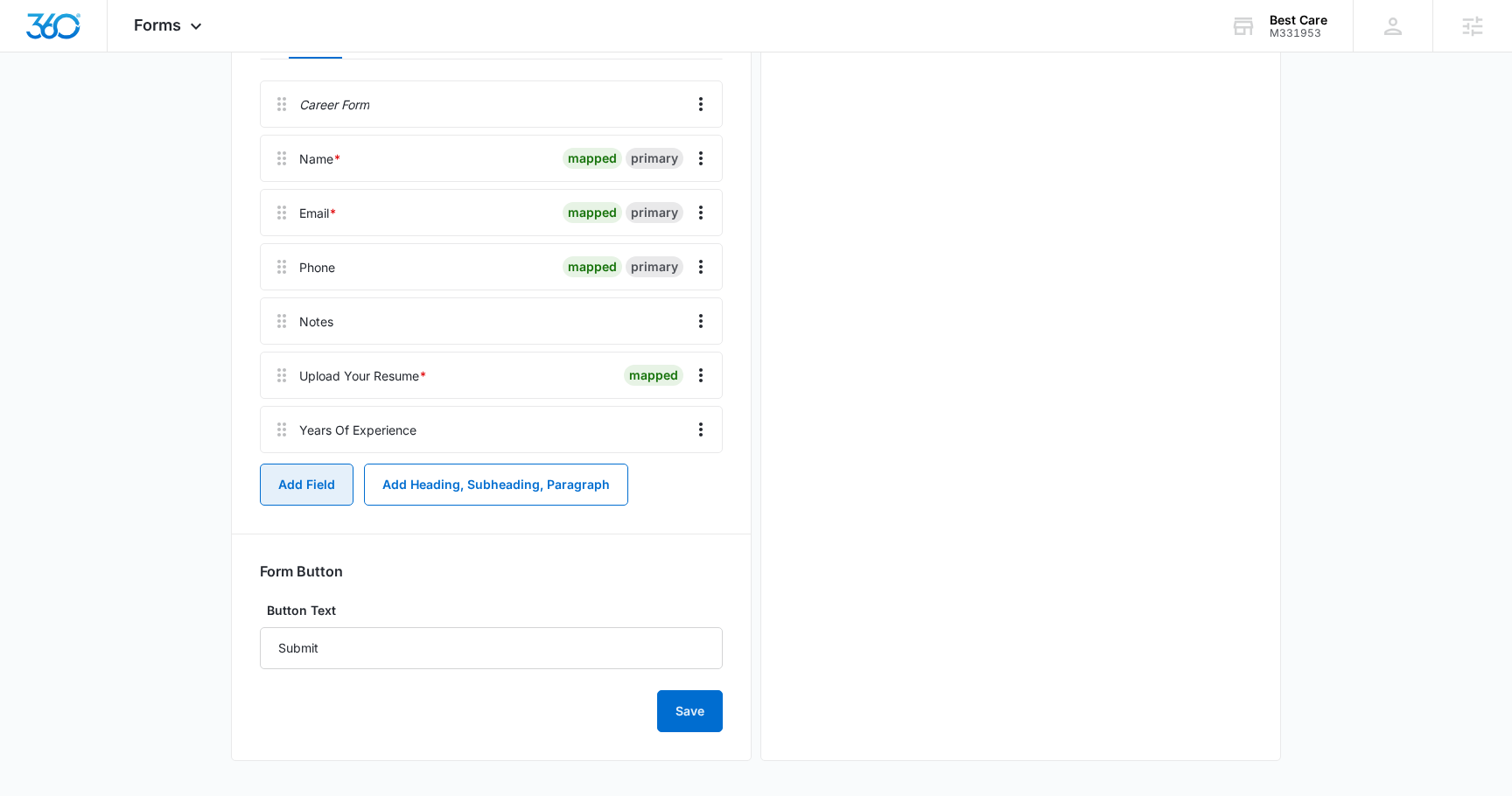
scroll to position [0, 0]
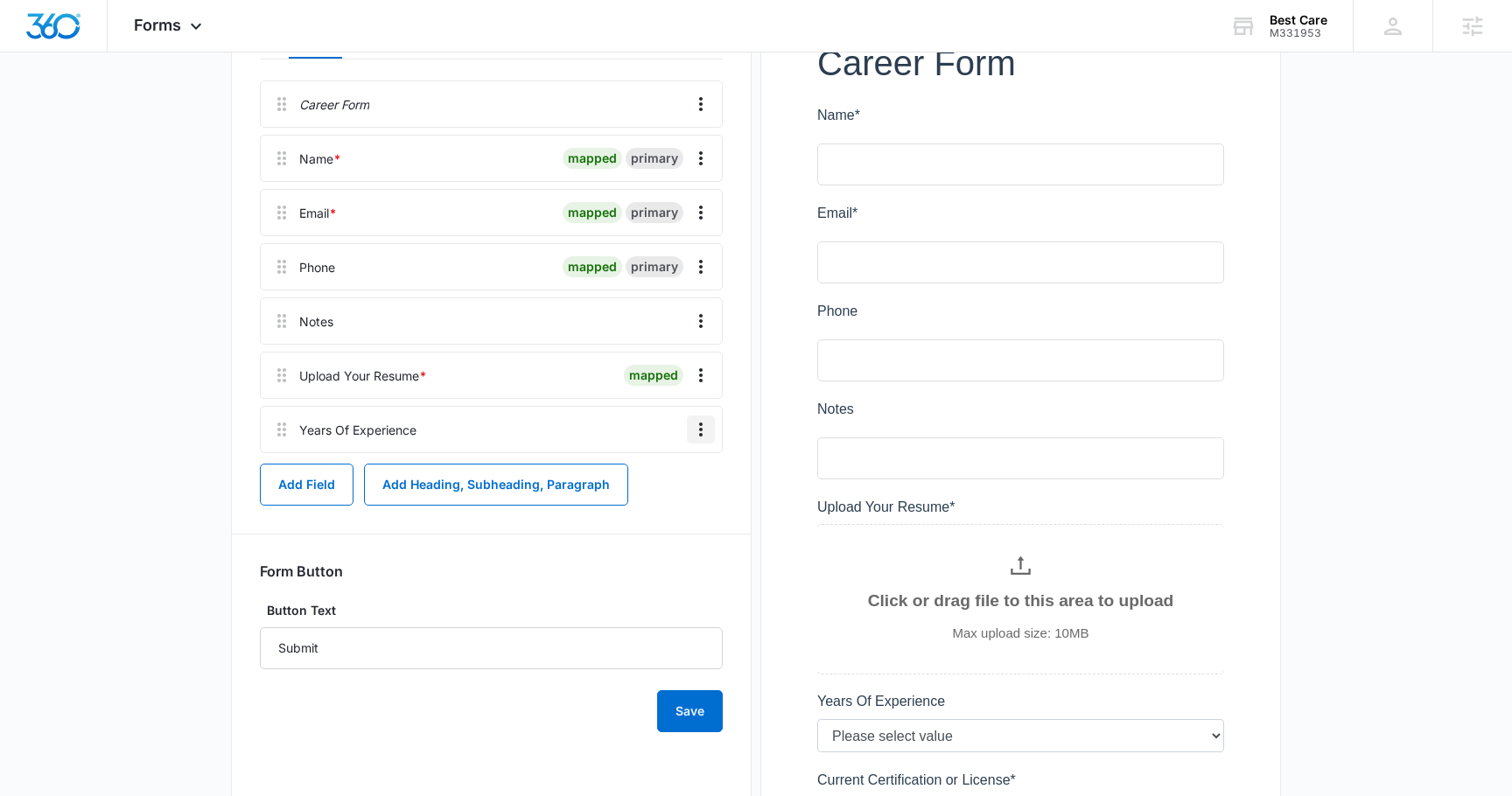
click at [698, 425] on icon "Overflow Menu" at bounding box center [701, 429] width 21 height 21
click at [642, 472] on div "Edit" at bounding box center [654, 478] width 37 height 12
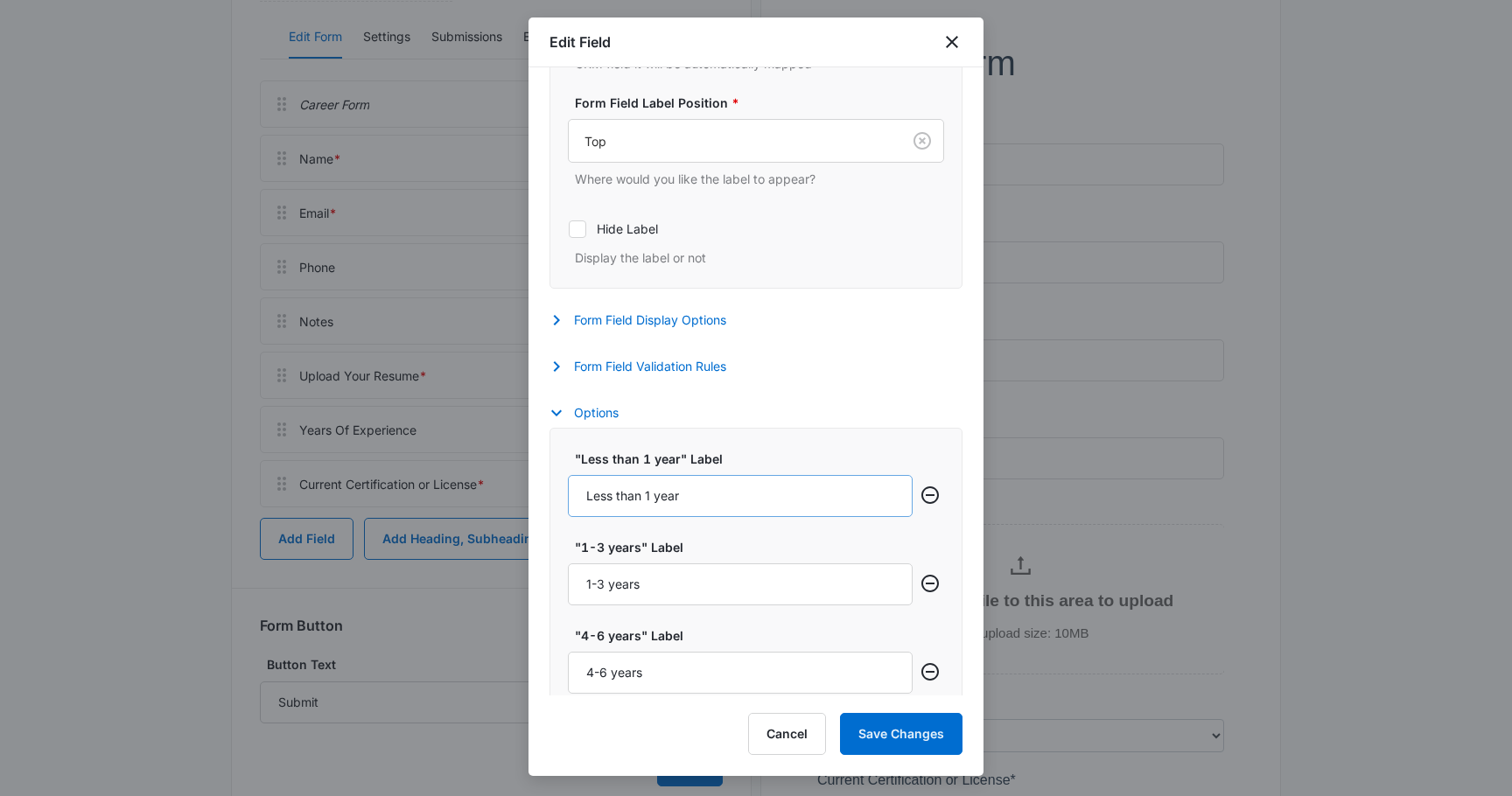
scroll to position [402, 0]
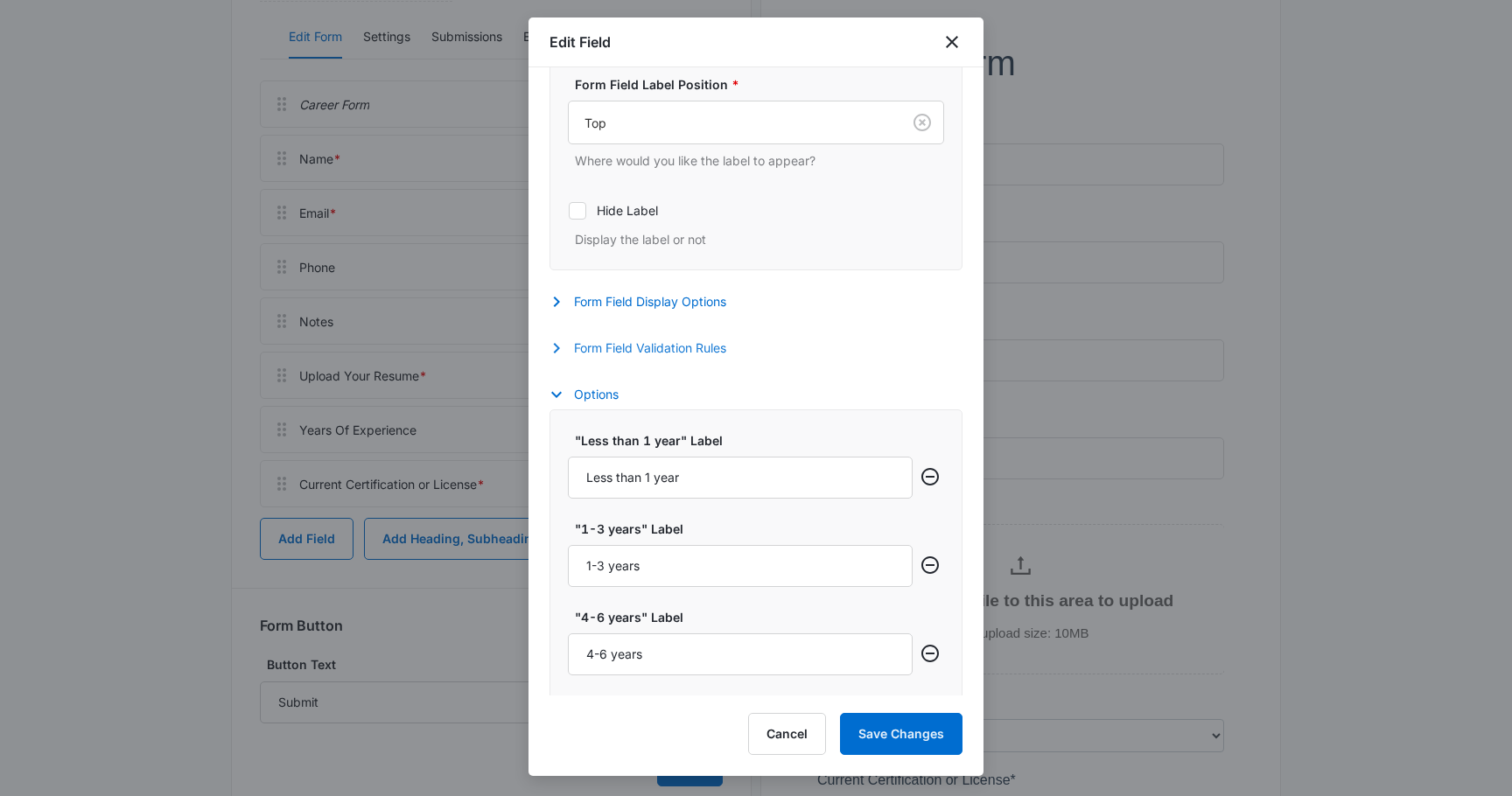
click at [556, 340] on icon "button" at bounding box center [556, 348] width 21 height 21
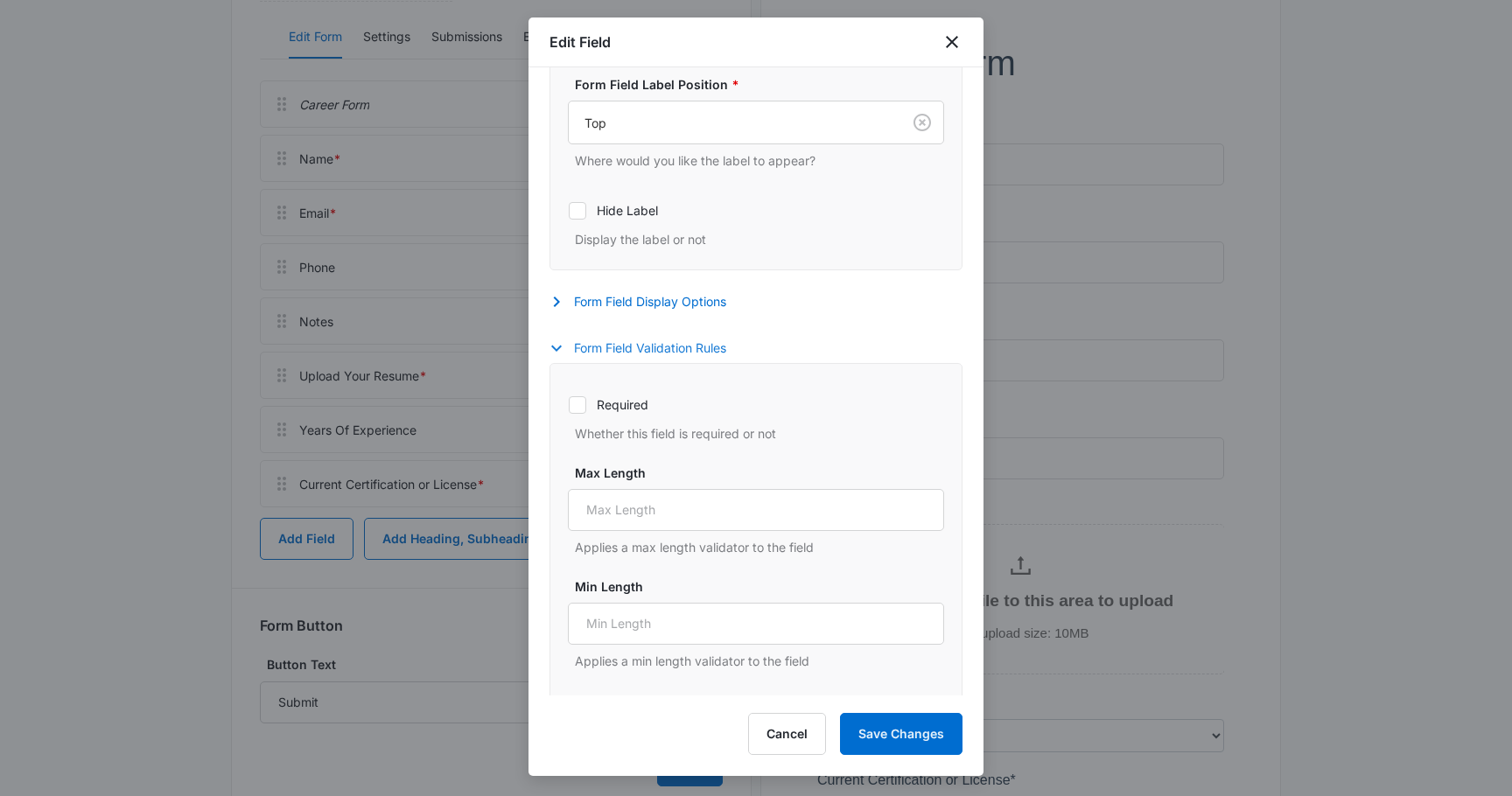
click at [574, 400] on icon at bounding box center [578, 405] width 16 height 16
click at [569, 404] on input "Required" at bounding box center [568, 404] width 1 height 1
checkbox input "true"
click at [878, 739] on button "Save Changes" at bounding box center [901, 734] width 122 height 42
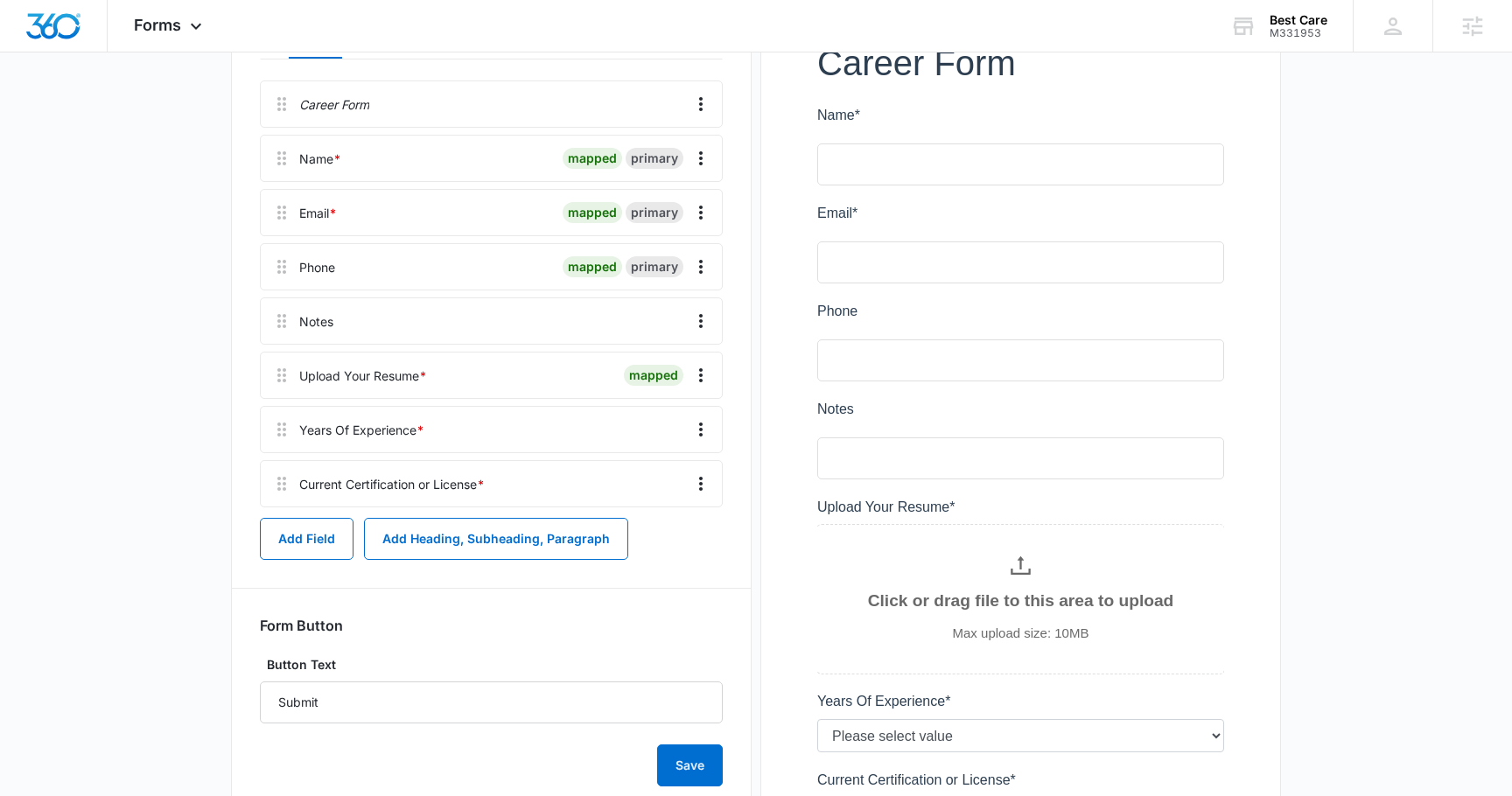
scroll to position [0, 0]
click at [303, 547] on button "Add Field" at bounding box center [306, 539] width 94 height 42
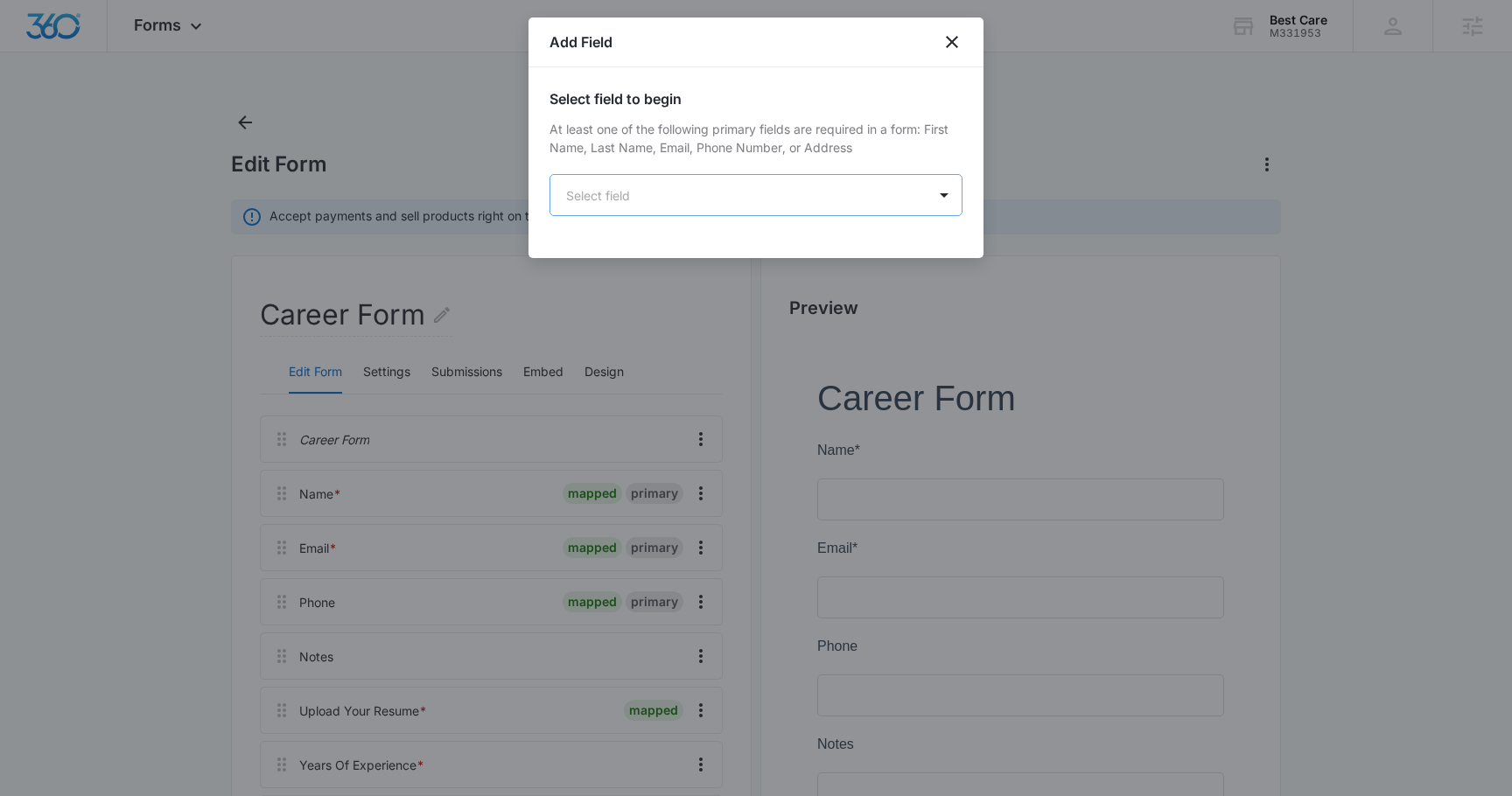
click at [637, 199] on body "Forms Apps Reputation Forms CRM Email Social POS Content Ads Intelligence Files…" at bounding box center [756, 677] width 1512 height 1354
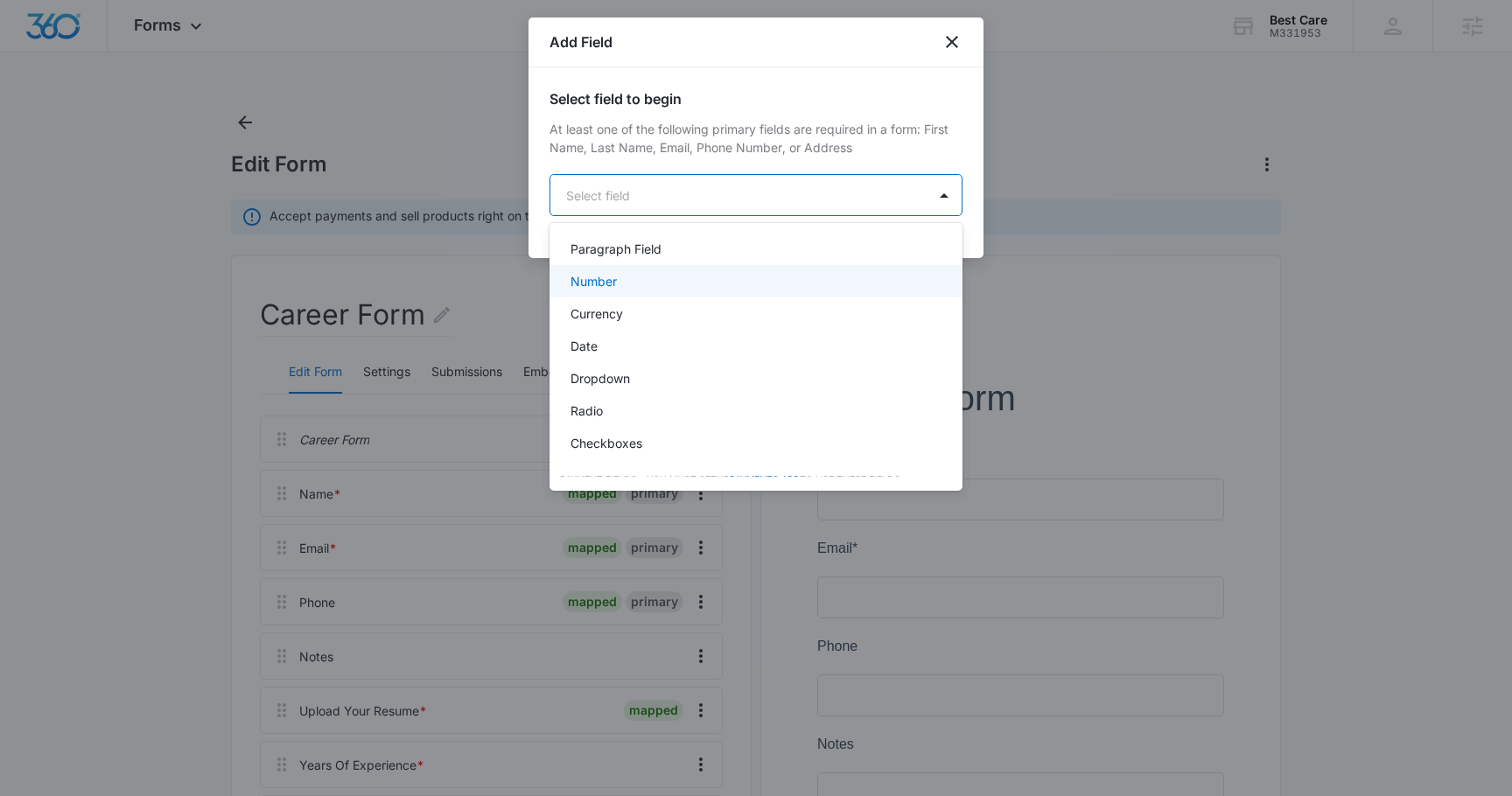
scroll to position [378, 0]
click at [611, 293] on p "Dropdown" at bounding box center [600, 290] width 60 height 18
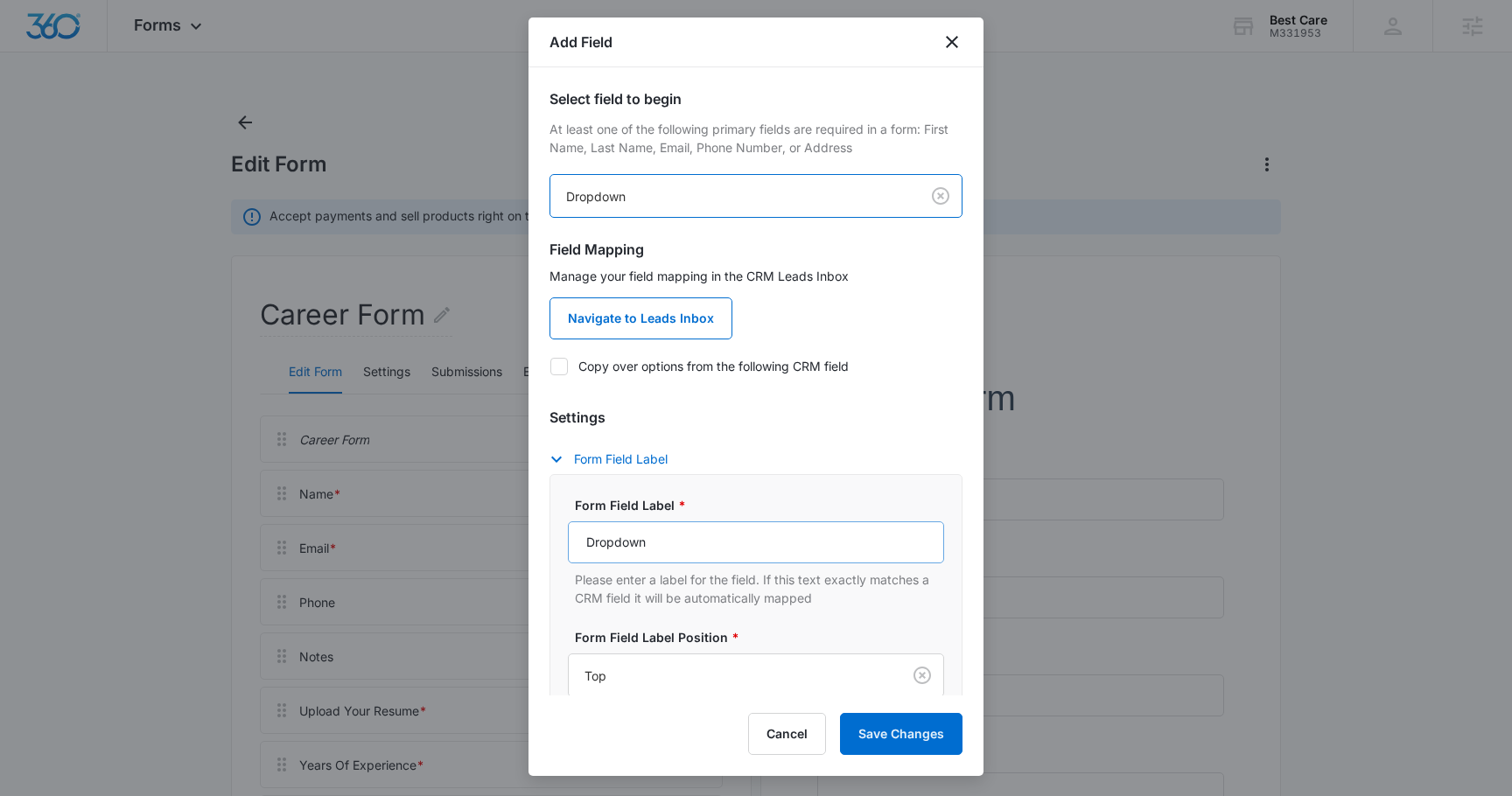
scroll to position [3, 0]
drag, startPoint x: 657, startPoint y: 546, endPoint x: 571, endPoint y: 543, distance: 86.1
click at [571, 543] on input "Dropdown" at bounding box center [756, 540] width 376 height 42
type input "L"
type input "Lauguages"
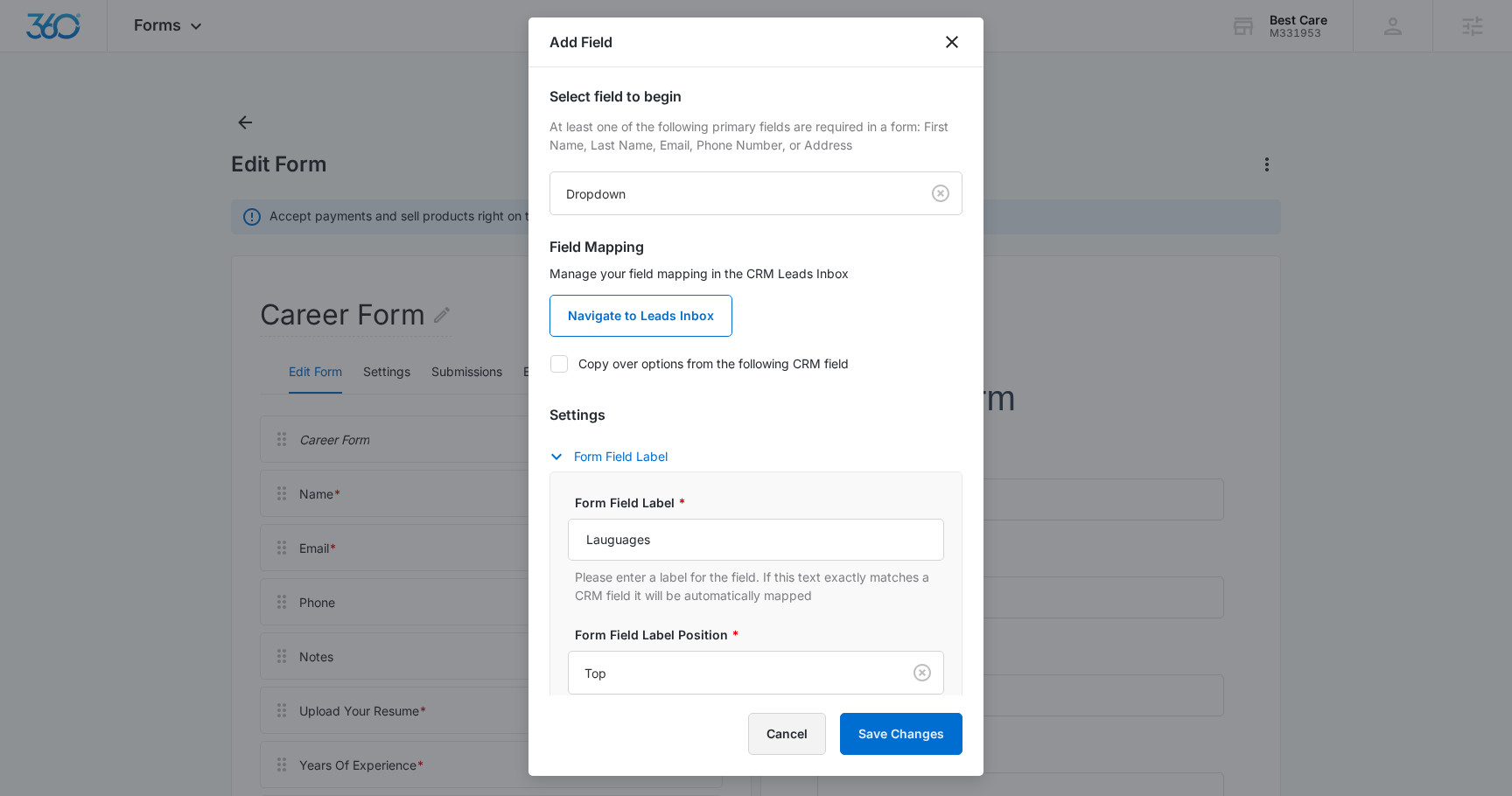
click at [802, 723] on button "Cancel" at bounding box center [787, 734] width 78 height 42
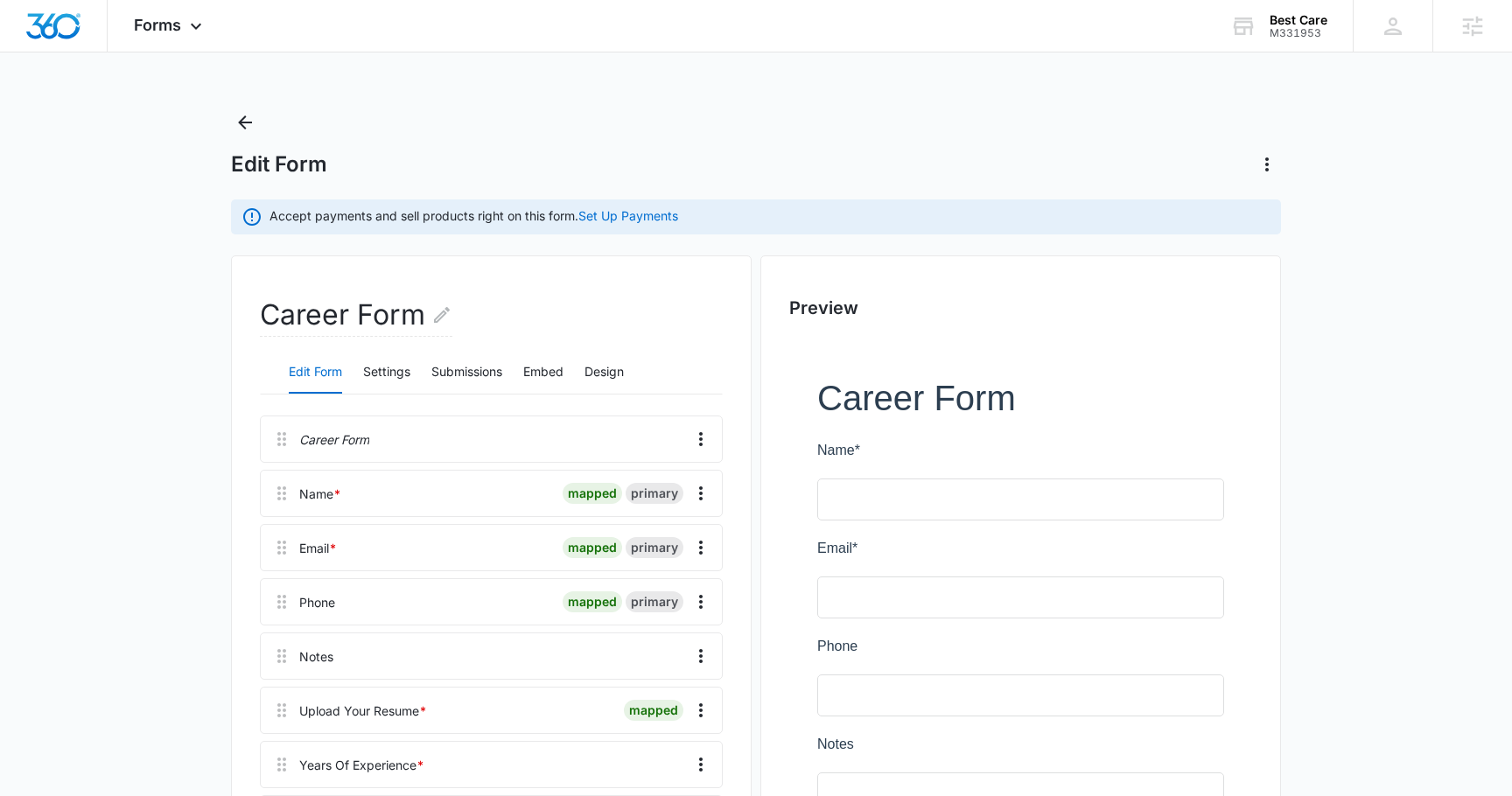
scroll to position [476, 0]
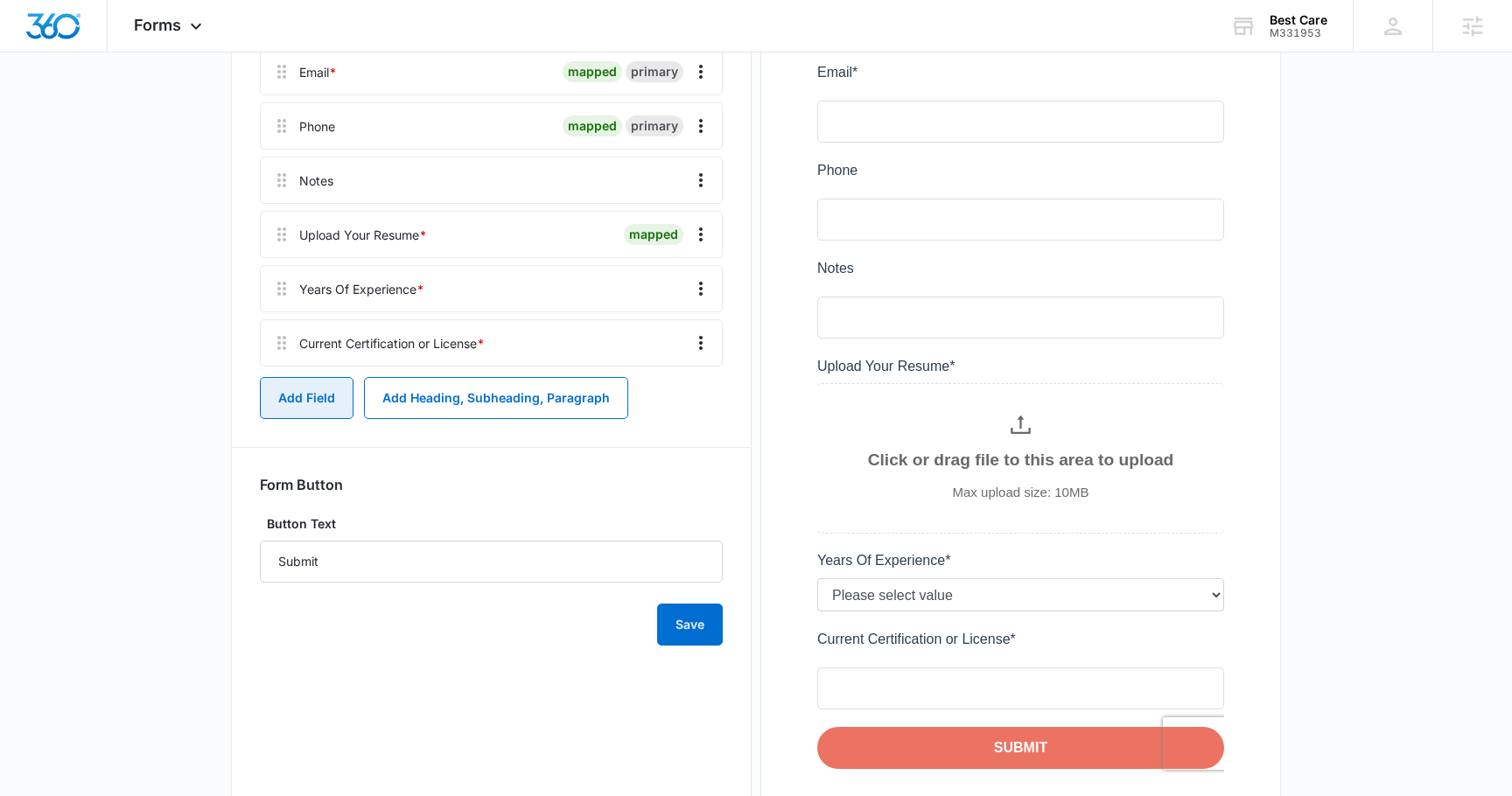
click at [295, 398] on button "Add Field" at bounding box center [306, 398] width 94 height 42
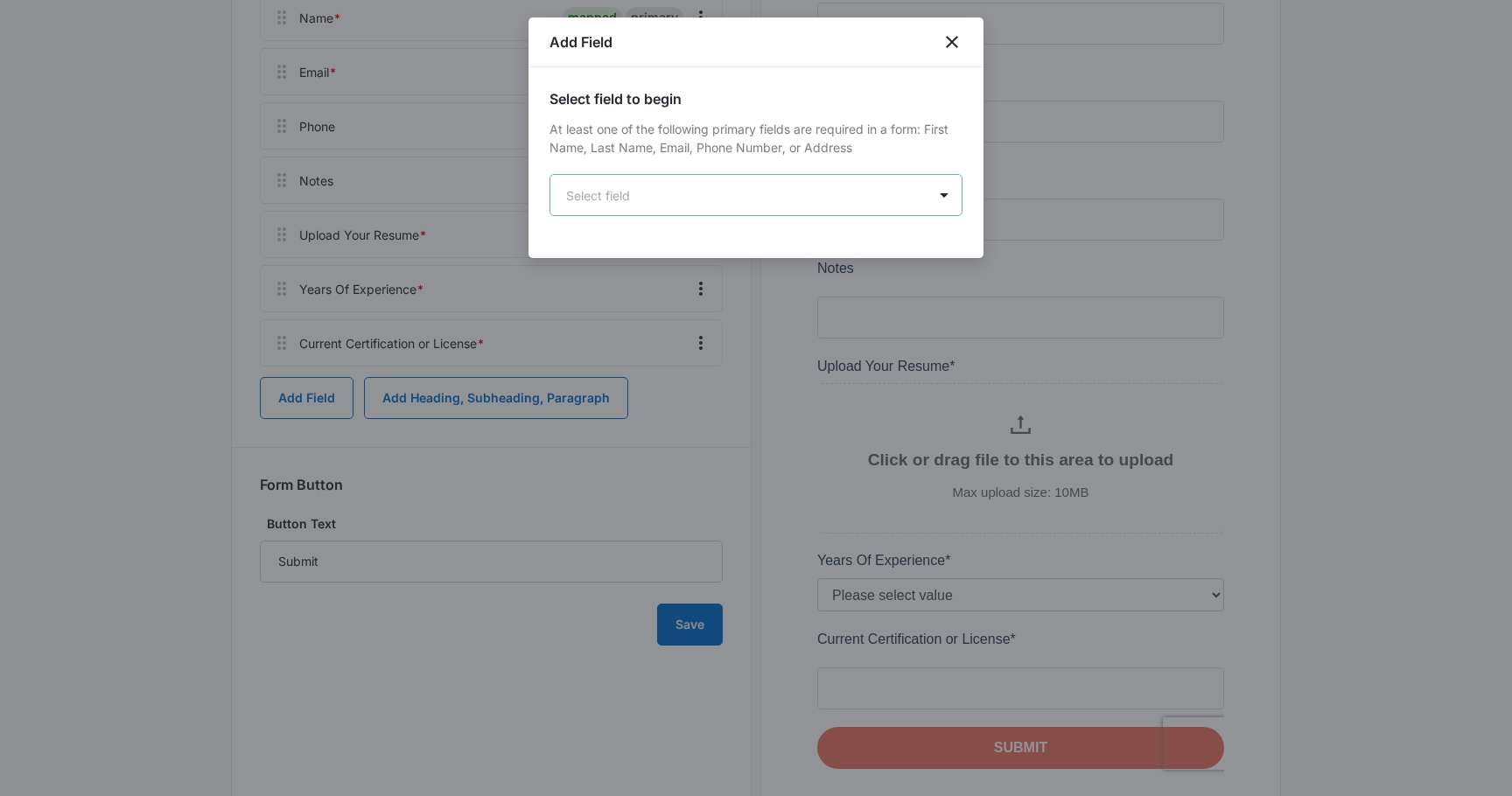
scroll to position [0, 0]
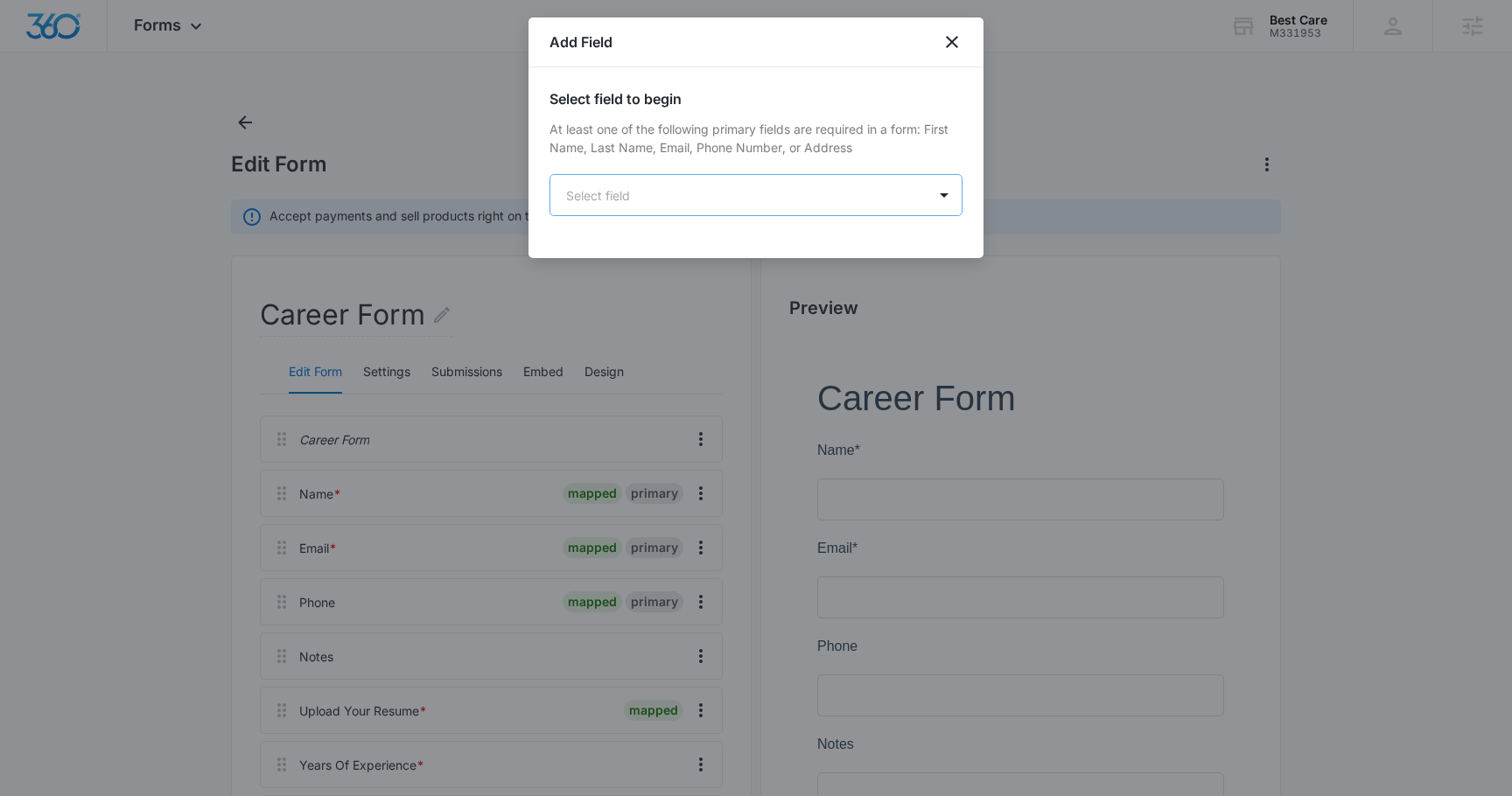
click at [811, 192] on body "Forms Apps Reputation Forms CRM Email Social POS Content Ads Intelligence Files…" at bounding box center [756, 677] width 1512 height 1354
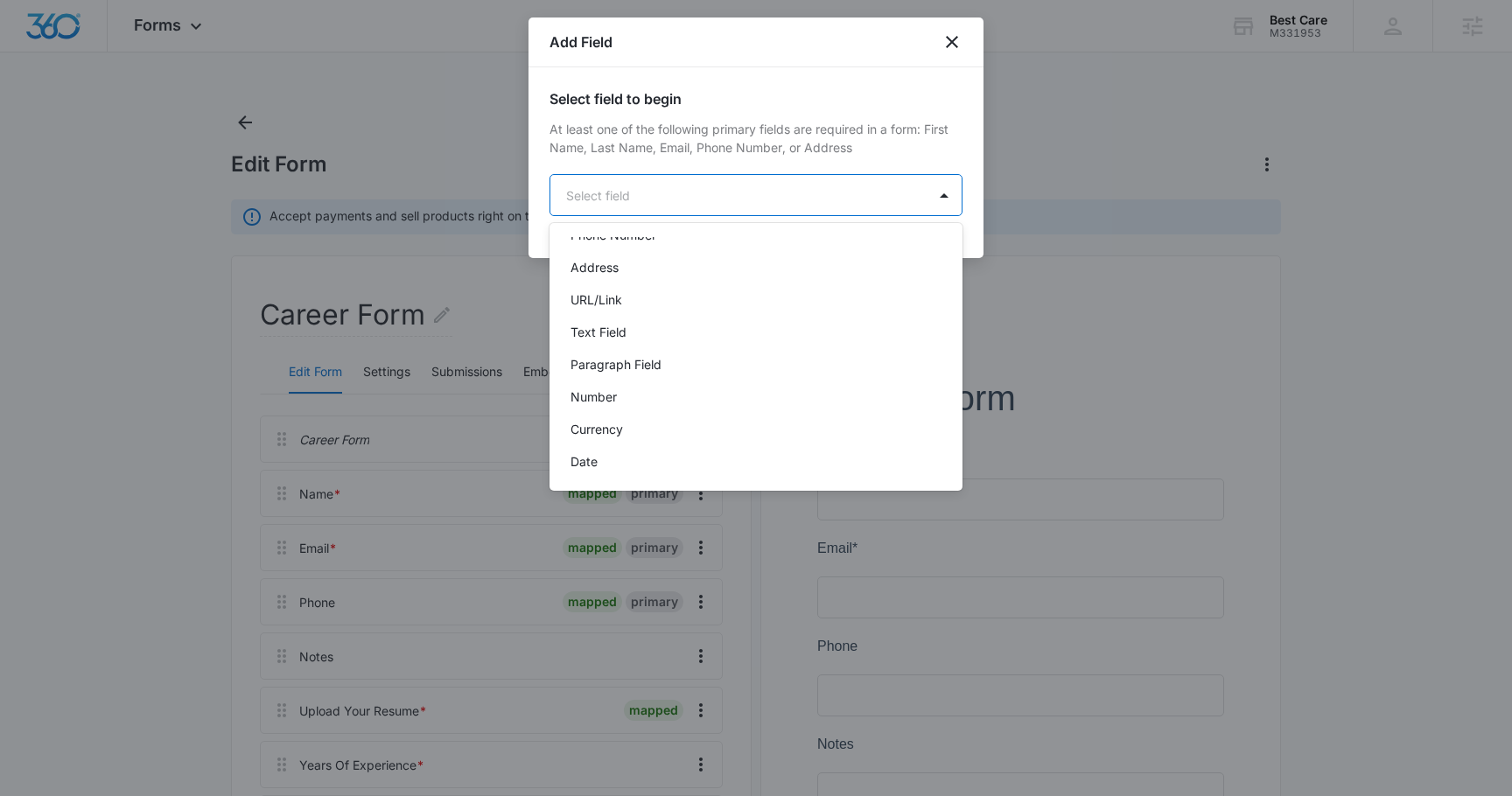
scroll to position [115, 0]
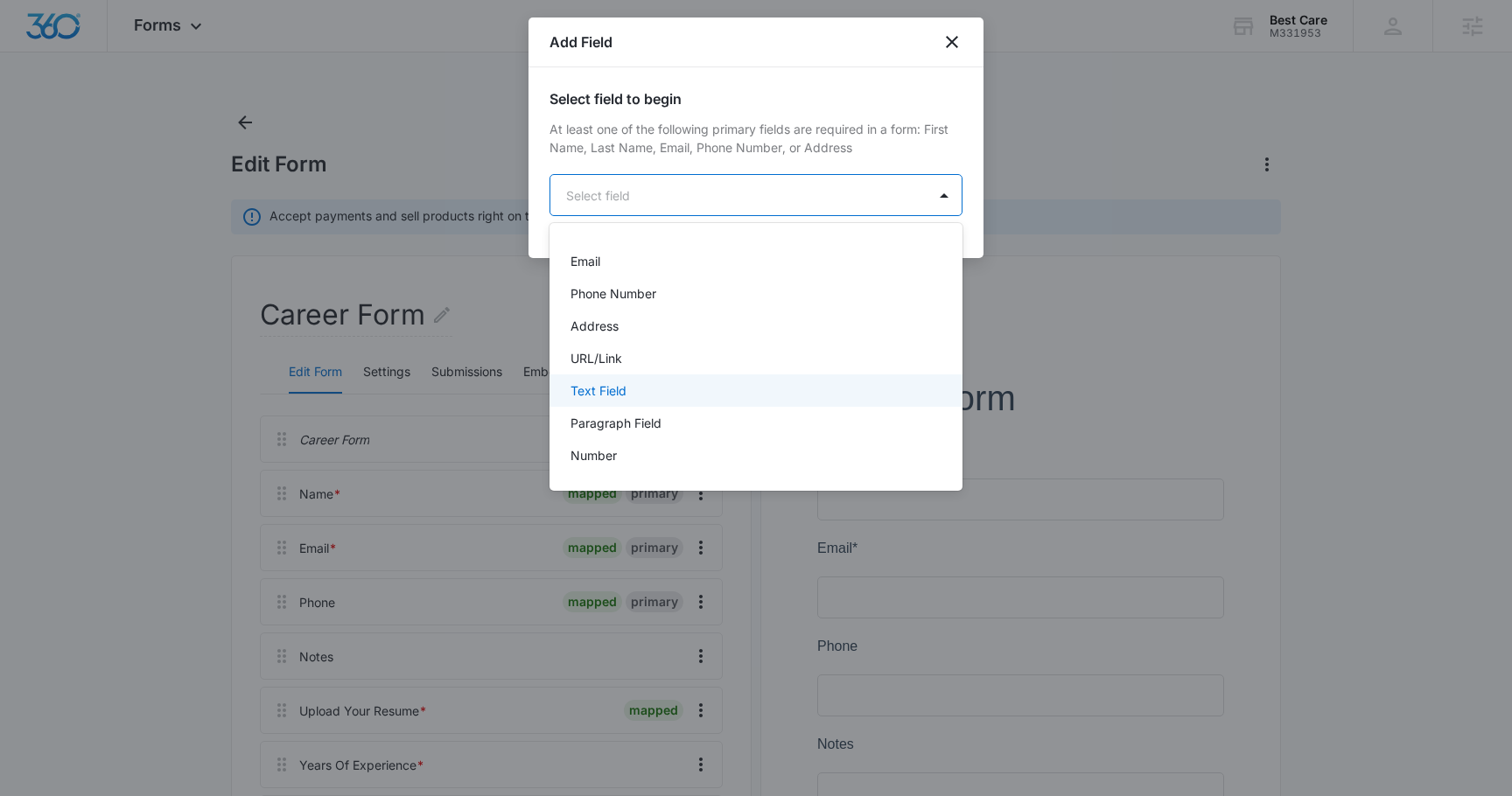
click at [614, 398] on p "Text Field" at bounding box center [598, 390] width 56 height 18
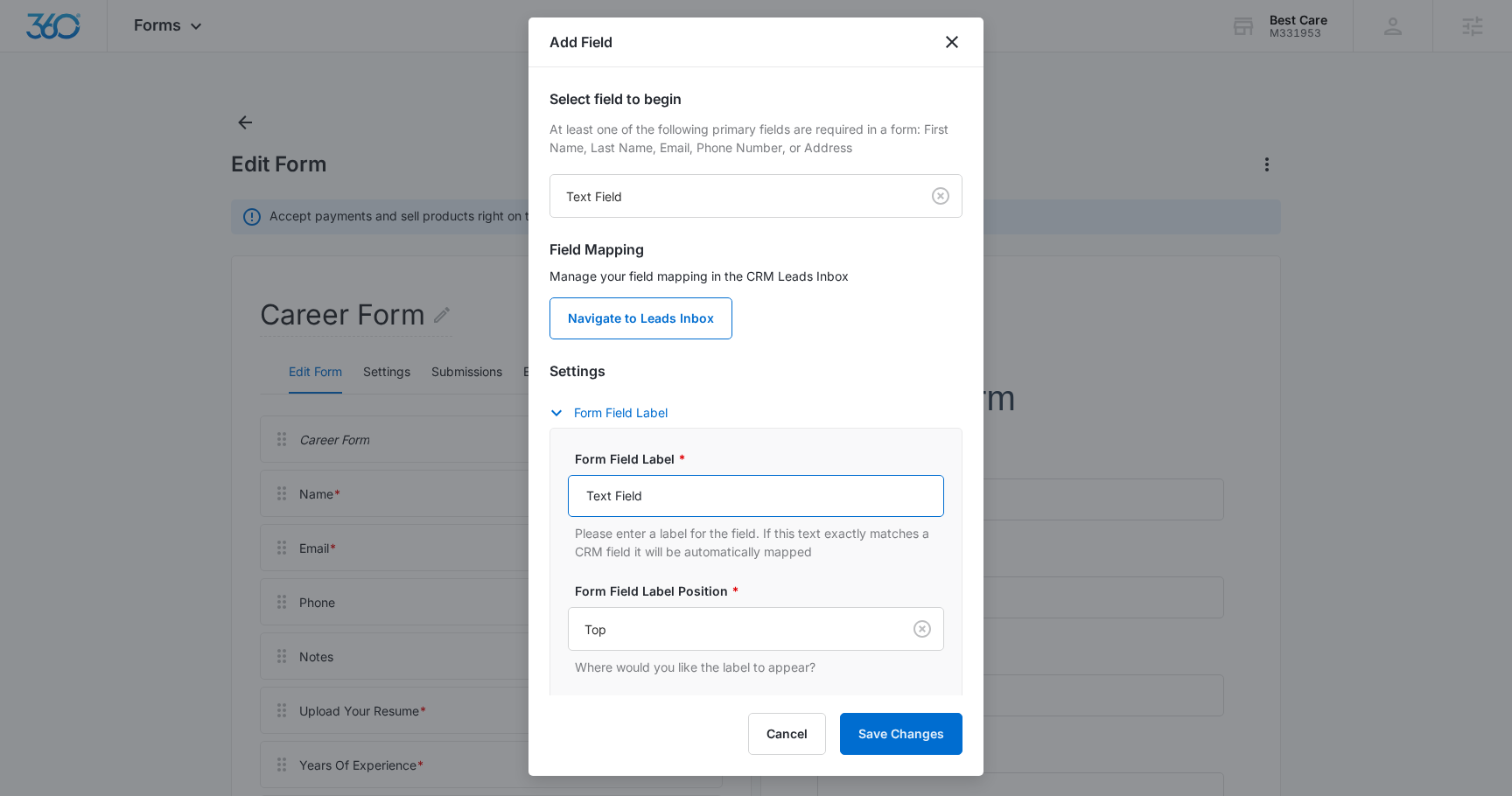
drag, startPoint x: 654, startPoint y: 498, endPoint x: 563, endPoint y: 494, distance: 91.1
click at [563, 494] on div "Form Field Label * Text Field Please enter a label for the field. If this text …" at bounding box center [756, 602] width 413 height 349
type input "Languages Spoken Fluently"
click at [631, 522] on div "Form Field Label * Languages Spoken Fluently Please enter a label for the field…" at bounding box center [756, 505] width 376 height 111
click at [743, 490] on input "Languages Spoken Fluently" at bounding box center [756, 496] width 376 height 42
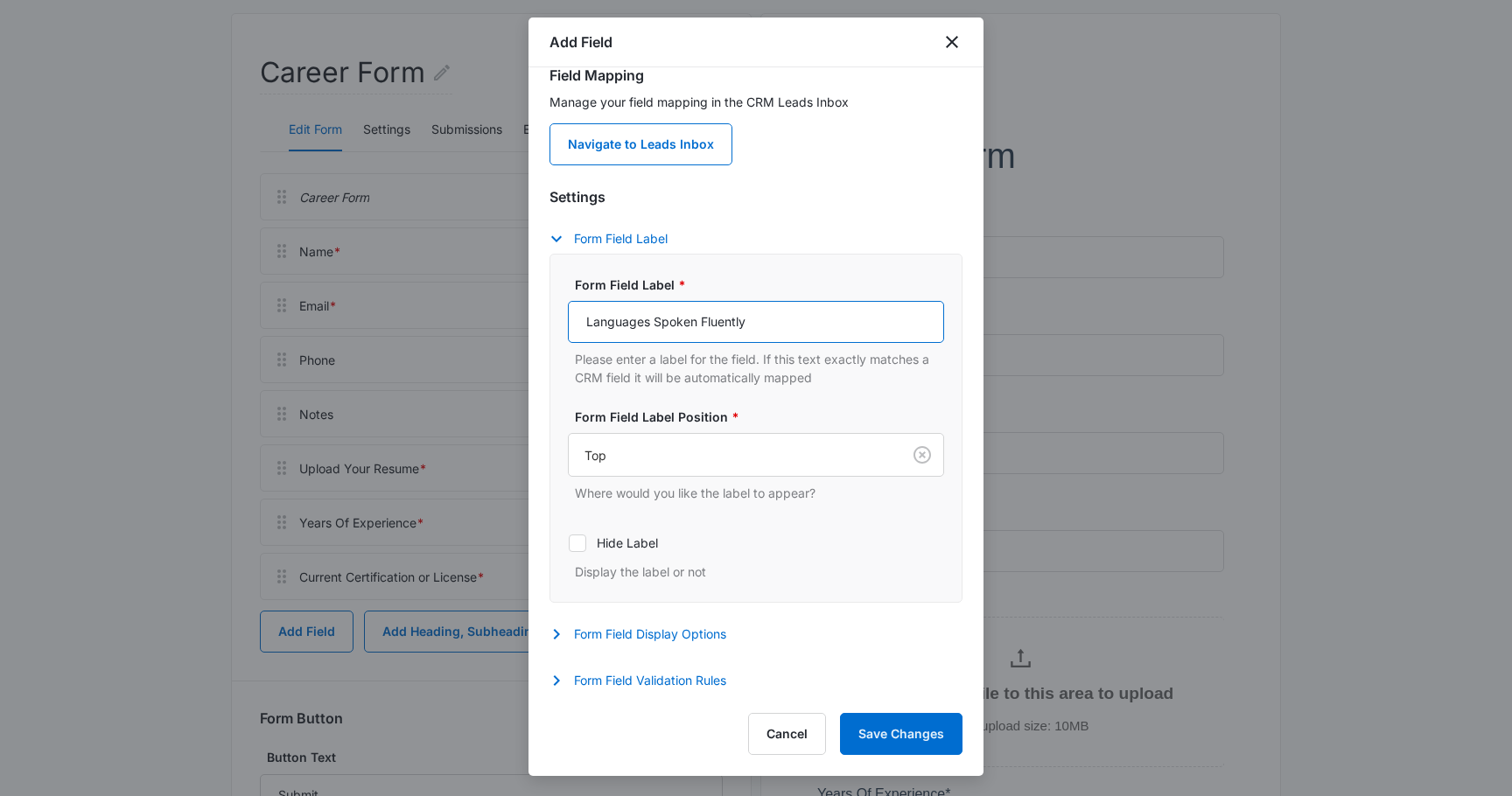
scroll to position [269, 0]
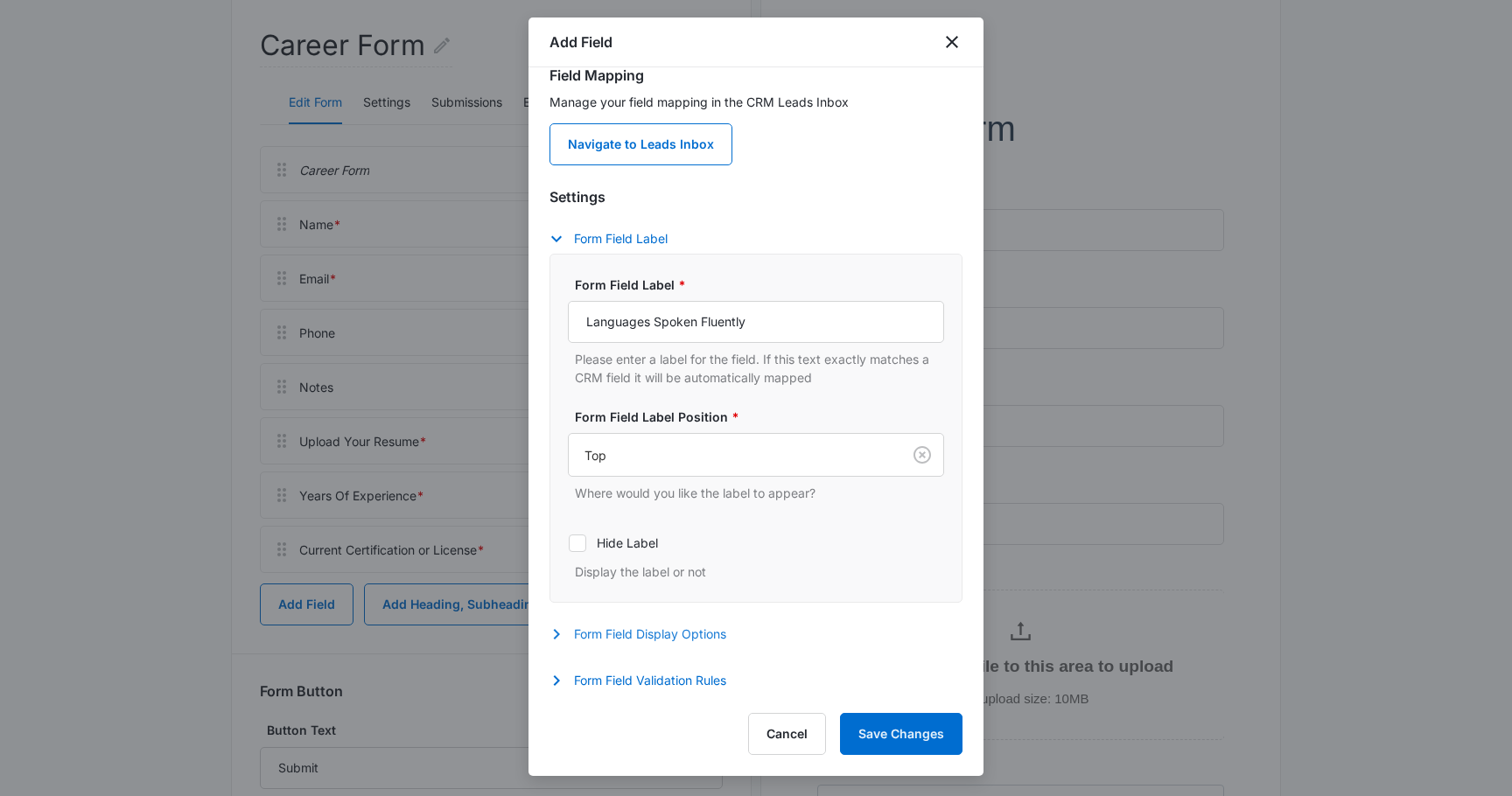
click at [556, 633] on icon "button" at bounding box center [556, 634] width 21 height 21
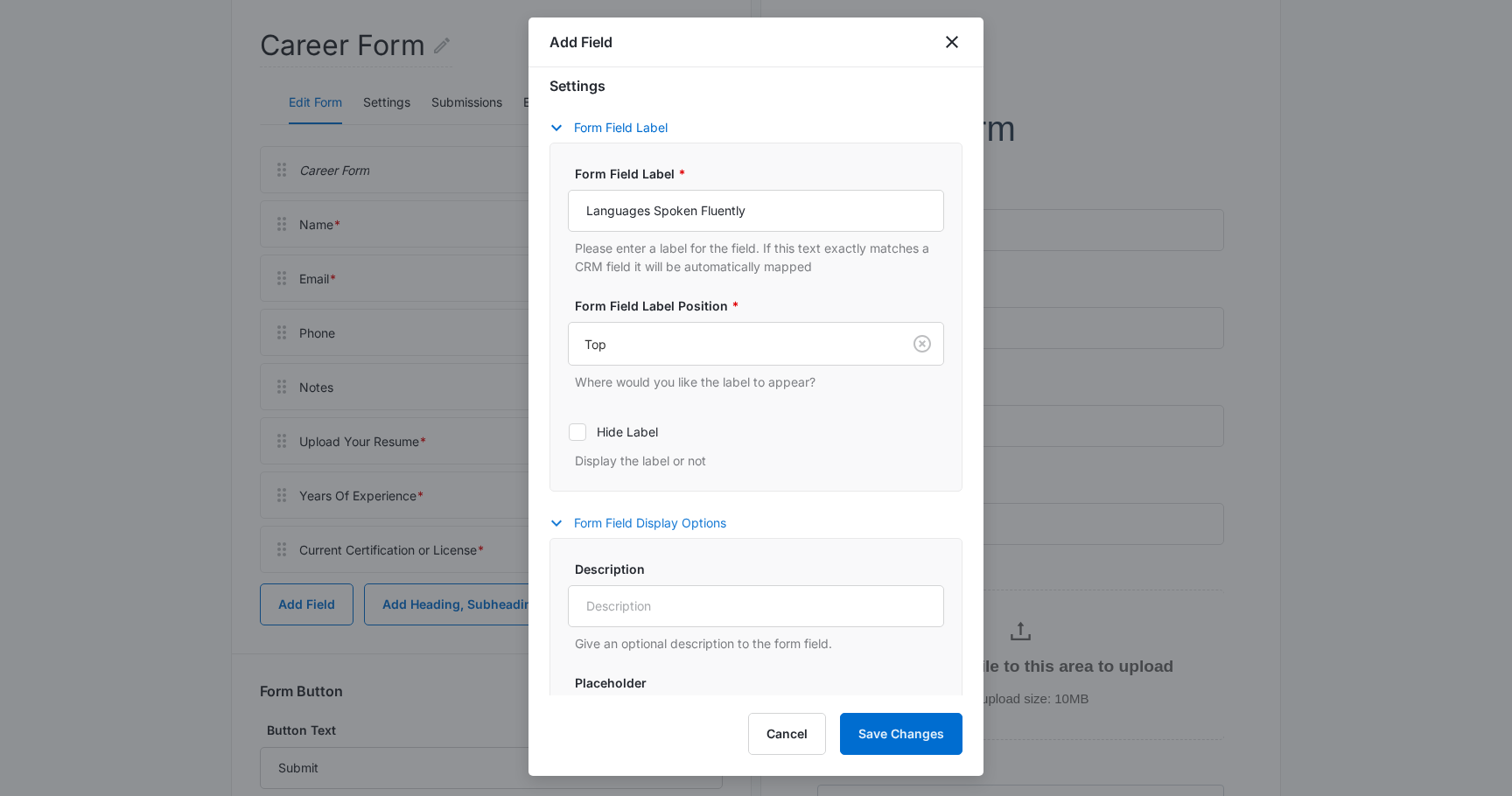
scroll to position [320, 0]
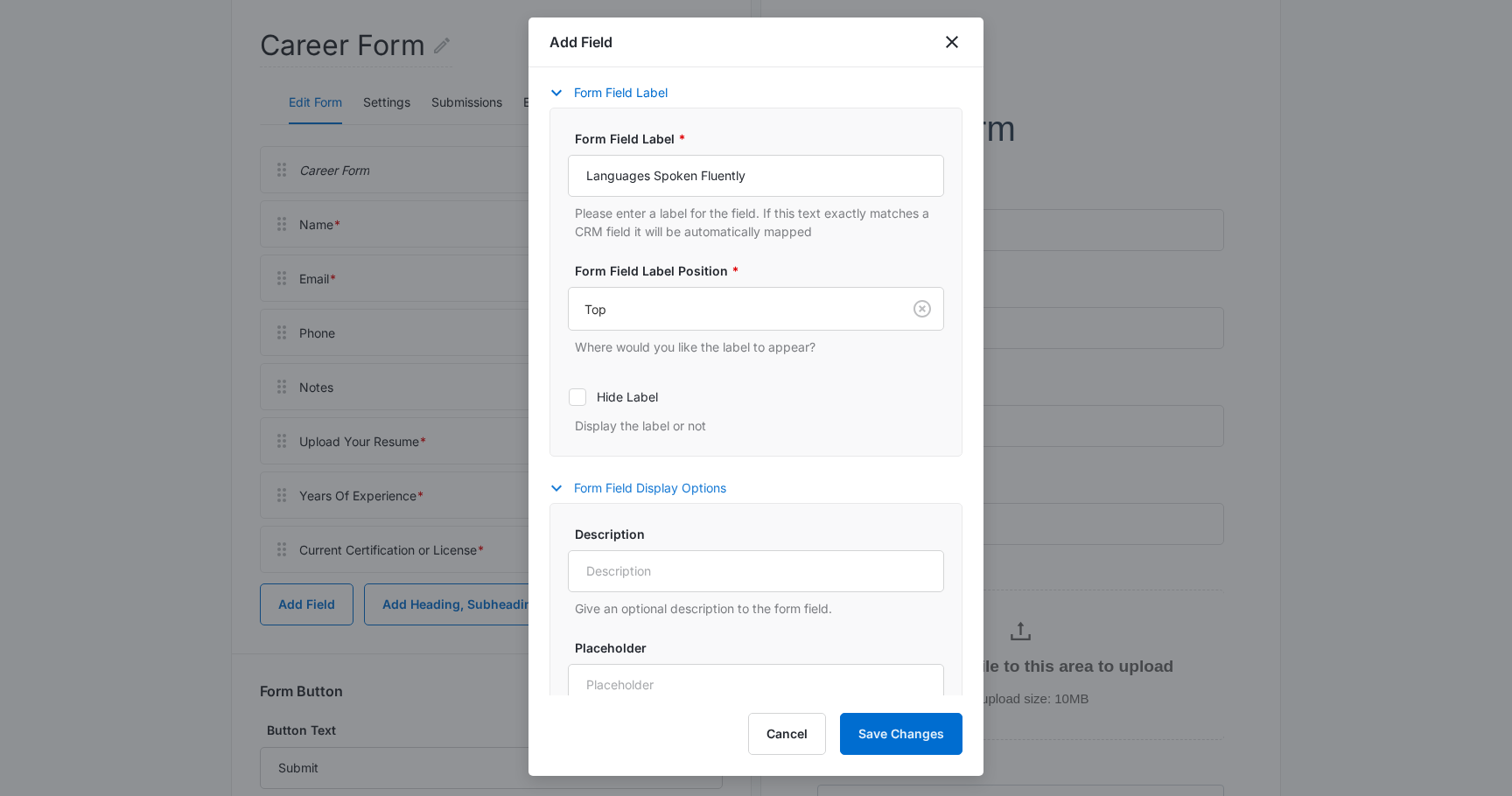
click at [562, 487] on icon "button" at bounding box center [556, 488] width 21 height 21
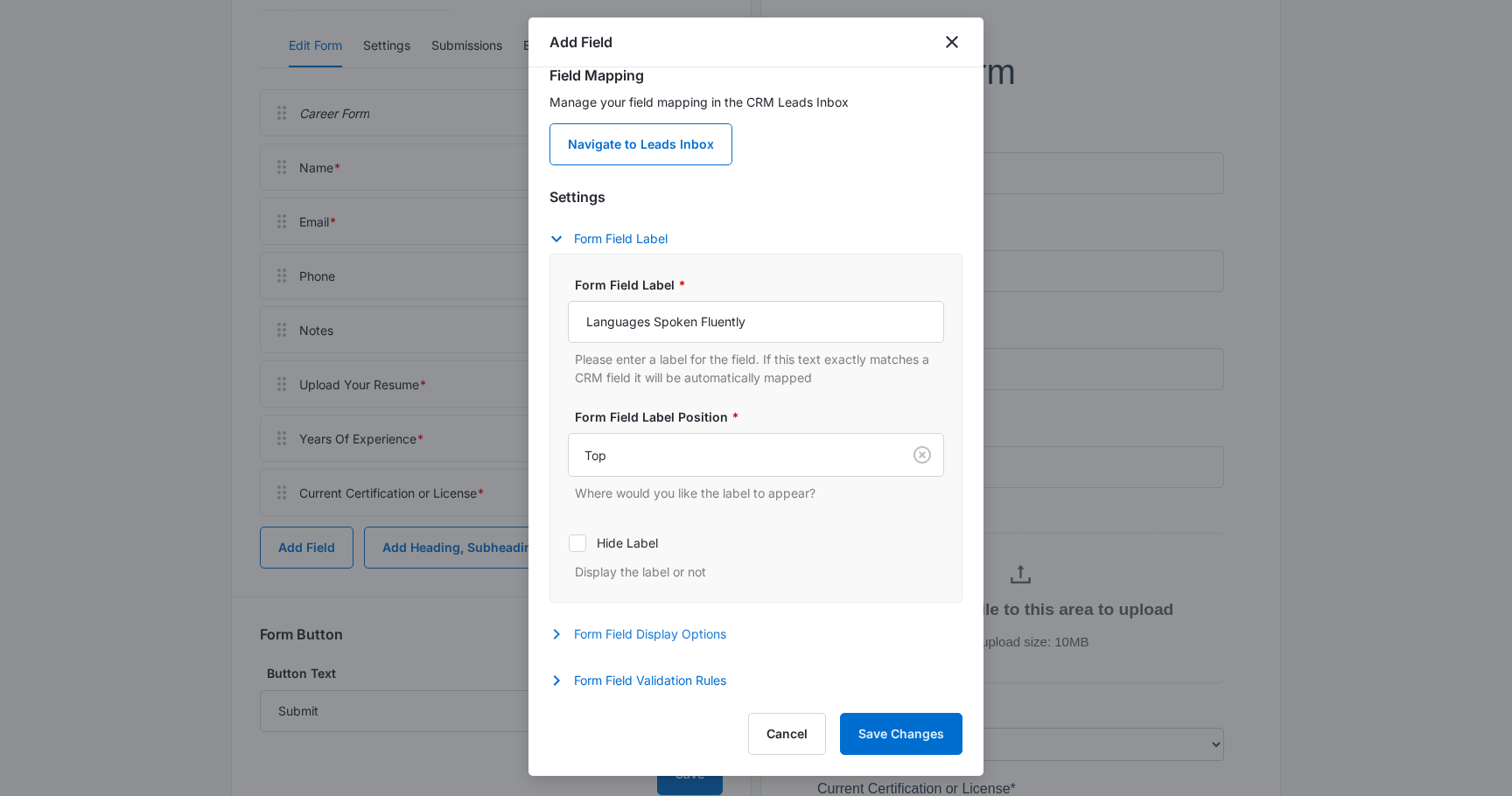
scroll to position [372, 0]
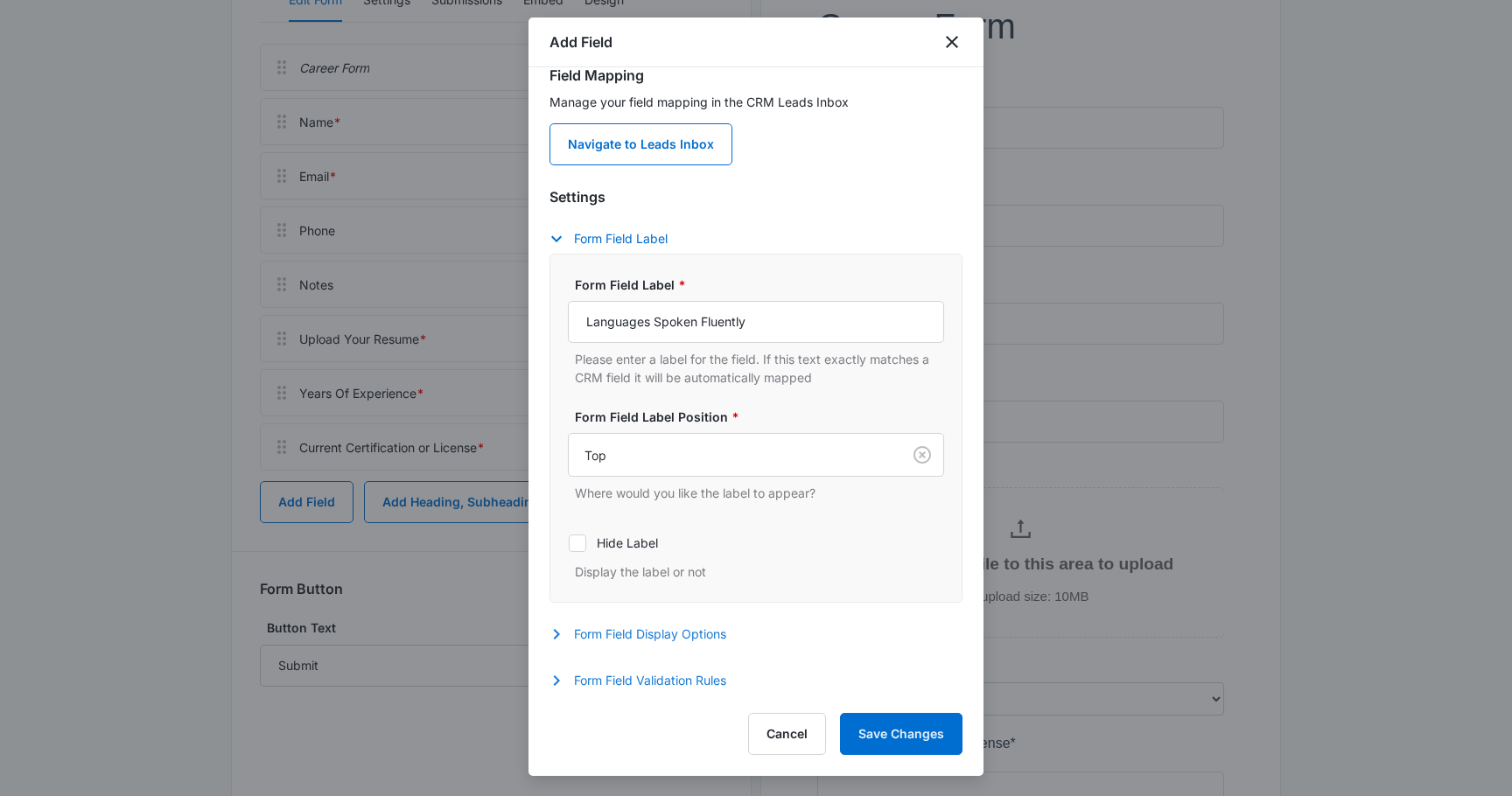
click at [554, 678] on icon "button" at bounding box center [556, 681] width 21 height 21
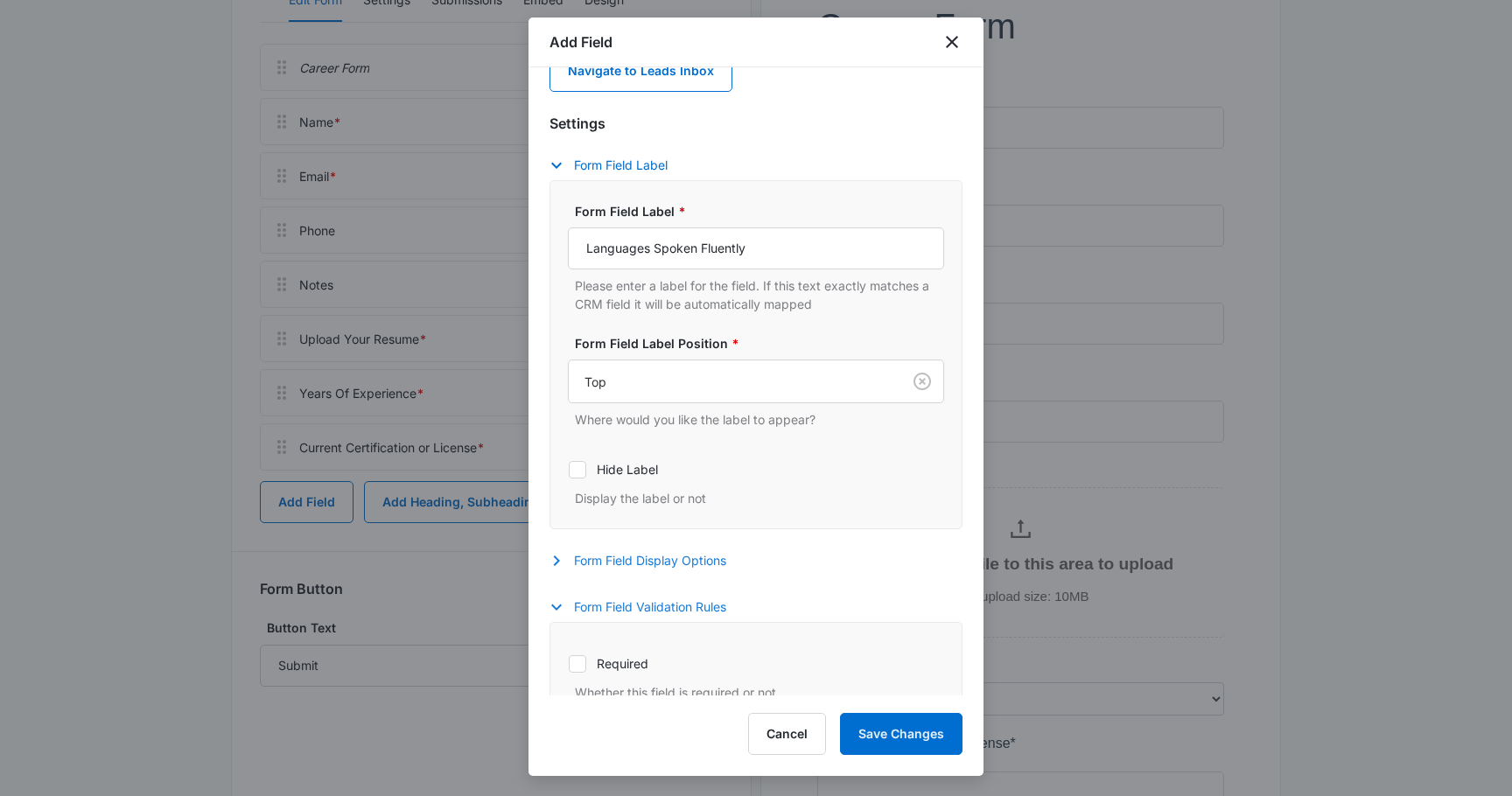
scroll to position [389, 0]
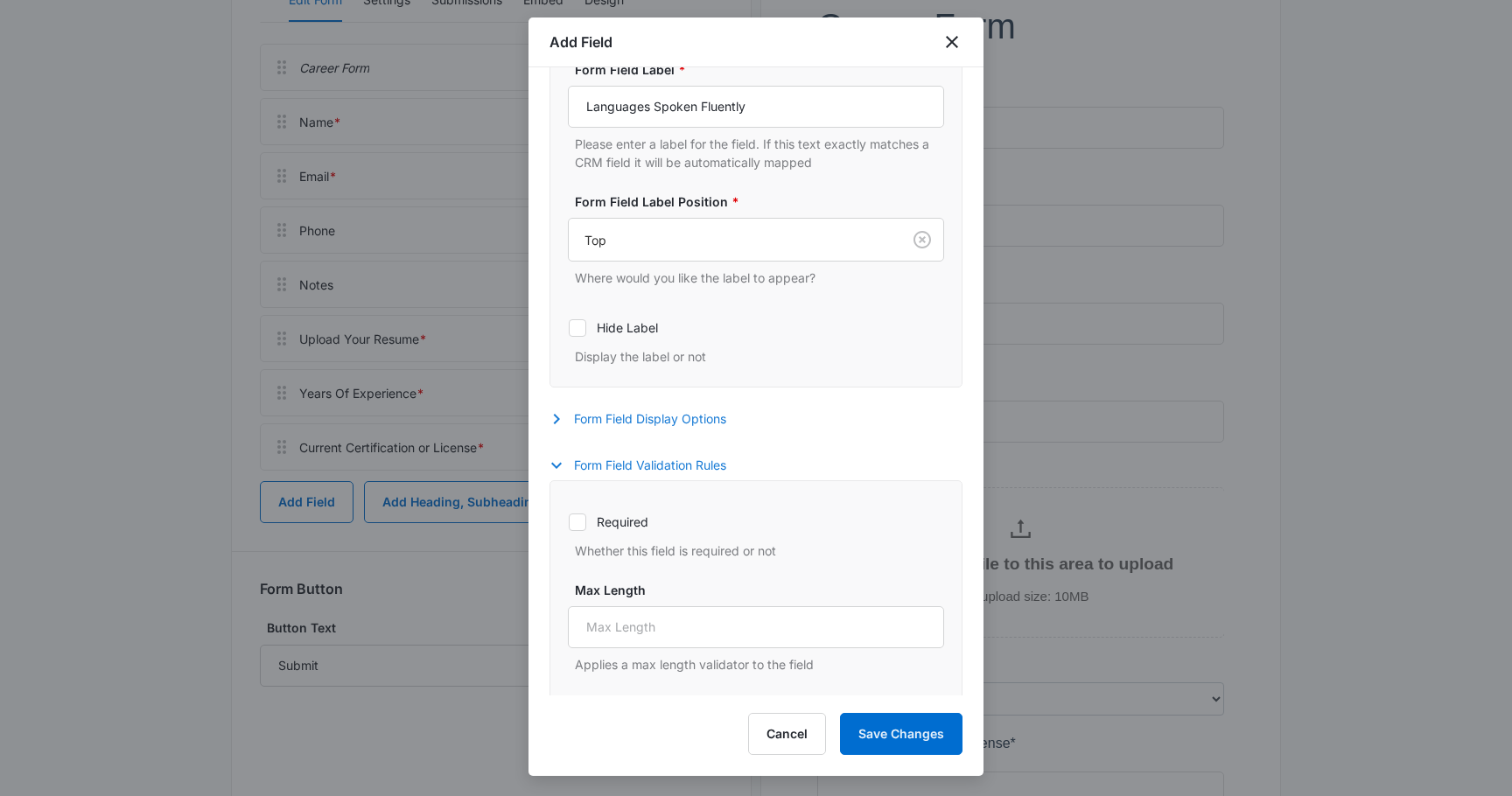
click at [581, 522] on icon at bounding box center [578, 522] width 16 height 16
click at [569, 522] on input "Required" at bounding box center [568, 521] width 1 height 1
checkbox input "true"
click at [932, 742] on button "Save Changes" at bounding box center [901, 734] width 122 height 42
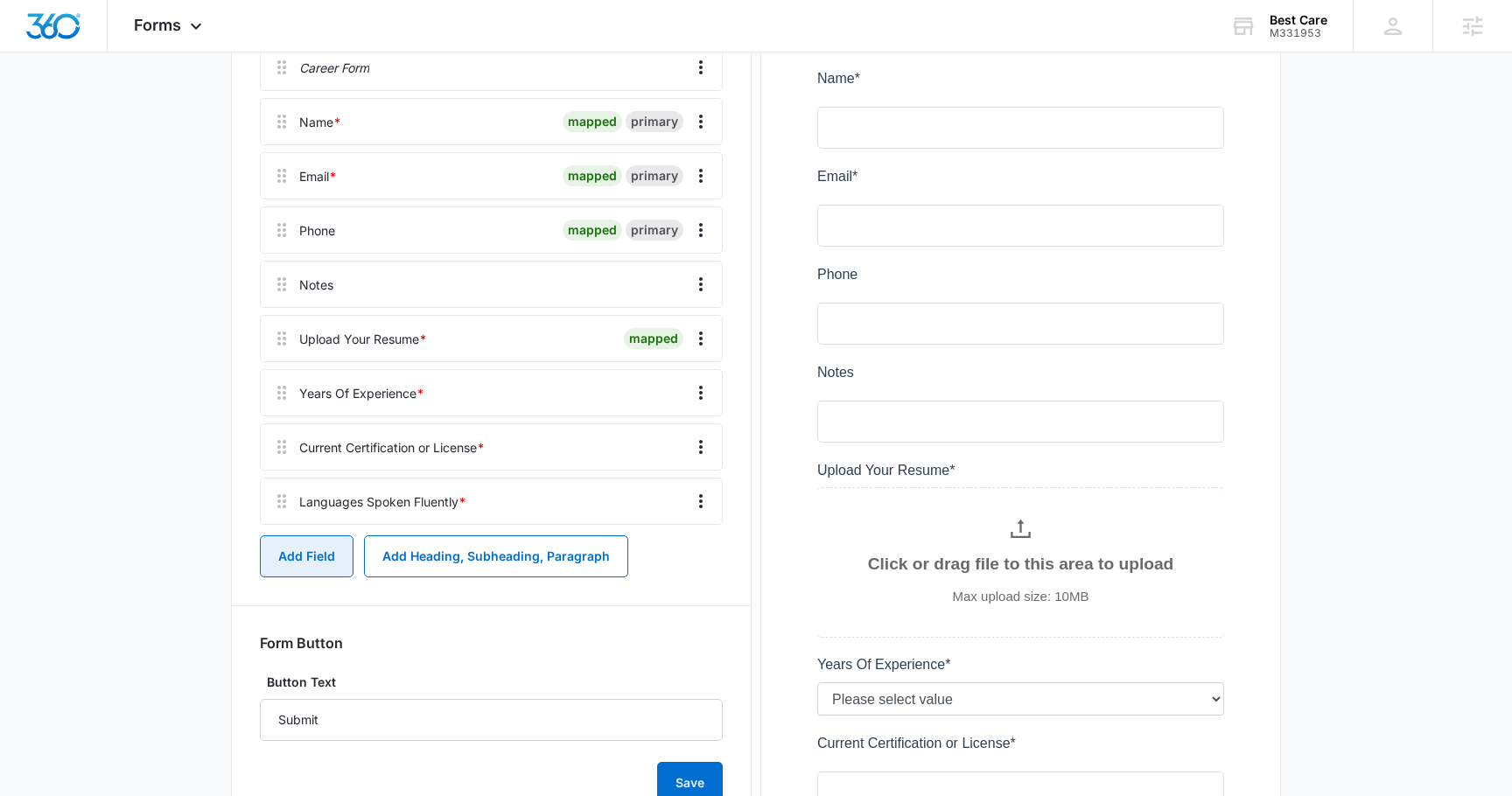
scroll to position [0, 0]
drag, startPoint x: 278, startPoint y: 287, endPoint x: 270, endPoint y: 501, distance: 214.1
click at [270, 501] on div "Career Form Name * mapped primary Email * mapped primary Phone mapped primary N…" at bounding box center [491, 284] width 463 height 481
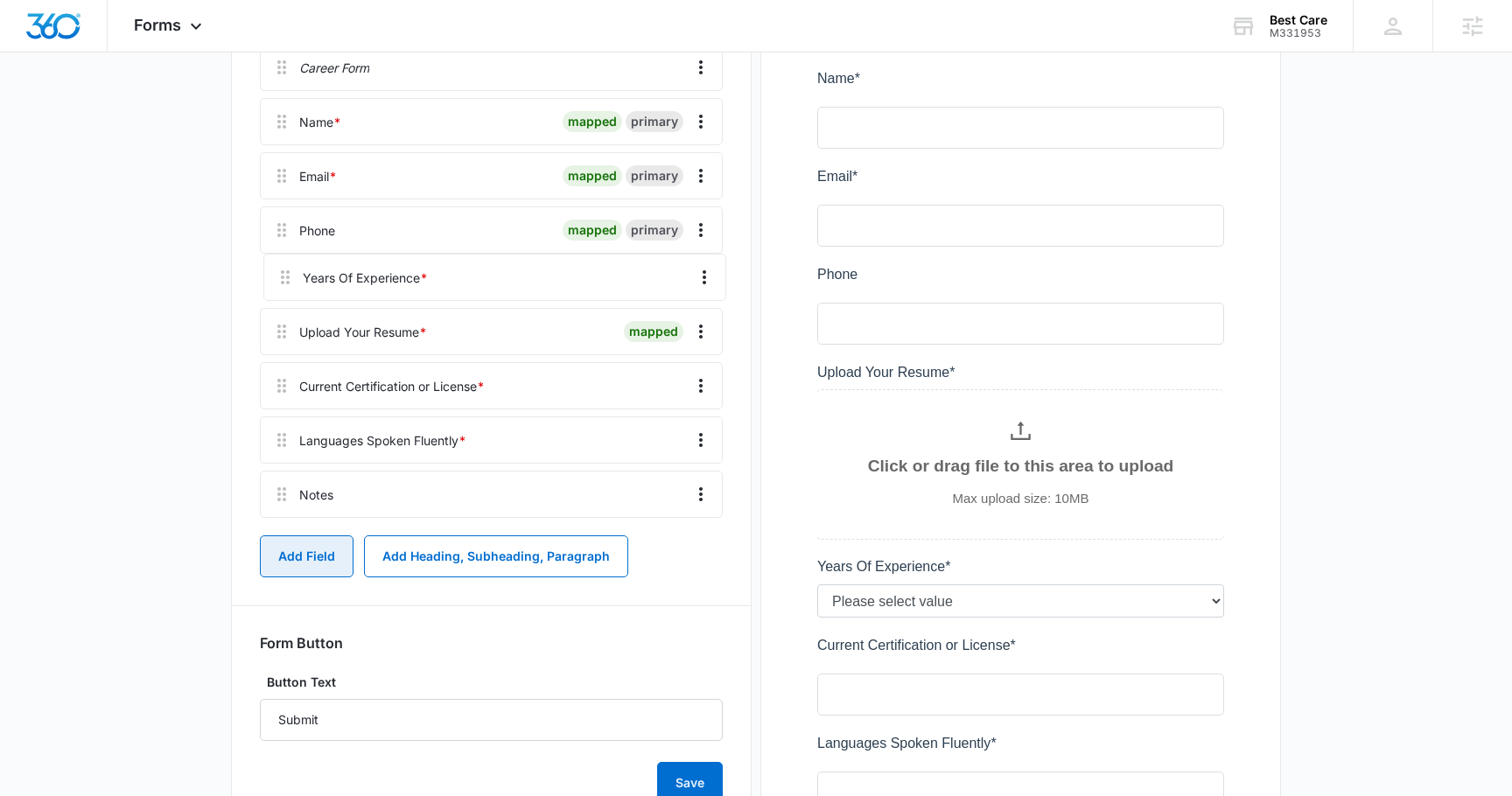
drag, startPoint x: 279, startPoint y: 338, endPoint x: 282, endPoint y: 266, distance: 72.1
click at [282, 266] on div "Career Form Name * mapped primary Email * mapped primary Phone mapped primary U…" at bounding box center [491, 284] width 463 height 481
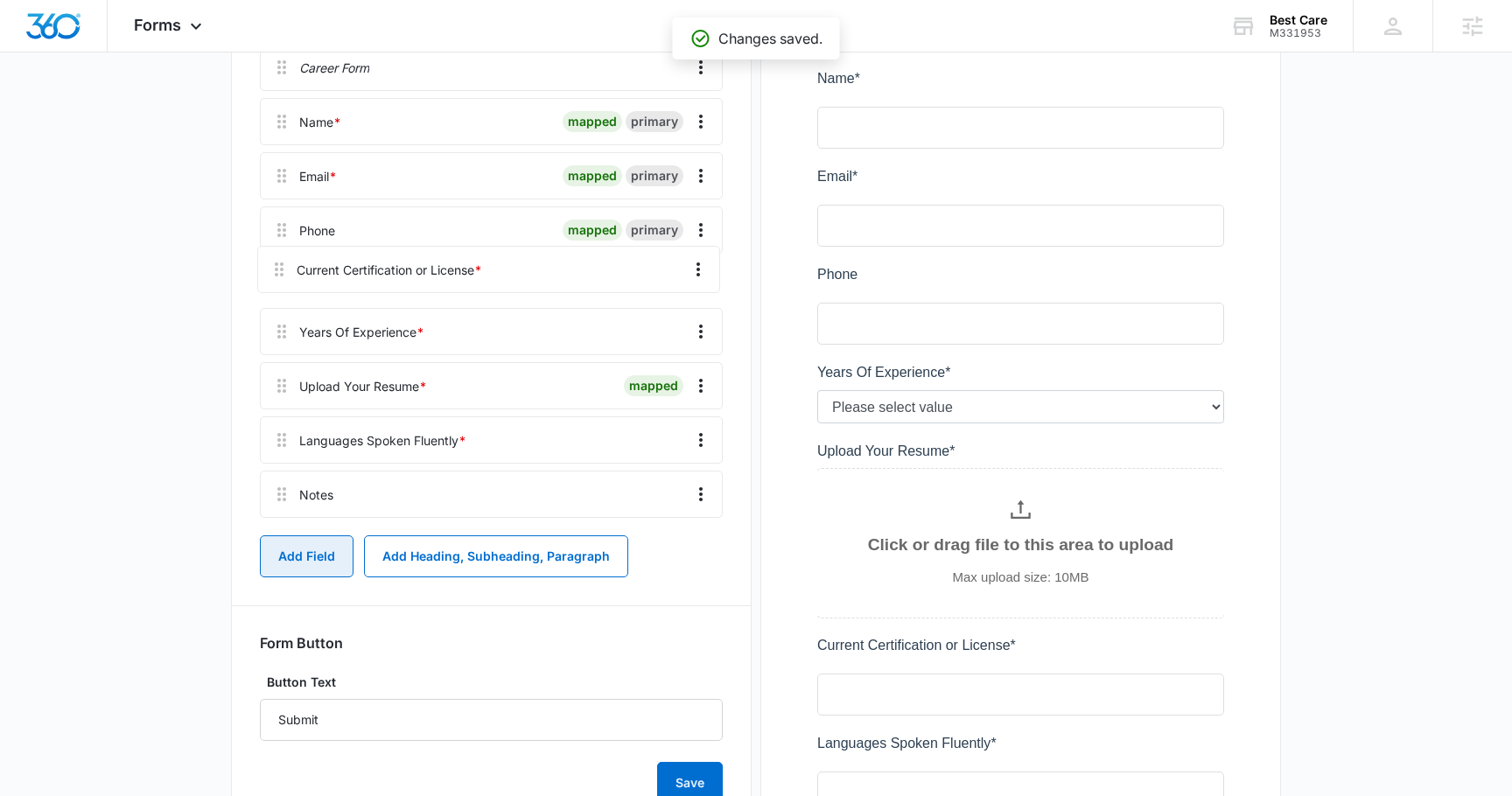
drag, startPoint x: 279, startPoint y: 388, endPoint x: 276, endPoint y: 256, distance: 132.0
click at [276, 256] on div "Career Form Name * mapped primary Email * mapped primary Phone mapped primary Y…" at bounding box center [491, 284] width 463 height 481
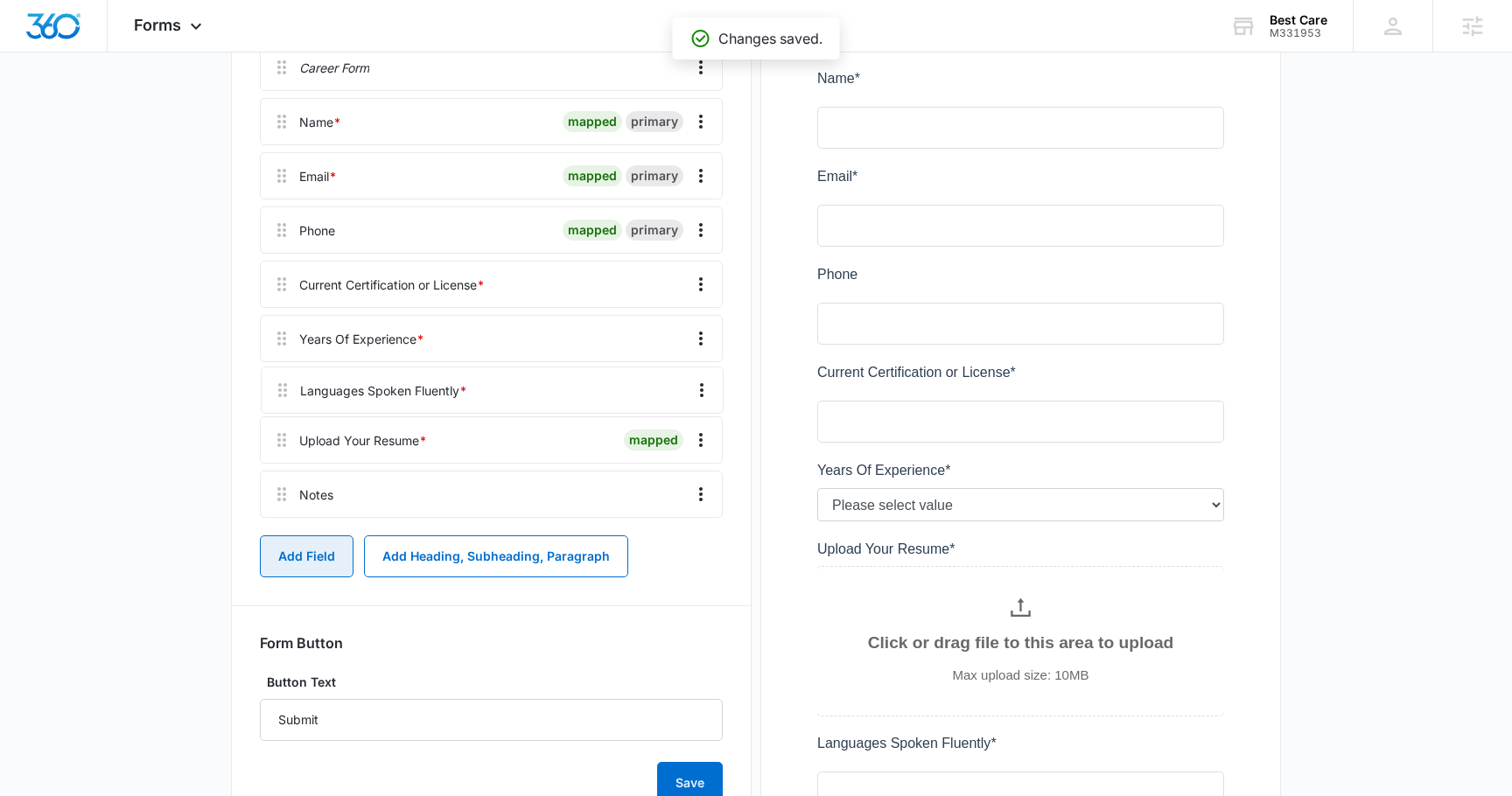
drag, startPoint x: 276, startPoint y: 446, endPoint x: 276, endPoint y: 375, distance: 71.0
click at [276, 375] on div "Career Form Name * mapped primary Email * mapped primary Phone mapped primary C…" at bounding box center [491, 284] width 463 height 481
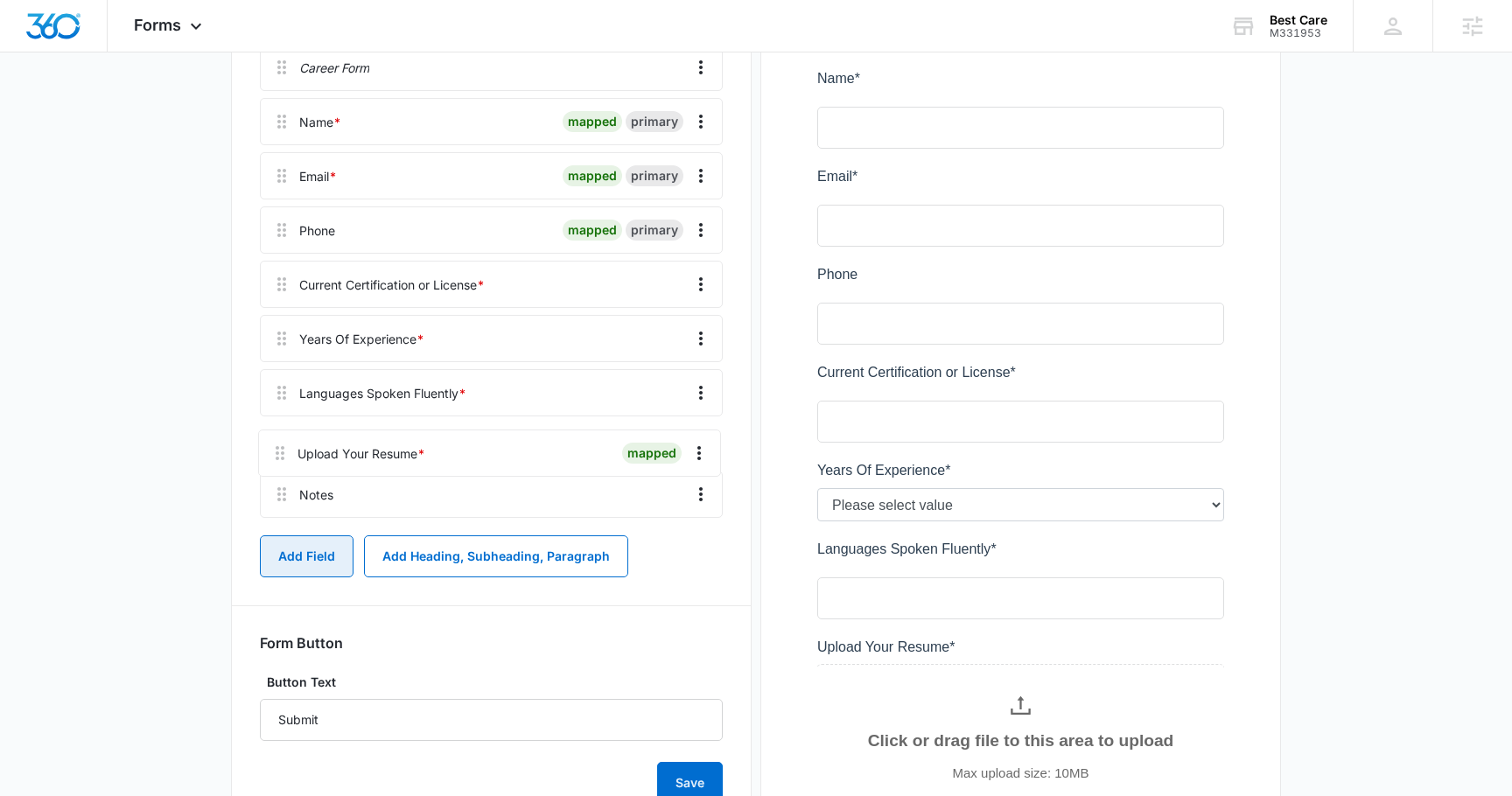
drag, startPoint x: 280, startPoint y: 399, endPoint x: 278, endPoint y: 457, distance: 58.0
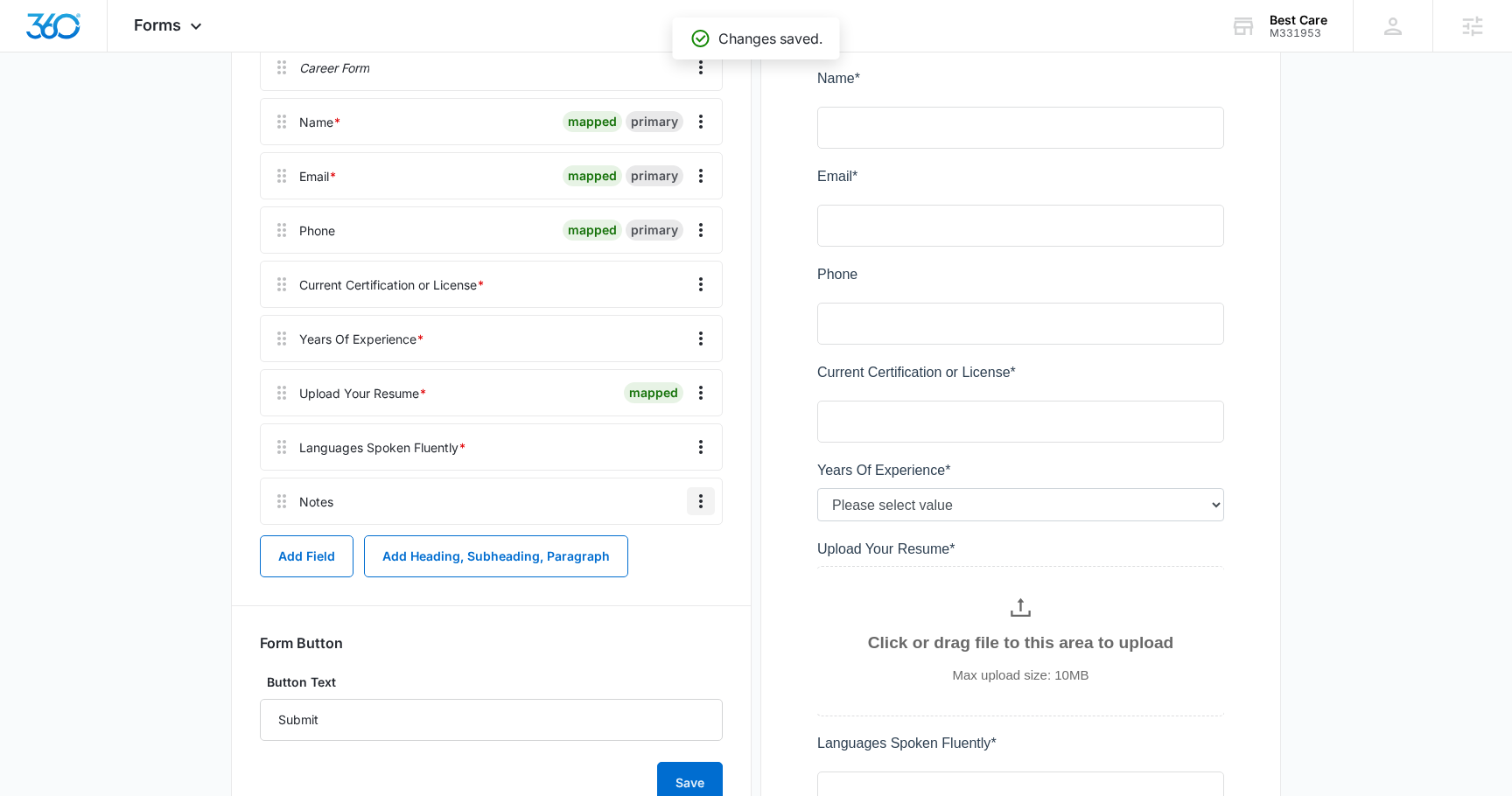
click at [703, 500] on icon "Overflow Menu" at bounding box center [701, 501] width 21 height 21
click at [327, 546] on button "Add Field" at bounding box center [306, 556] width 94 height 42
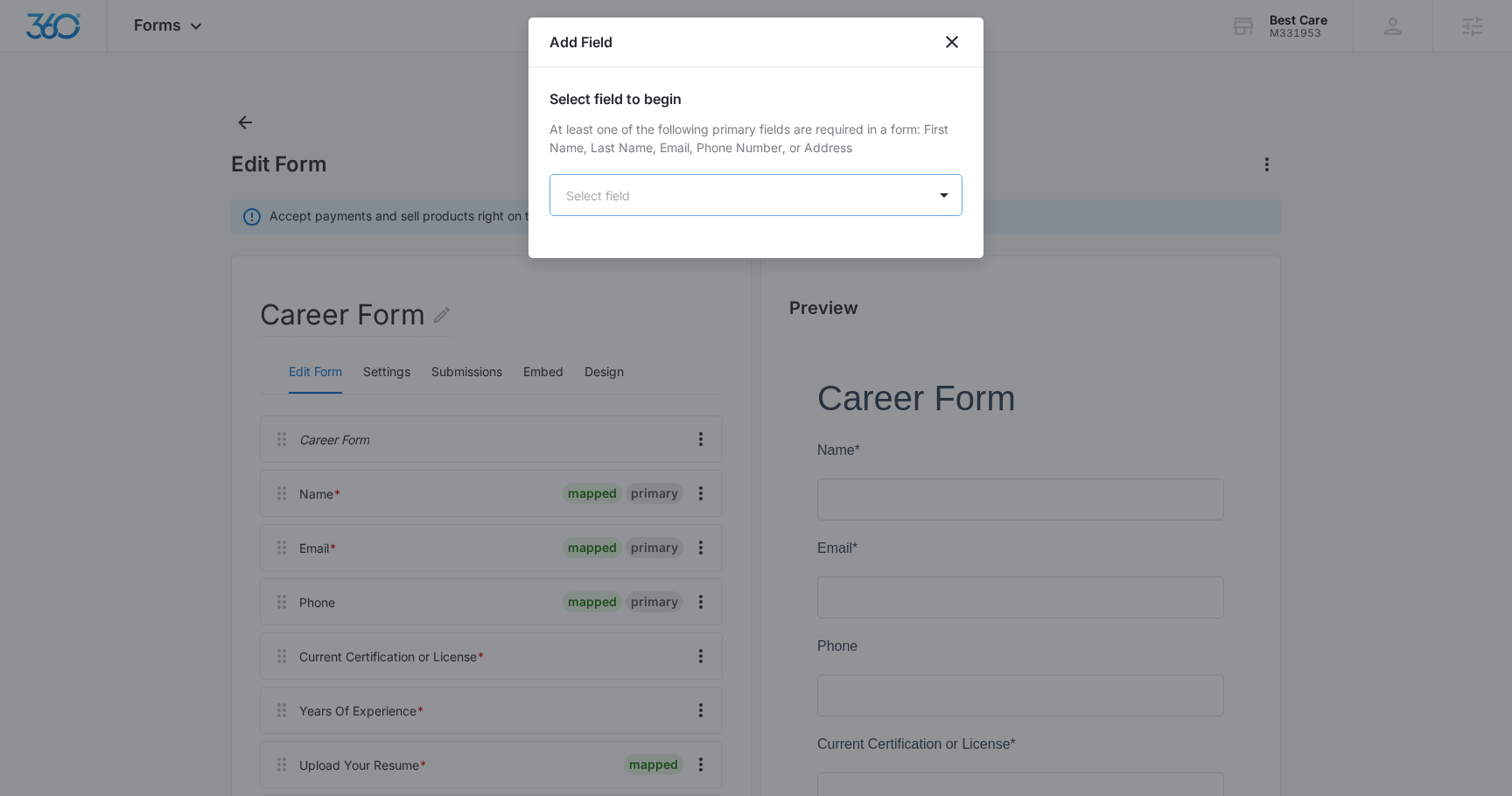
click at [642, 185] on body "Forms Apps Reputation Forms CRM Email Social POS Content Ads Intelligence Files…" at bounding box center [756, 726] width 1512 height 1452
click at [663, 194] on body "Forms Apps Reputation Forms CRM Email Social POS Content Ads Intelligence Files…" at bounding box center [756, 726] width 1512 height 1452
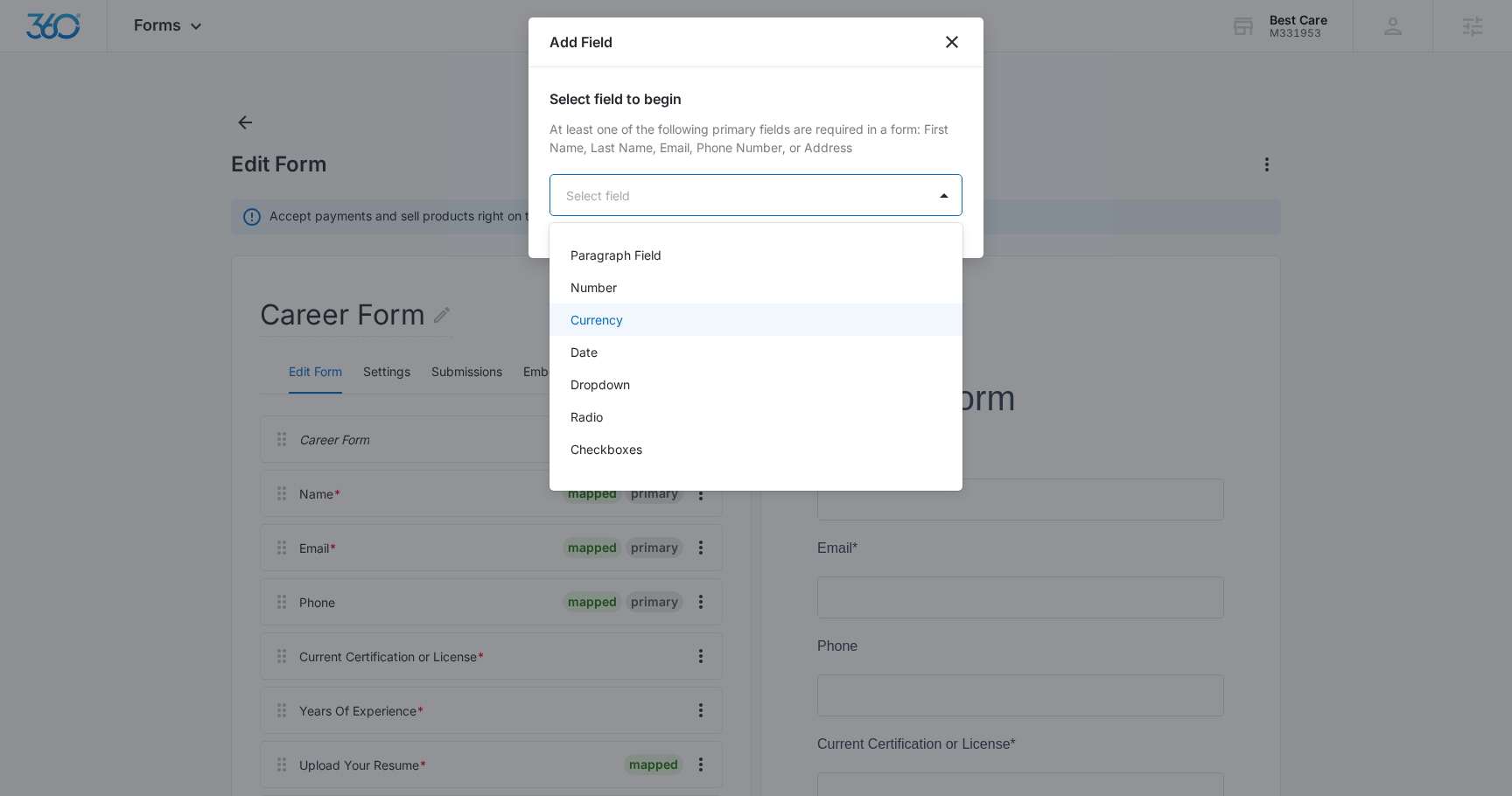
scroll to position [232, 0]
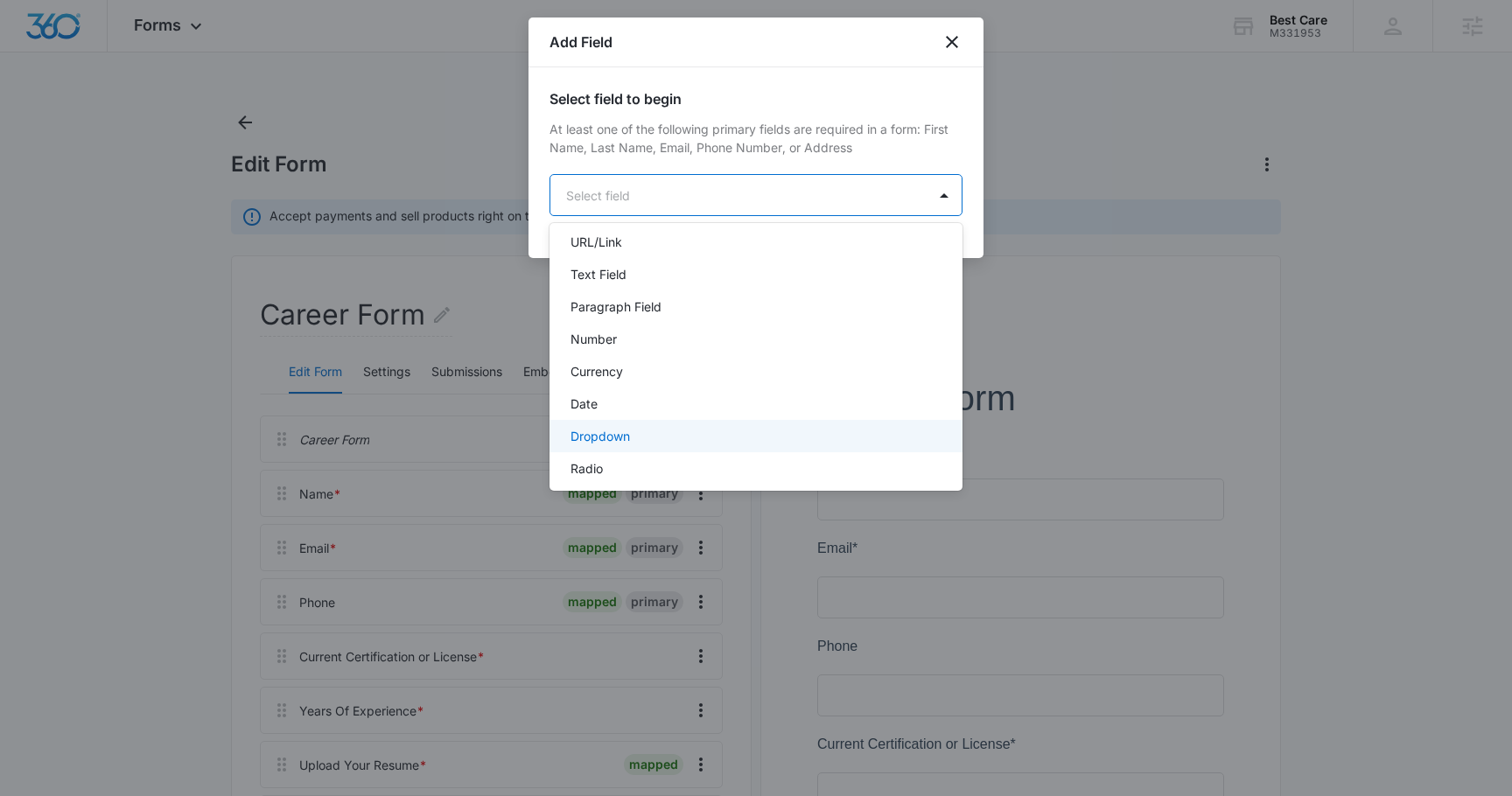
click at [649, 436] on div "Dropdown" at bounding box center [754, 436] width 368 height 18
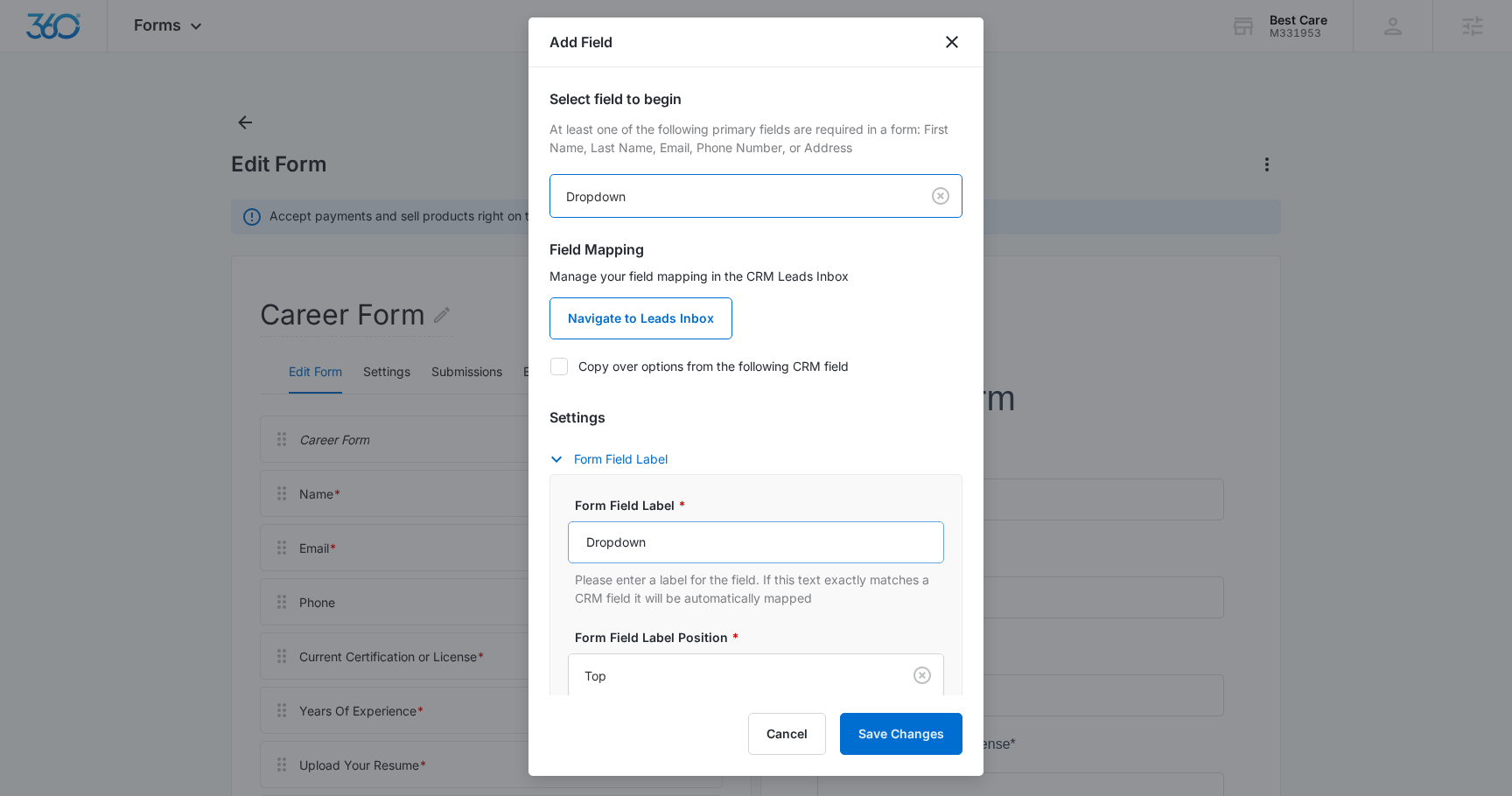
scroll to position [152, 0]
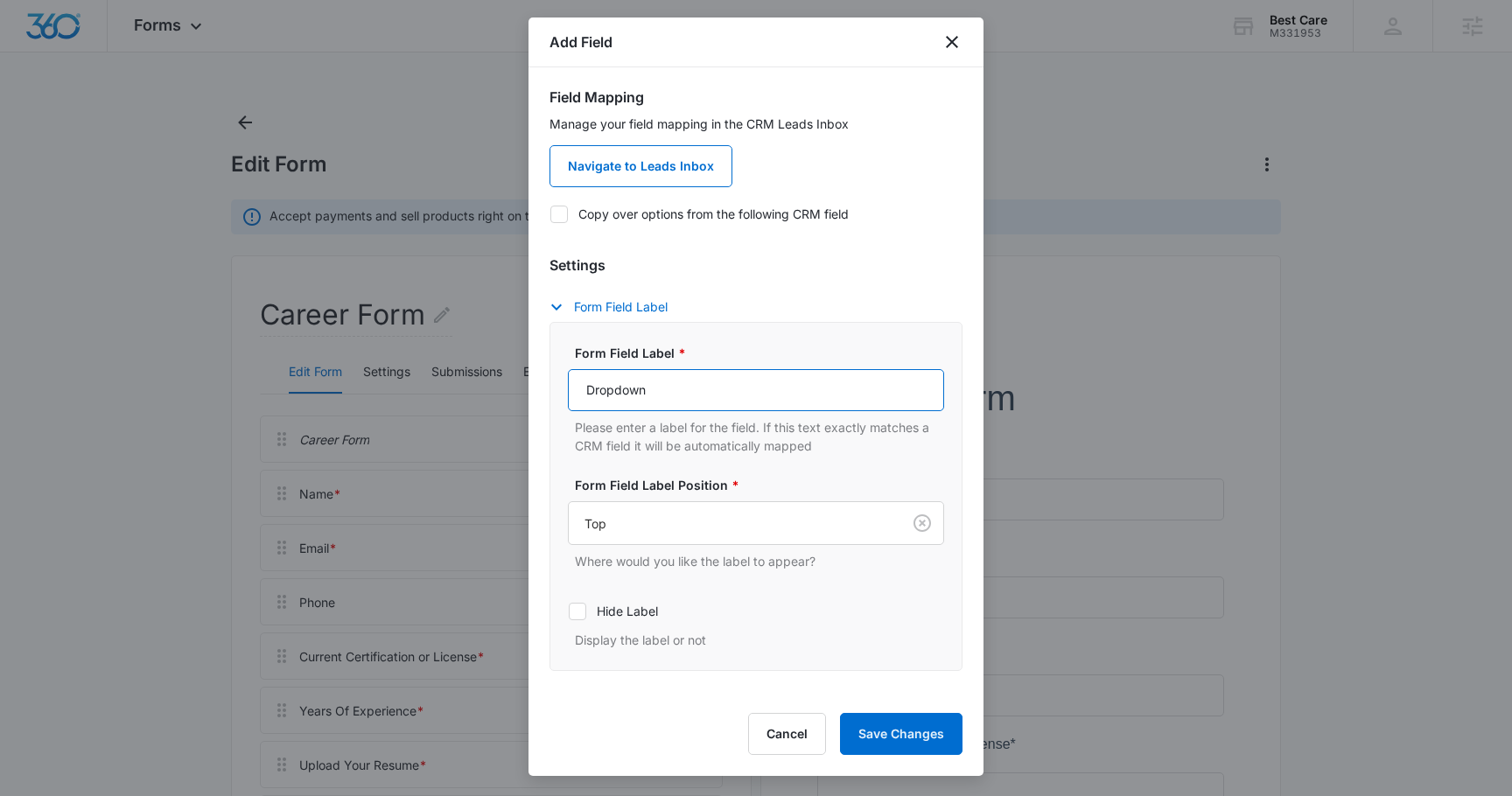
drag, startPoint x: 657, startPoint y: 387, endPoint x: 565, endPoint y: 382, distance: 92.1
click at [565, 382] on div "Form Field Label * Dropdown Please enter a label for the field. If this text ex…" at bounding box center [756, 496] width 413 height 349
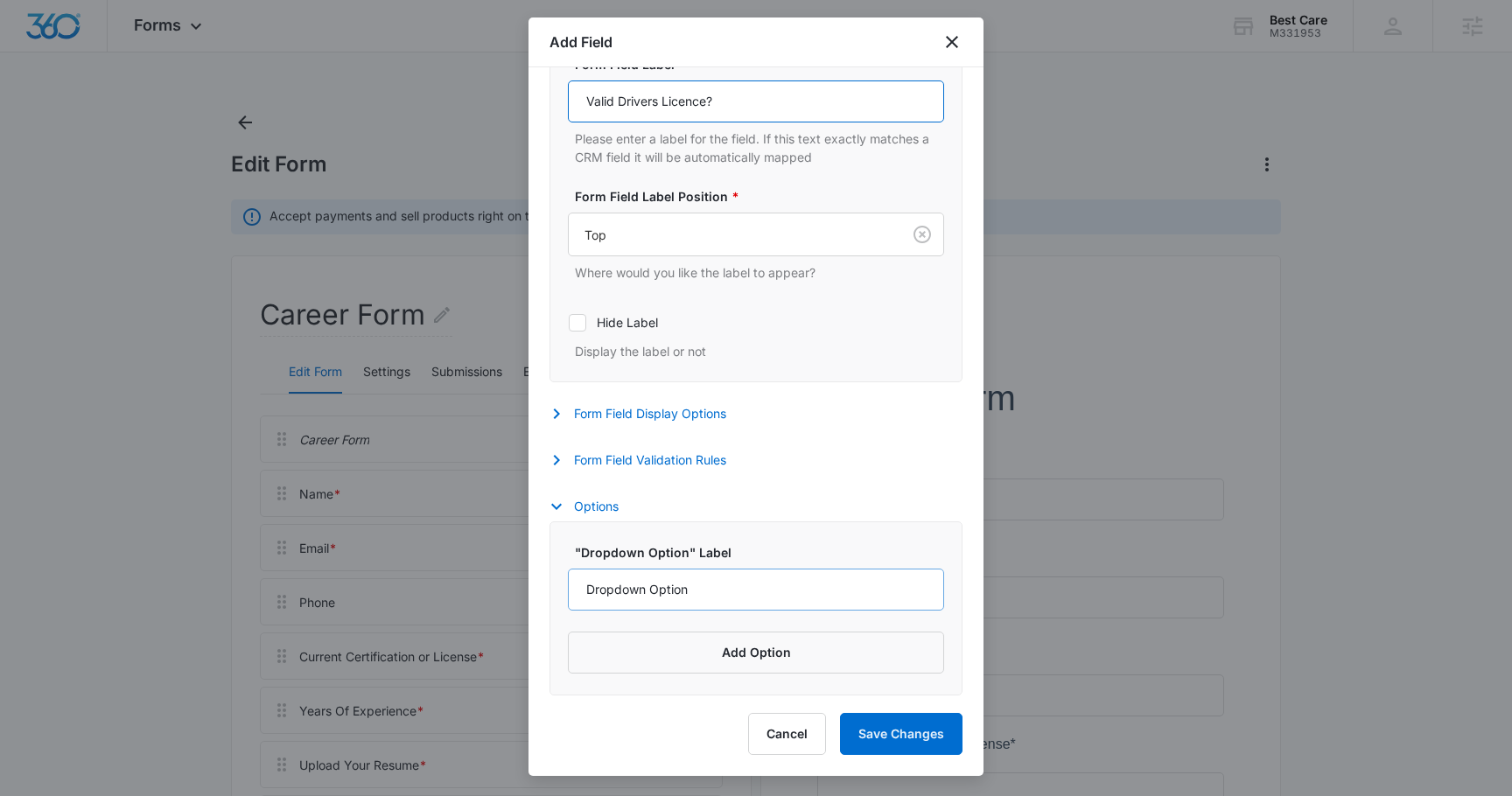
type input "Valid Drivers Licence?"
drag, startPoint x: 702, startPoint y: 590, endPoint x: 564, endPoint y: 583, distance: 138.2
click at [562, 584] on div ""Dropdown Option" Label Dropdown Option Add Option" at bounding box center [756, 608] width 413 height 174
type input "Yes"
click at [724, 649] on button "Add Option" at bounding box center [756, 653] width 376 height 42
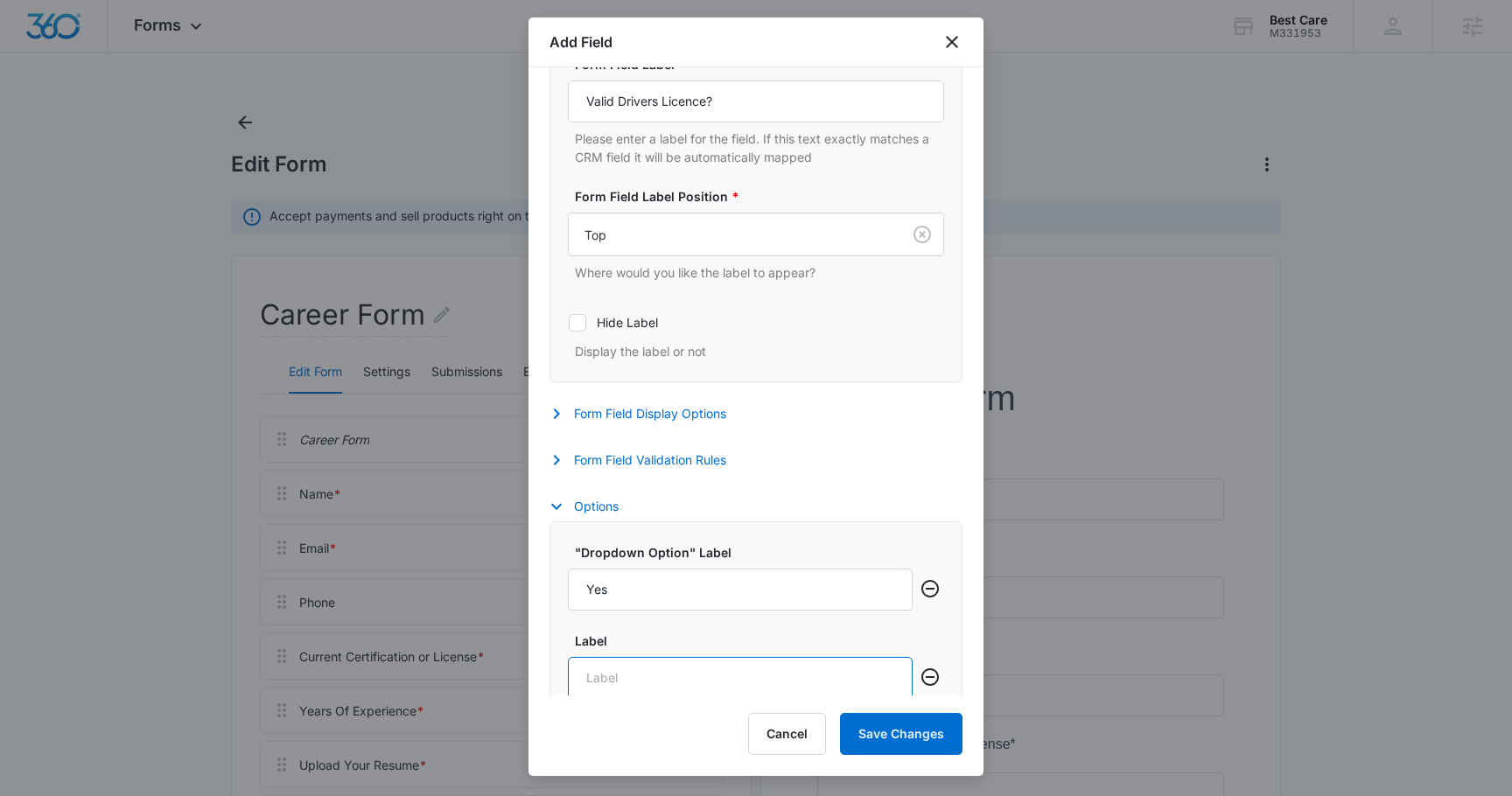
click at [620, 666] on input "Label" at bounding box center [740, 678] width 345 height 42
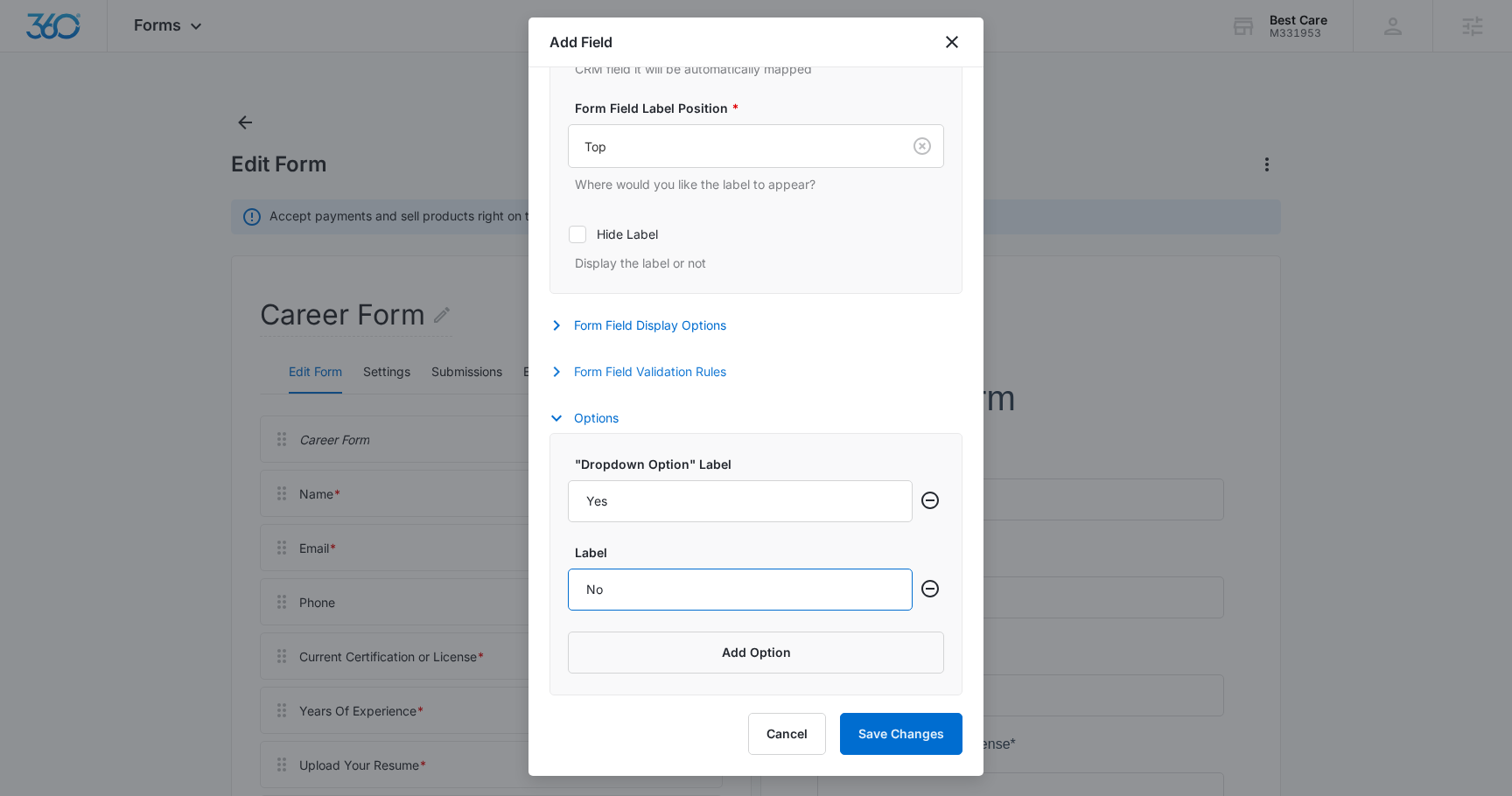
type input "No"
click at [563, 366] on icon "button" at bounding box center [556, 372] width 21 height 21
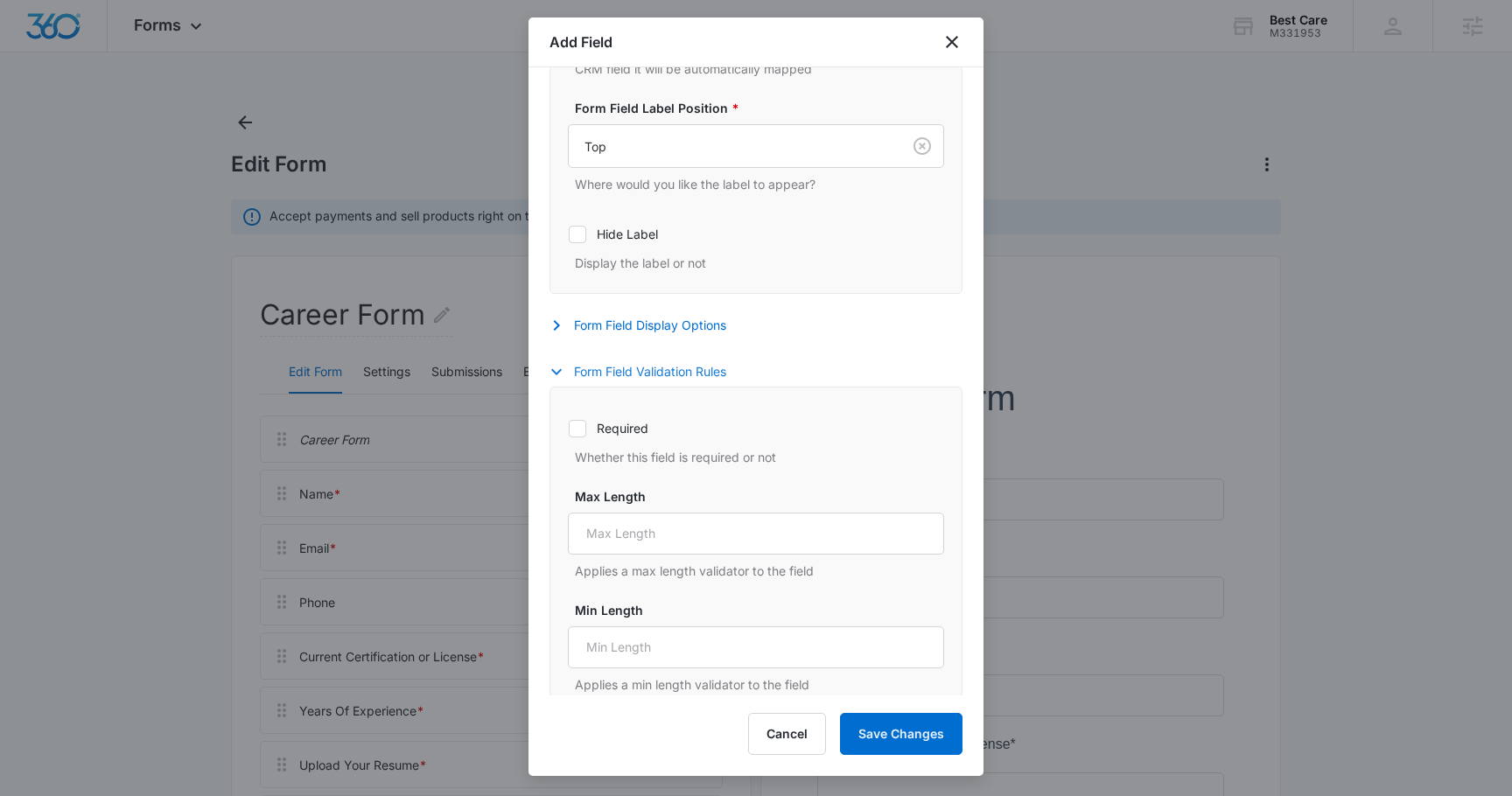
click at [579, 433] on icon at bounding box center [578, 429] width 16 height 16
click at [569, 429] on input "Required" at bounding box center [568, 428] width 1 height 1
checkbox input "true"
click at [899, 726] on button "Save Changes" at bounding box center [901, 734] width 122 height 42
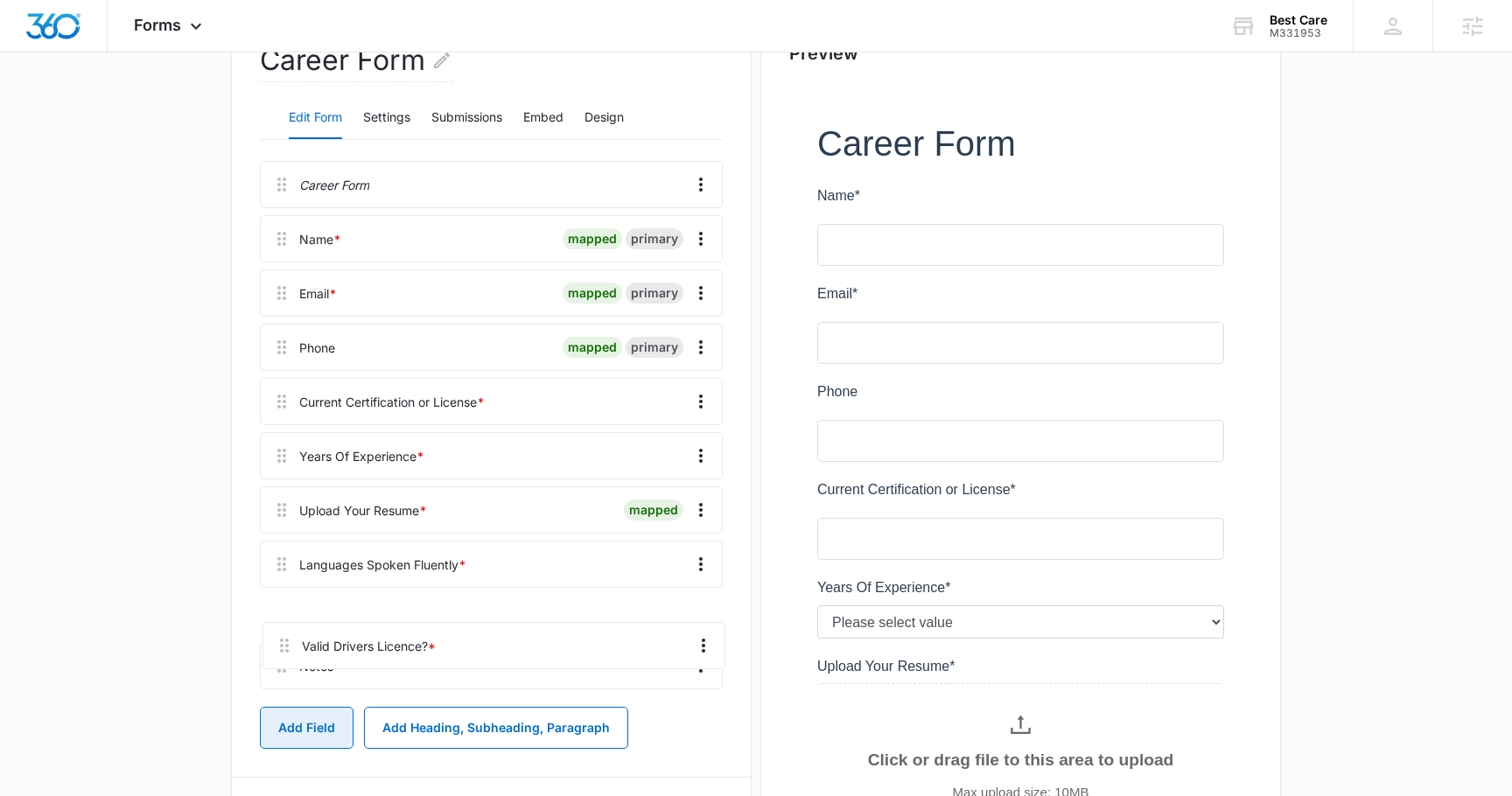
scroll to position [265, 0]
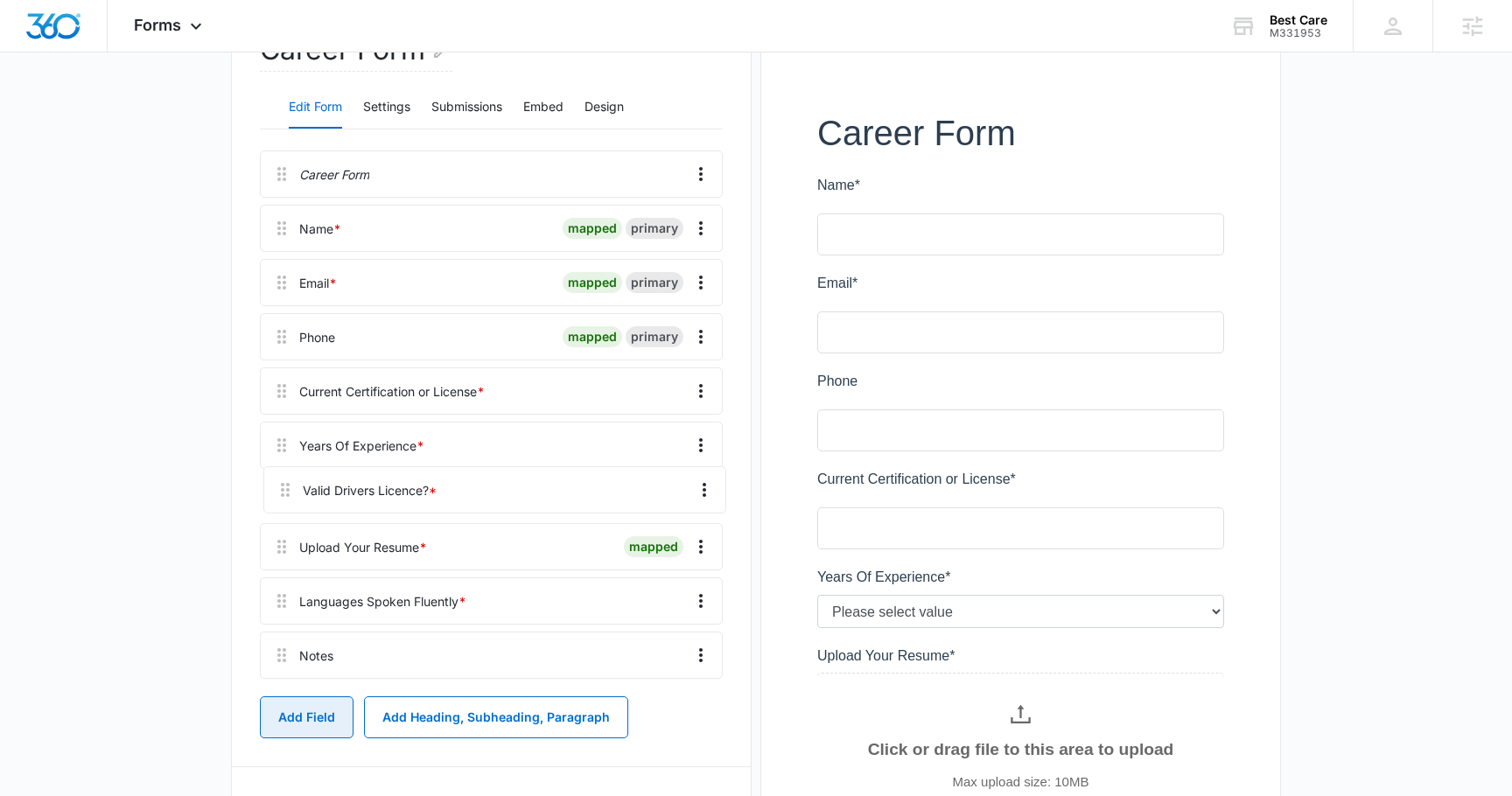
drag, startPoint x: 283, startPoint y: 753, endPoint x: 286, endPoint y: 480, distance: 273.0
click at [286, 480] on div "Career Form Name * mapped primary Email * mapped primary Phone mapped primary C…" at bounding box center [491, 418] width 463 height 535
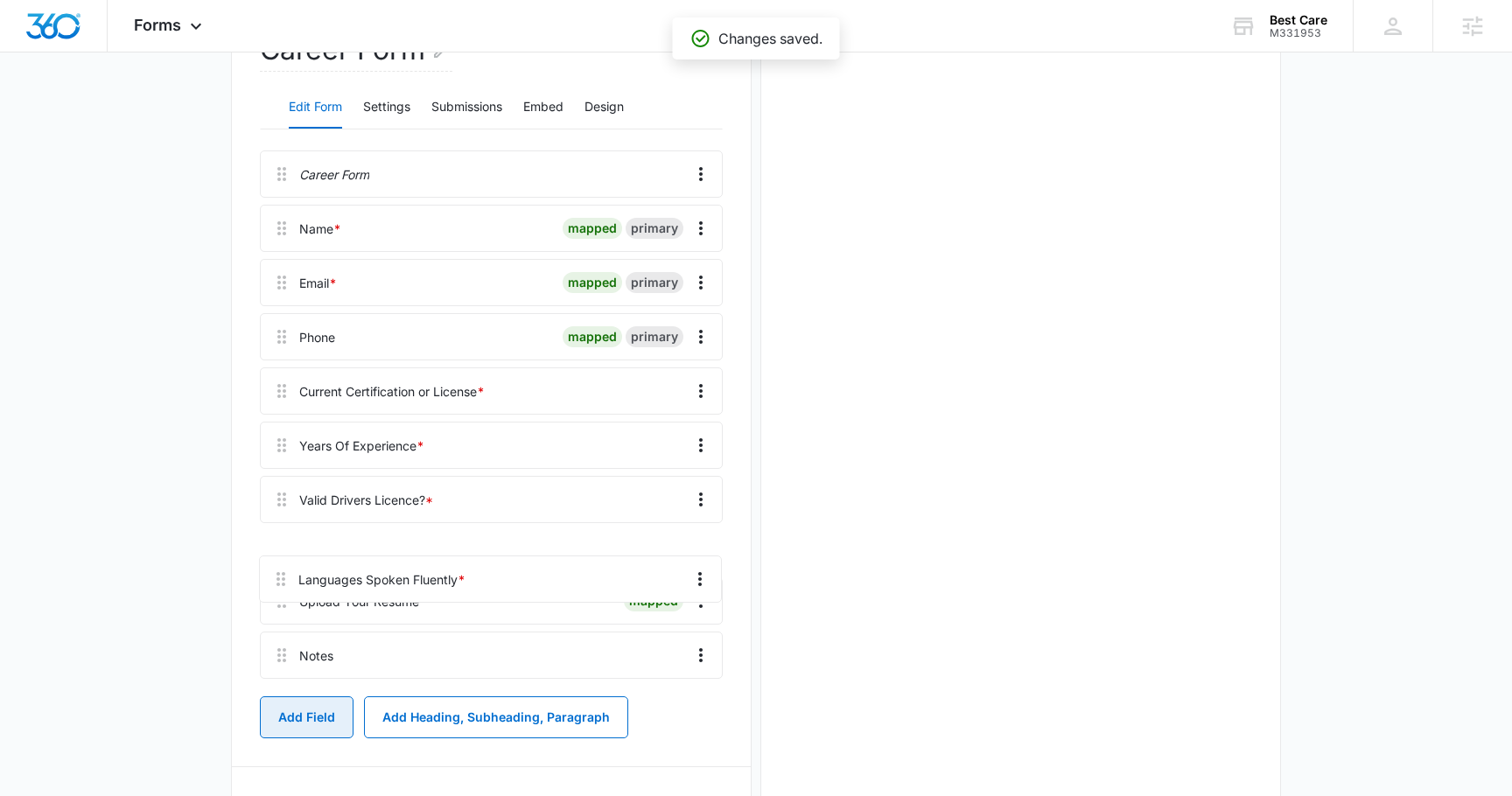
scroll to position [267, 0]
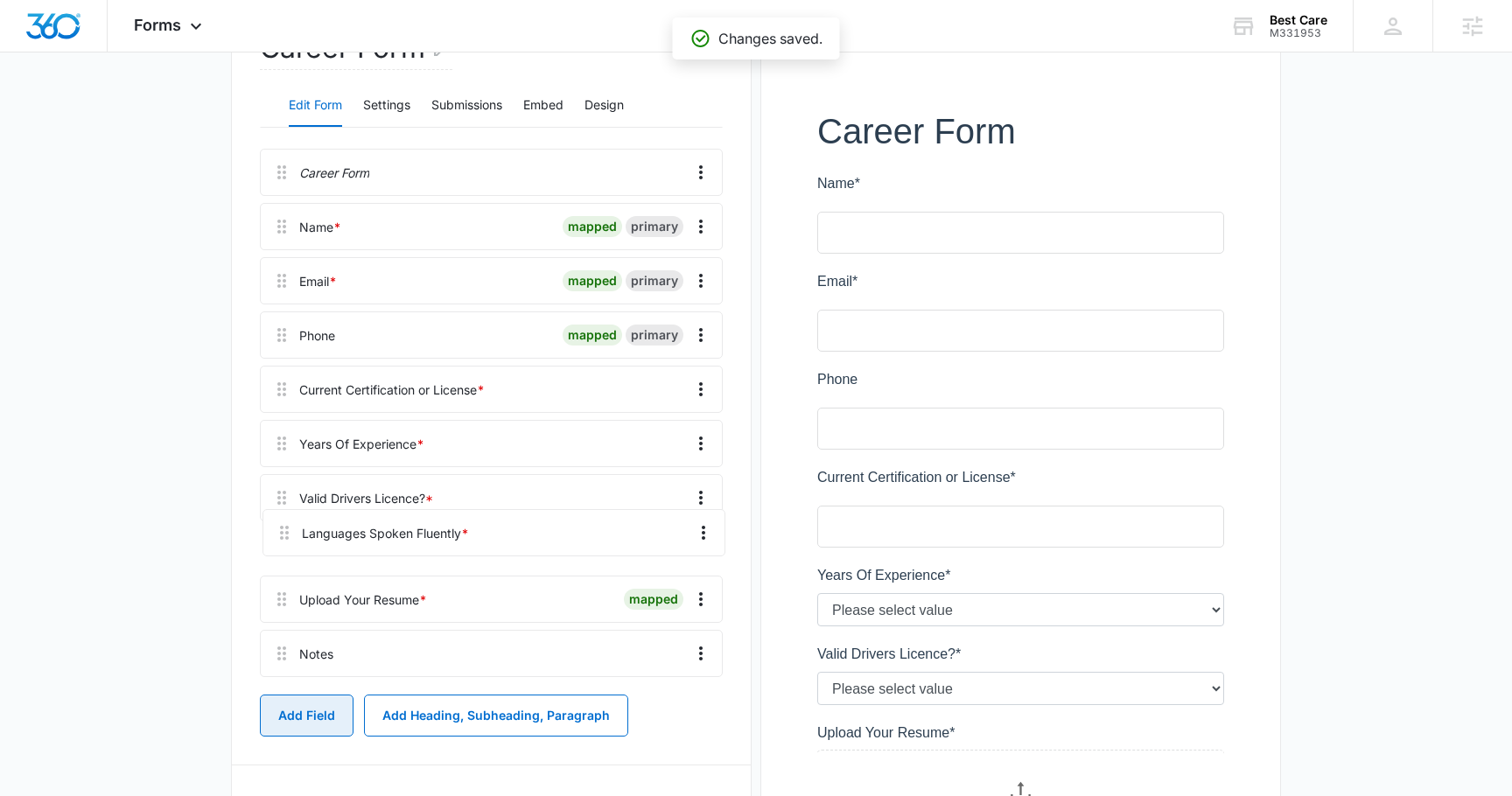
drag, startPoint x: 287, startPoint y: 613, endPoint x: 290, endPoint y: 529, distance: 84.1
click at [290, 529] on div "Career Form Name * mapped primary Email * mapped primary Phone mapped primary C…" at bounding box center [491, 416] width 463 height 535
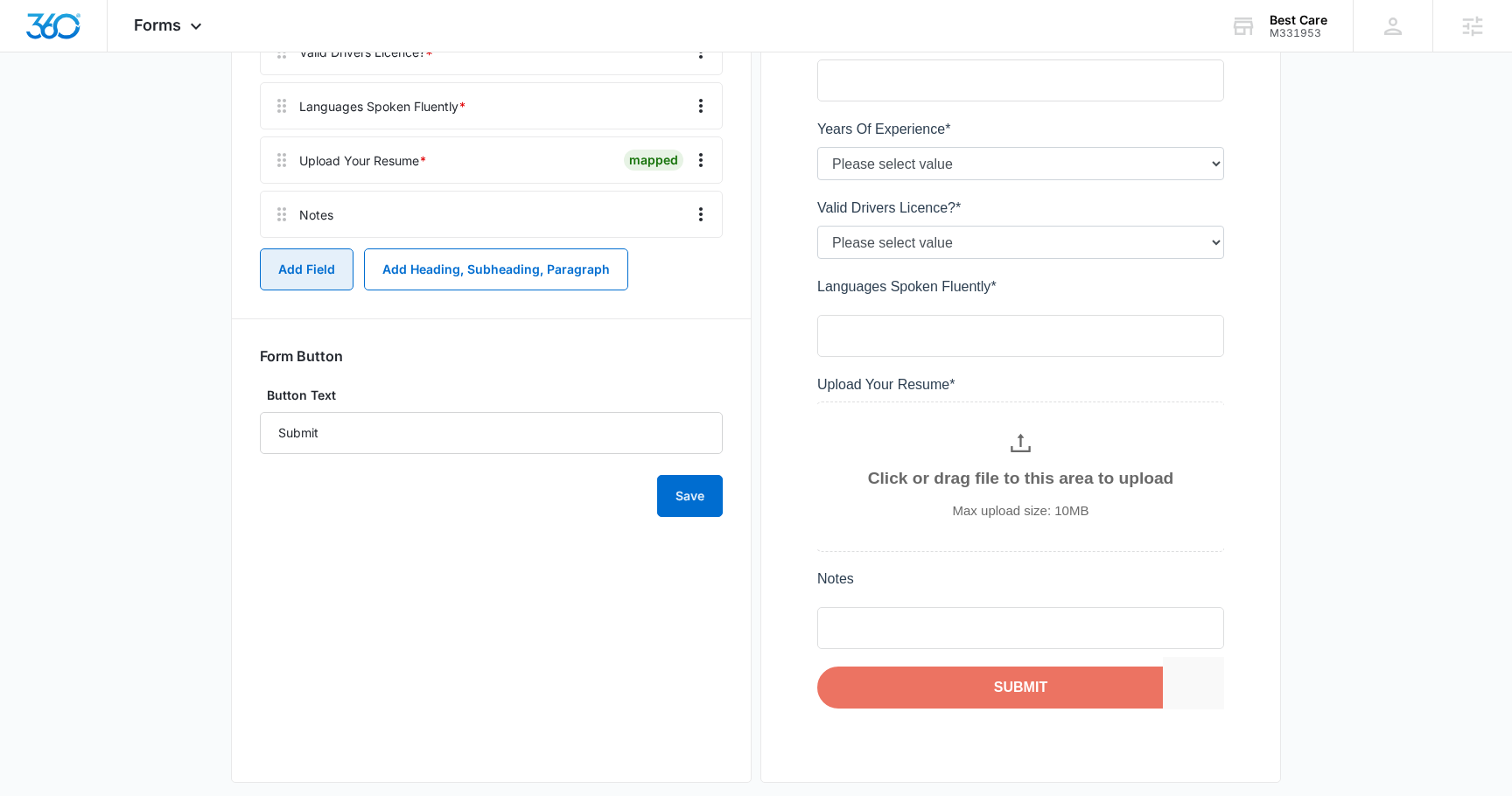
scroll to position [735, 0]
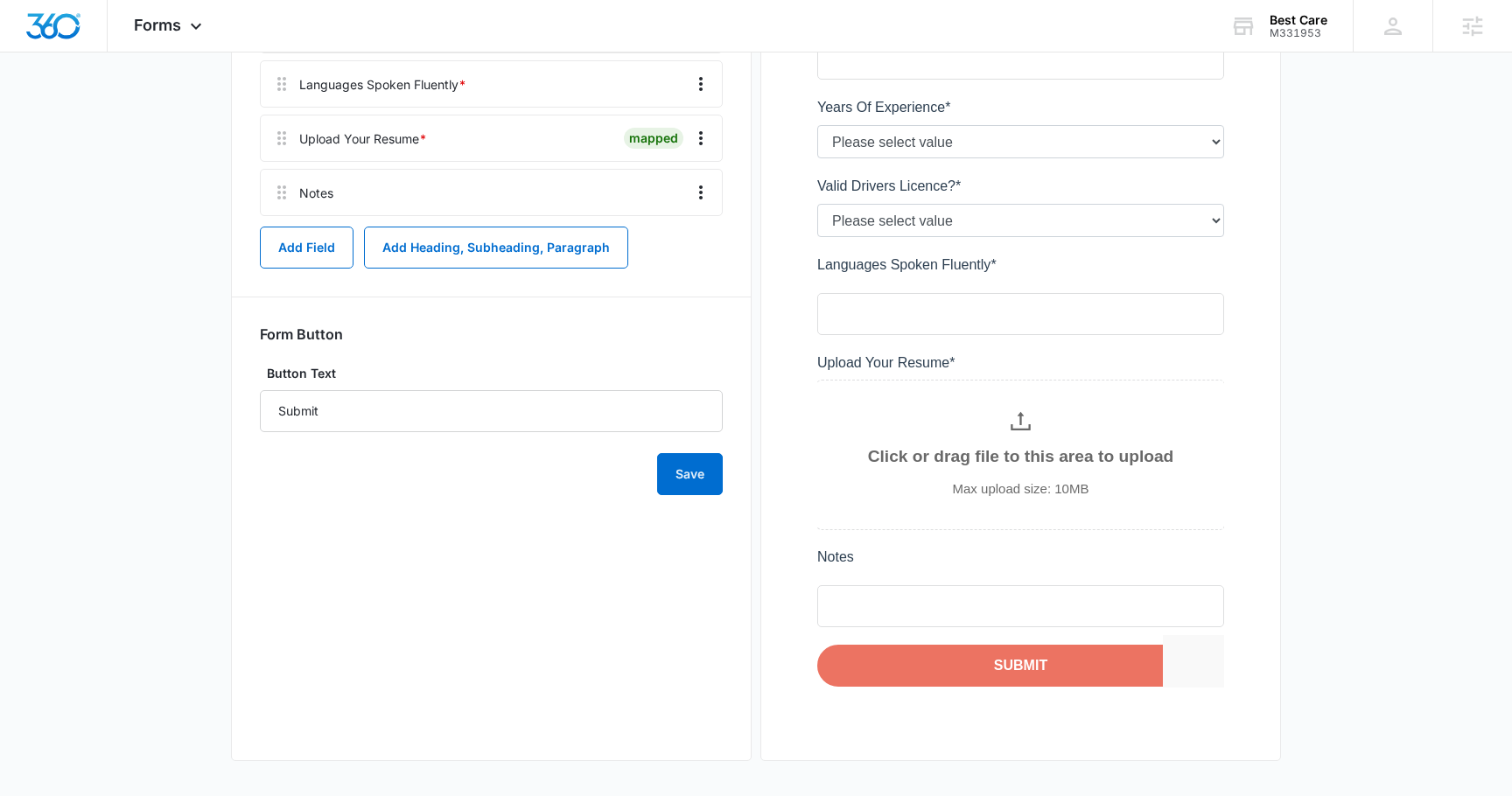
drag, startPoint x: 988, startPoint y: 269, endPoint x: 919, endPoint y: 269, distance: 69.0
click at [919, 269] on div at bounding box center [1020, 168] width 463 height 1128
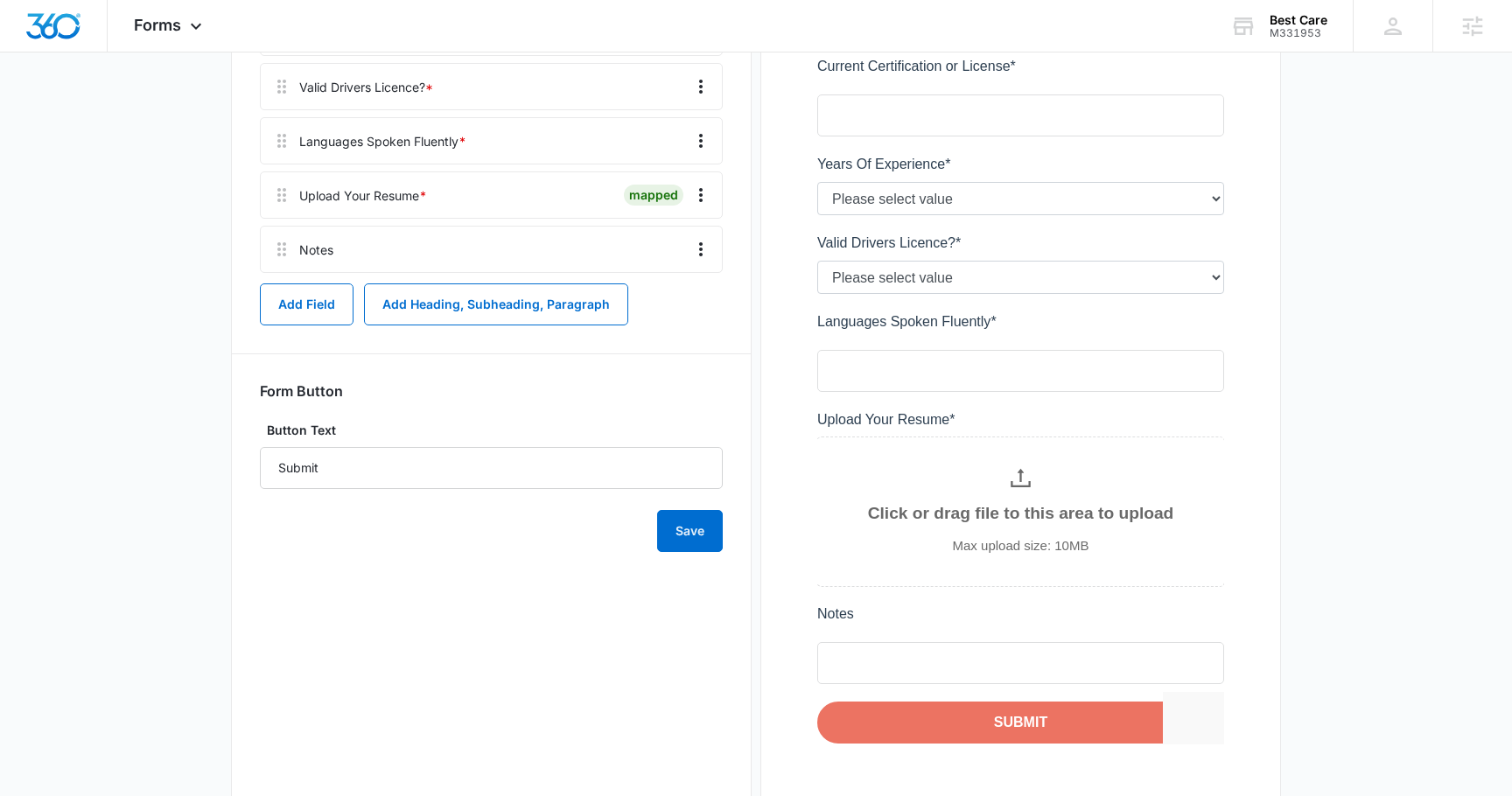
scroll to position [600, 0]
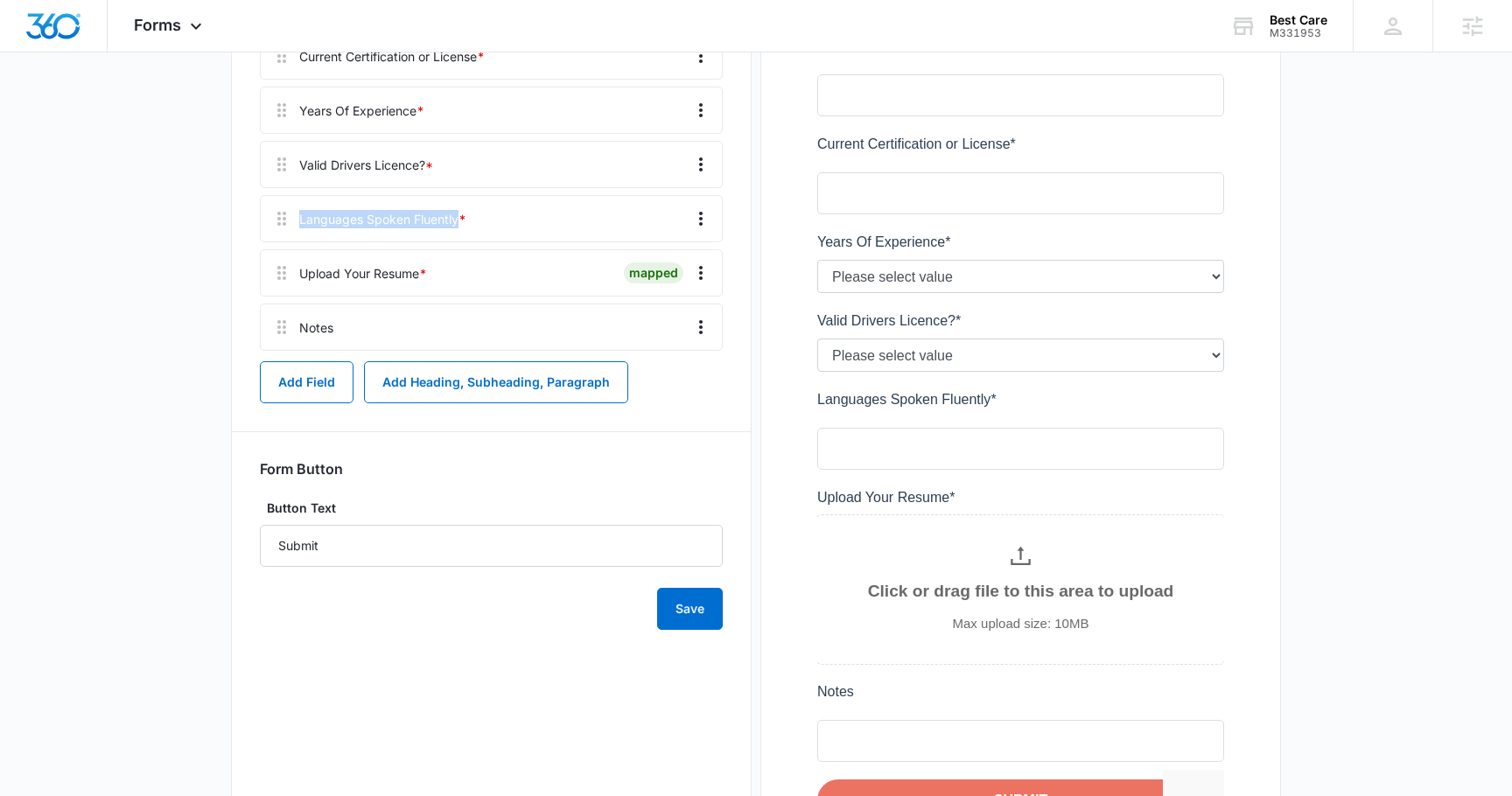
drag, startPoint x: 458, startPoint y: 220, endPoint x: 351, endPoint y: 208, distance: 107.7
click at [349, 208] on div "Languages Spoken Fluently *" at bounding box center [491, 219] width 463 height 47
copy div "Languages Spoken Fluently"
click at [476, 339] on div at bounding box center [510, 327] width 340 height 45
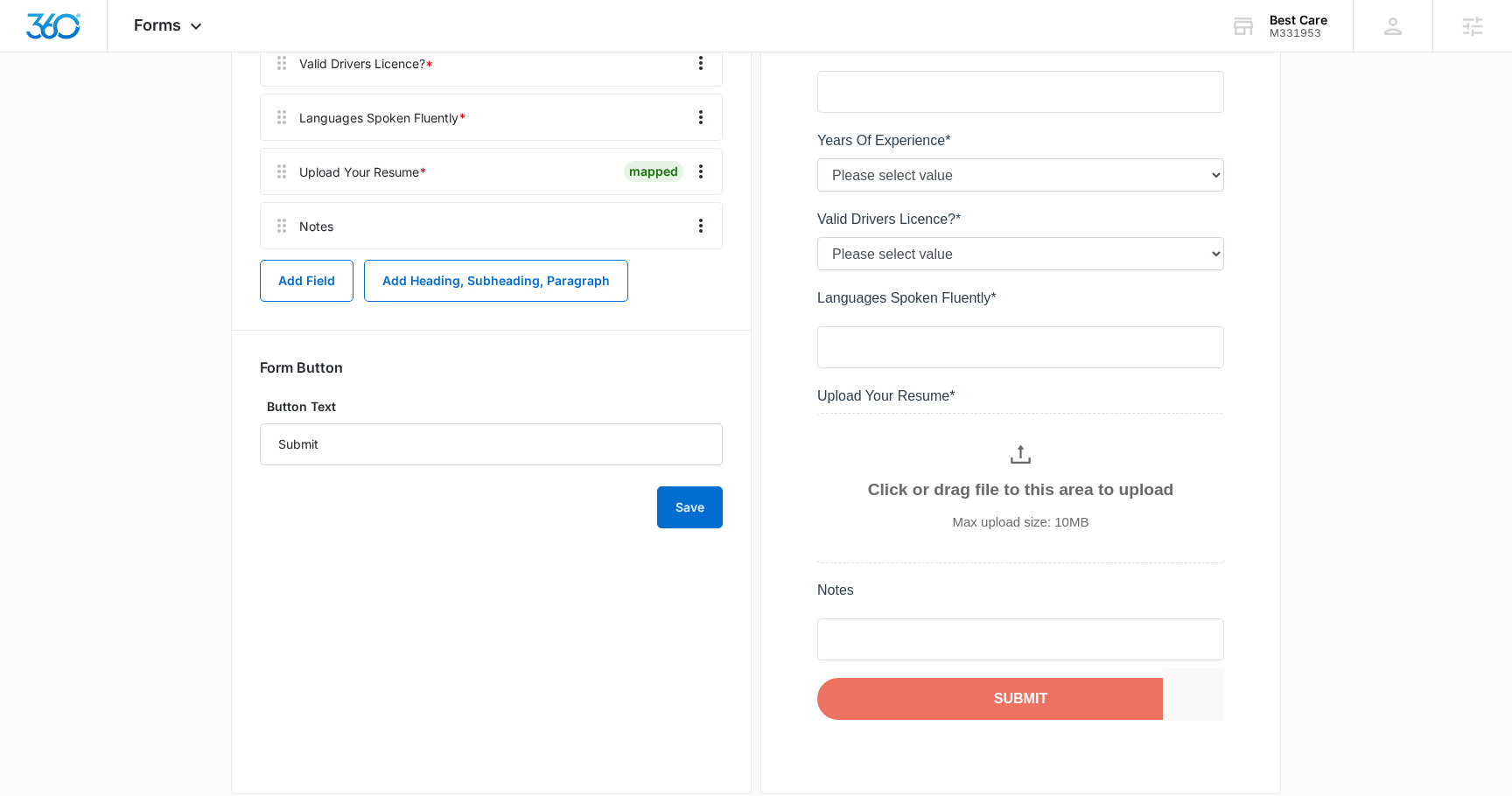
scroll to position [735, 0]
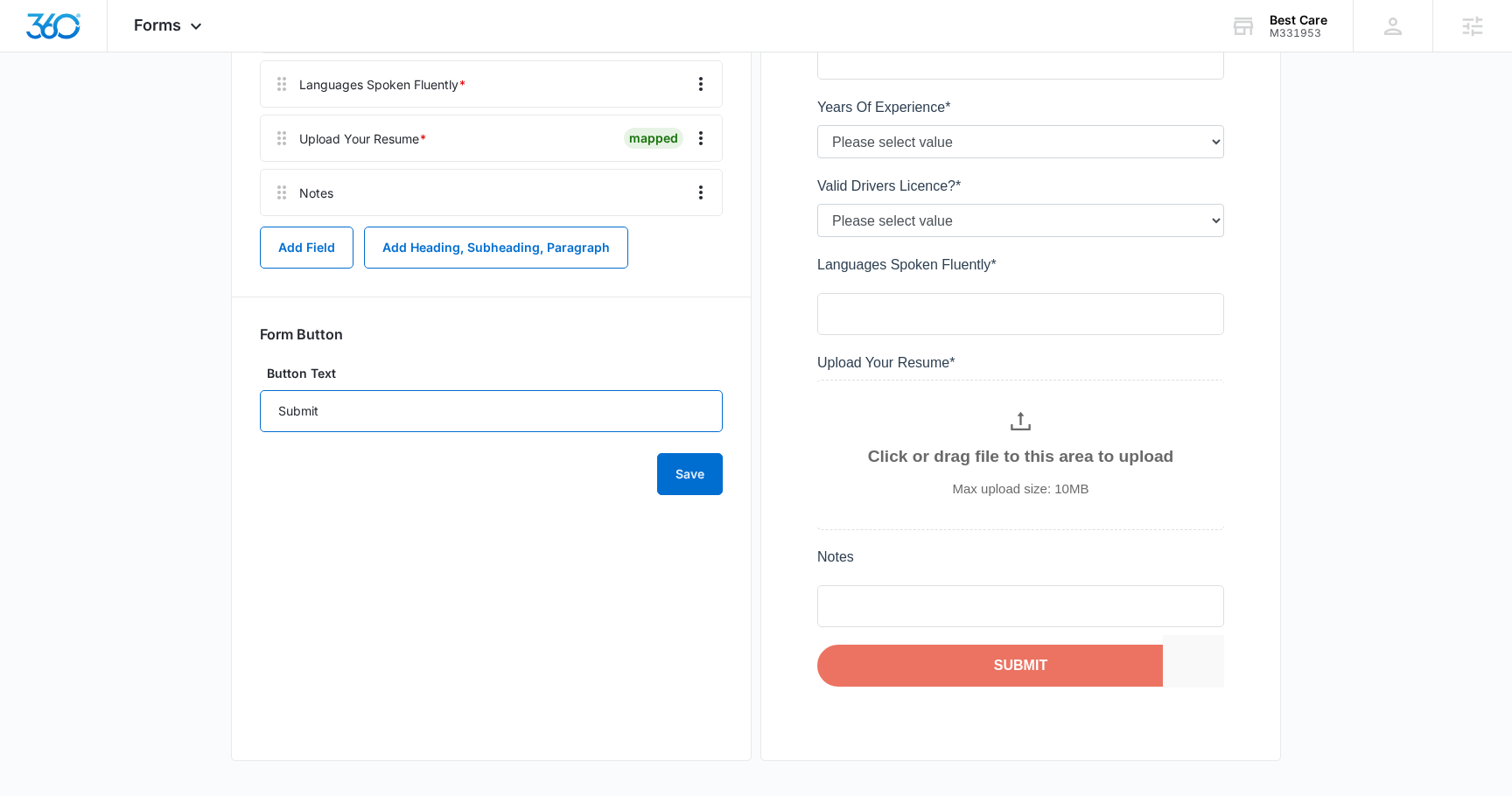
click at [340, 413] on input "Submit" at bounding box center [491, 411] width 463 height 42
type input "S"
type input "Apply"
click at [663, 486] on button "Save" at bounding box center [690, 474] width 66 height 42
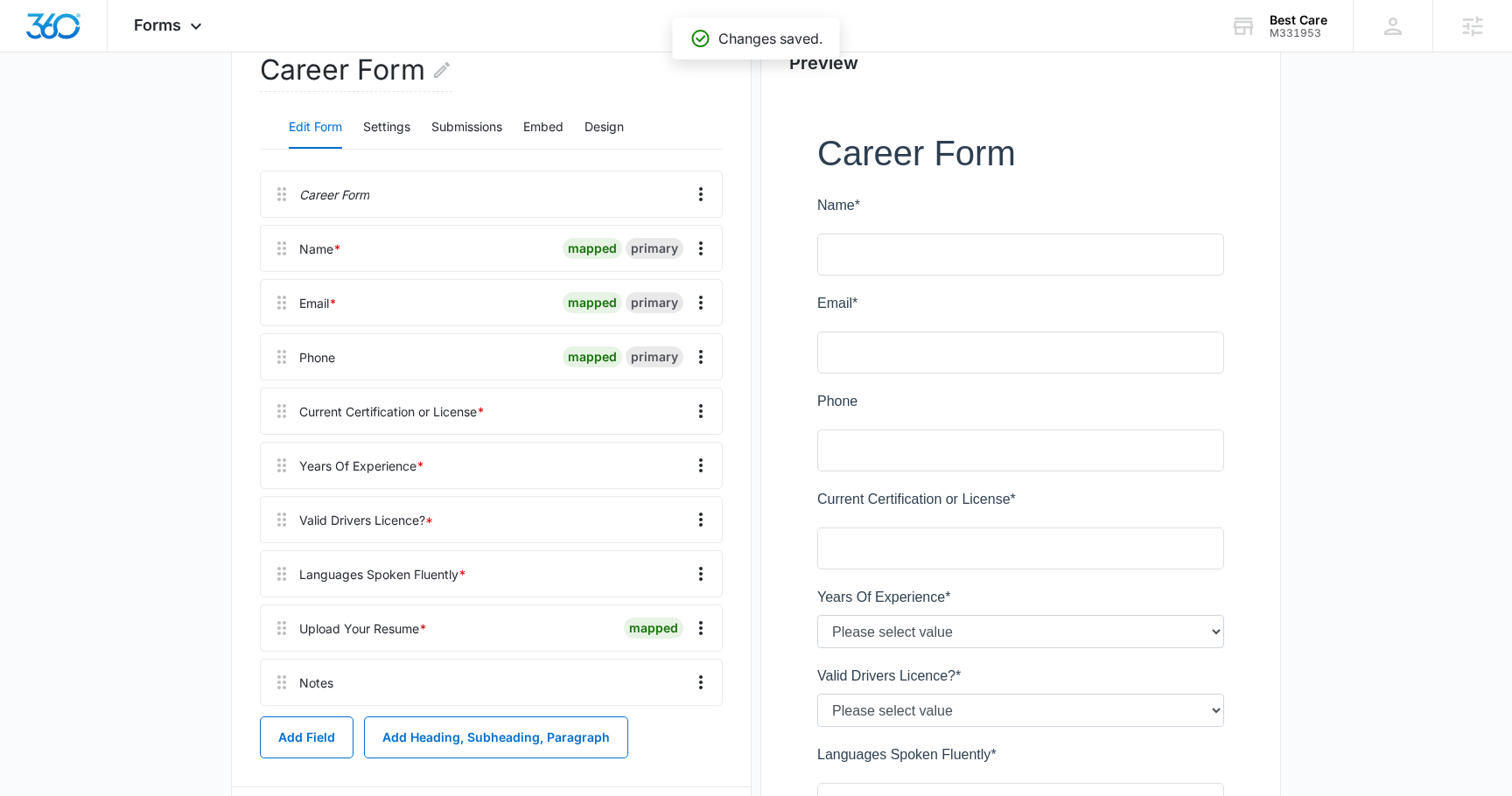
scroll to position [221, 0]
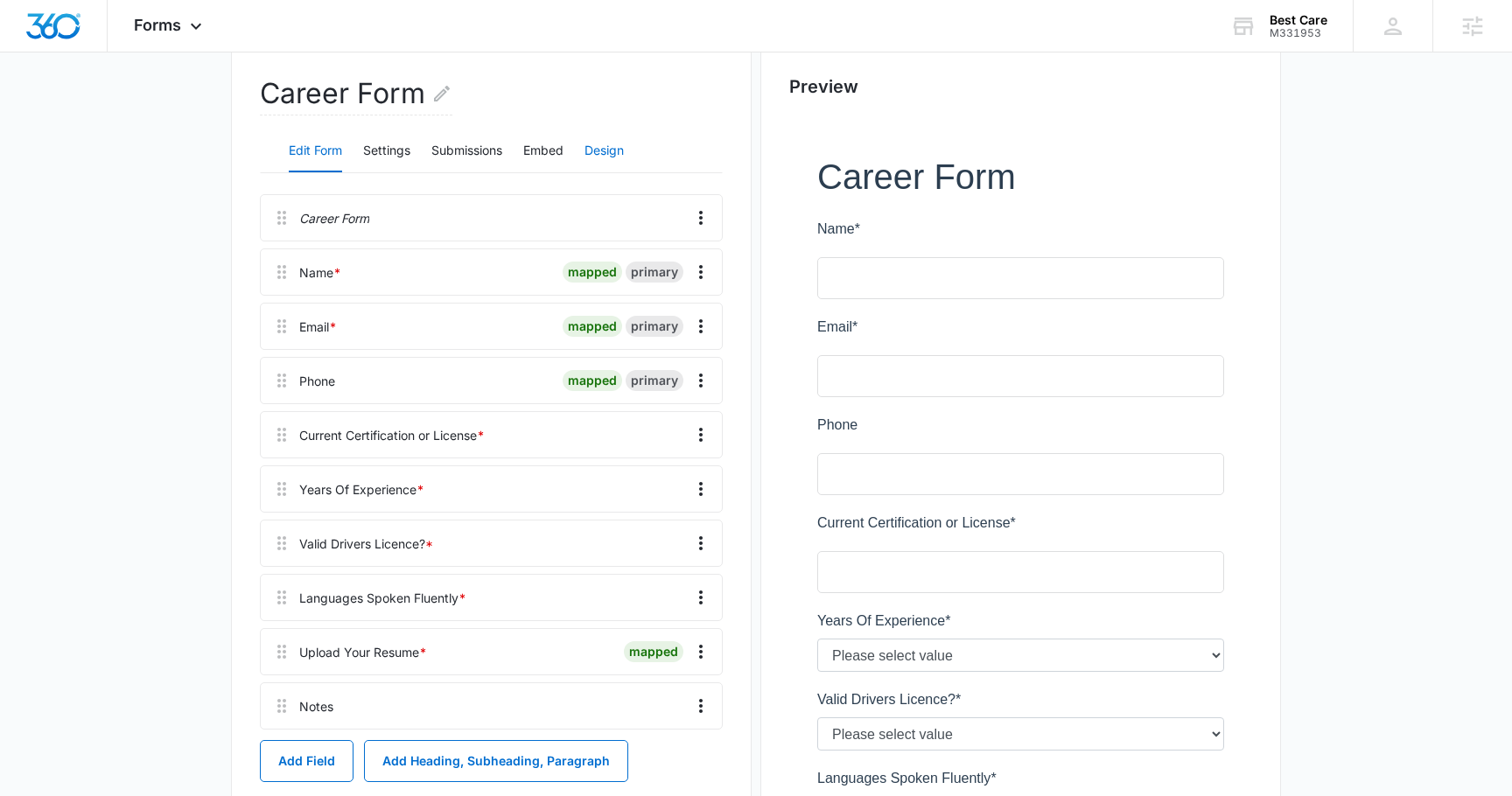
click at [614, 153] on button "Design" at bounding box center [604, 151] width 39 height 42
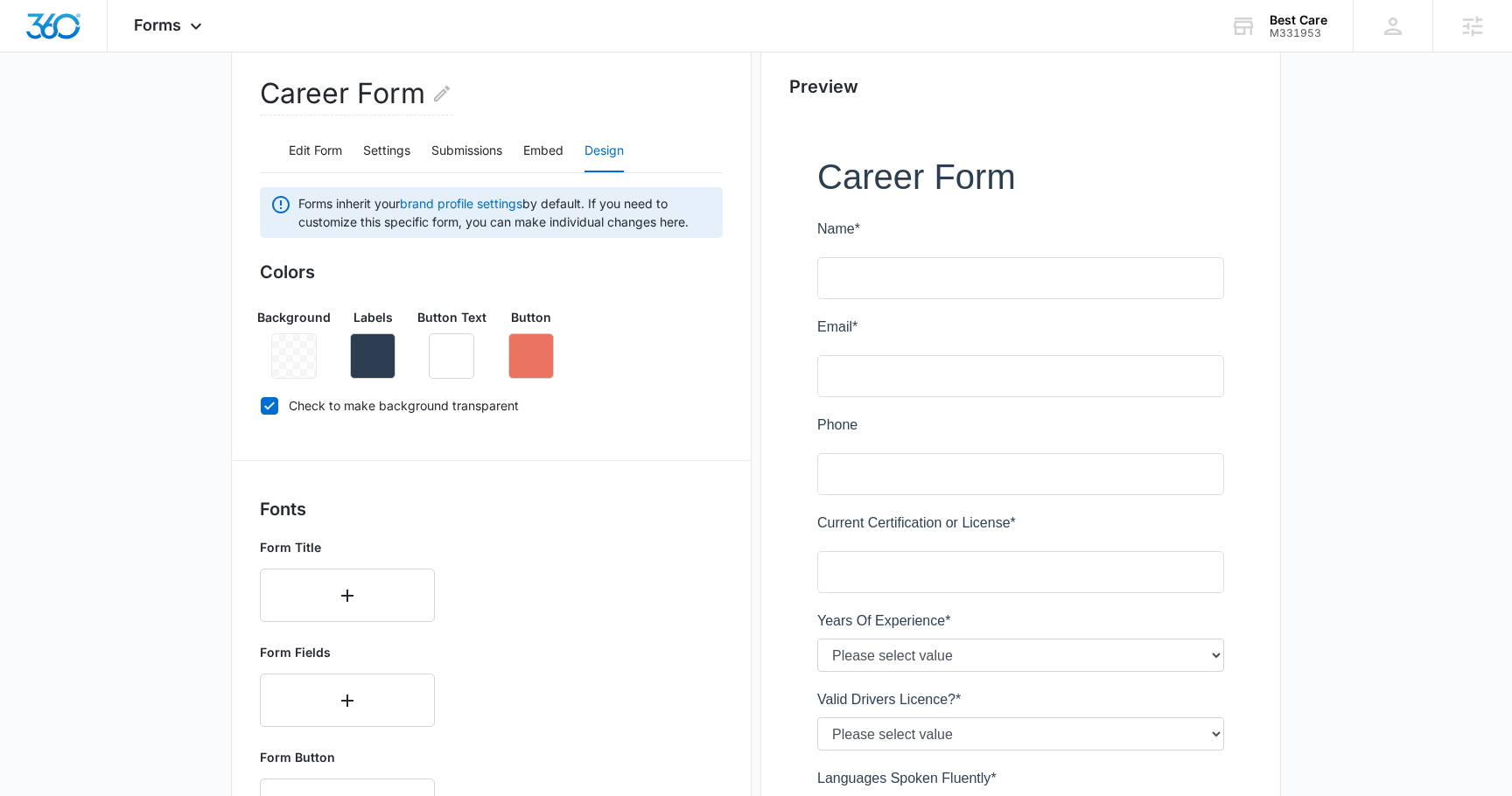
click at [295, 363] on div at bounding box center [294, 356] width 46 height 45
